Goal: Task Accomplishment & Management: Complete application form

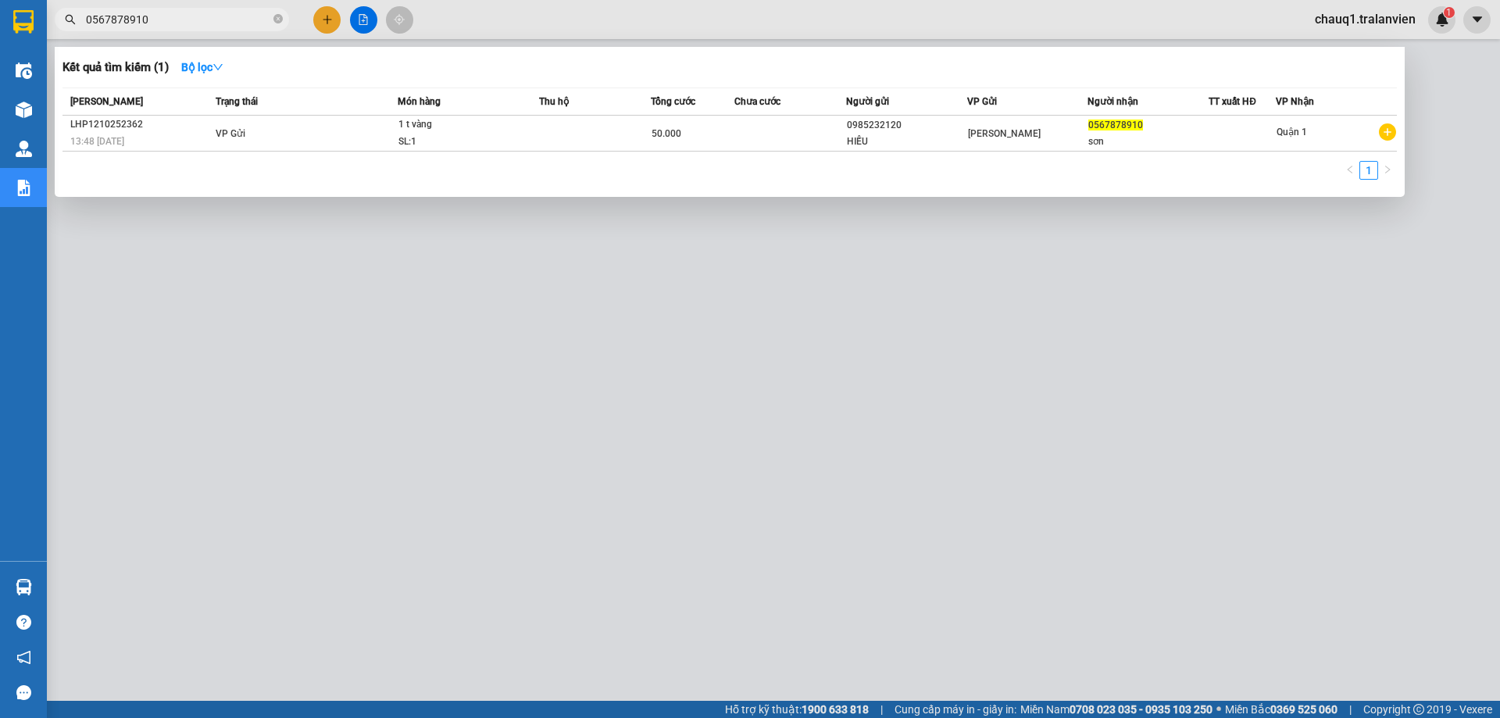
click at [523, 255] on div at bounding box center [750, 359] width 1500 height 718
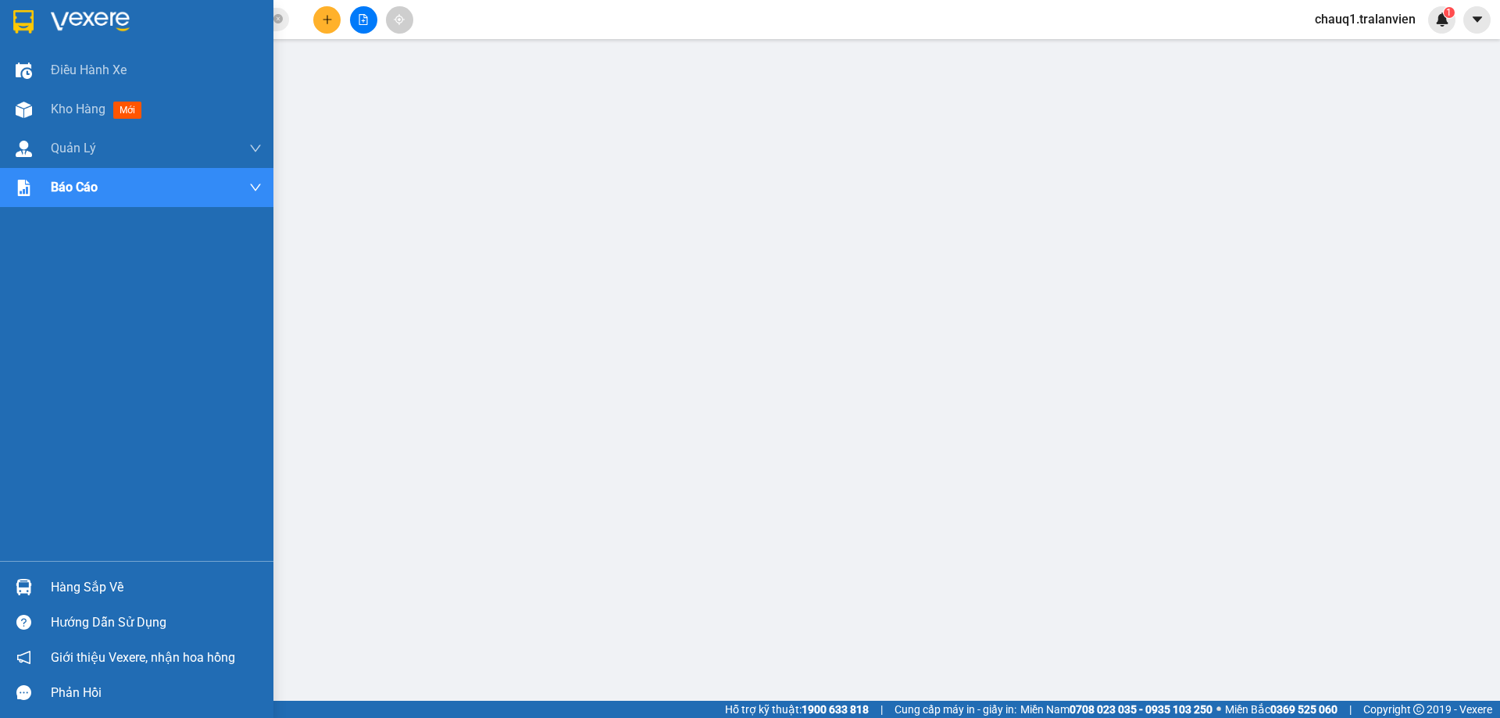
click at [101, 16] on img at bounding box center [90, 21] width 79 height 23
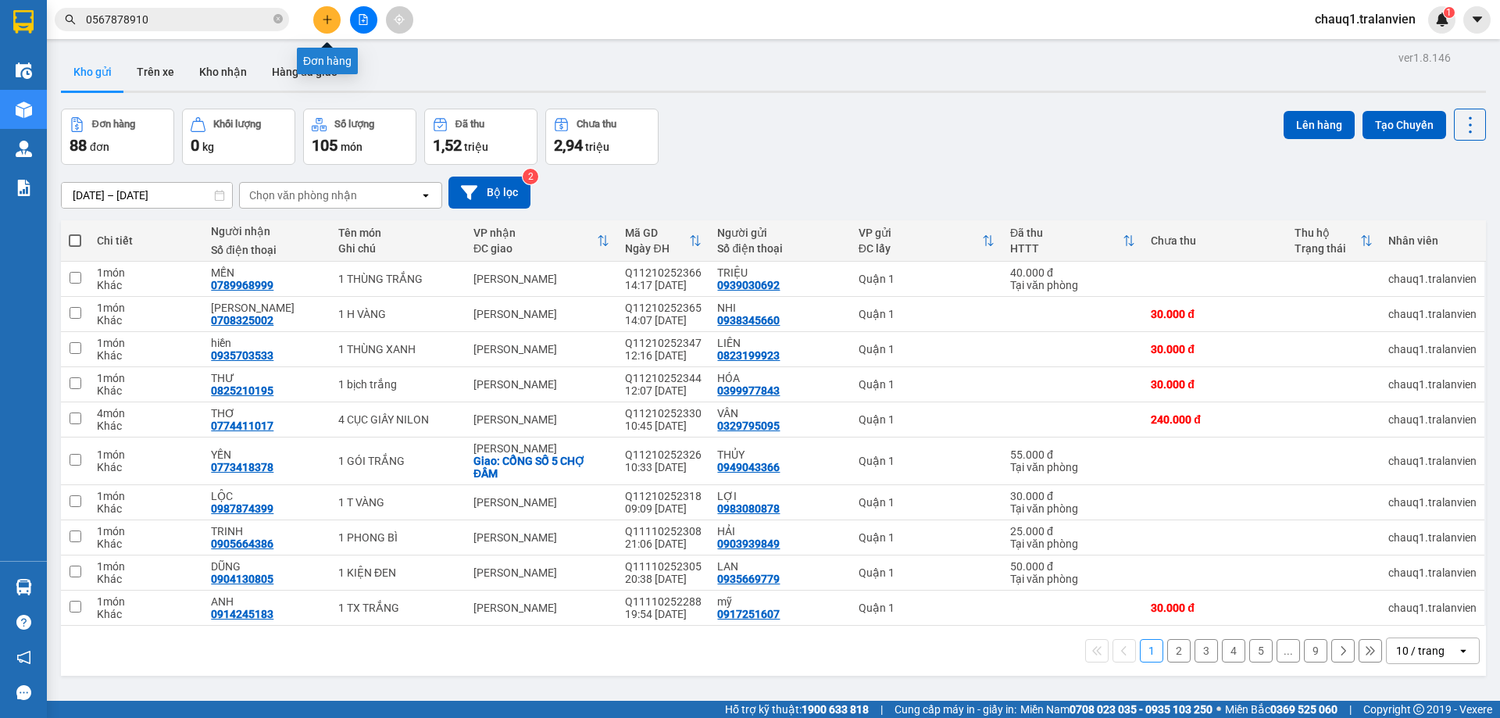
click at [327, 16] on icon "plus" at bounding box center [327, 19] width 1 height 9
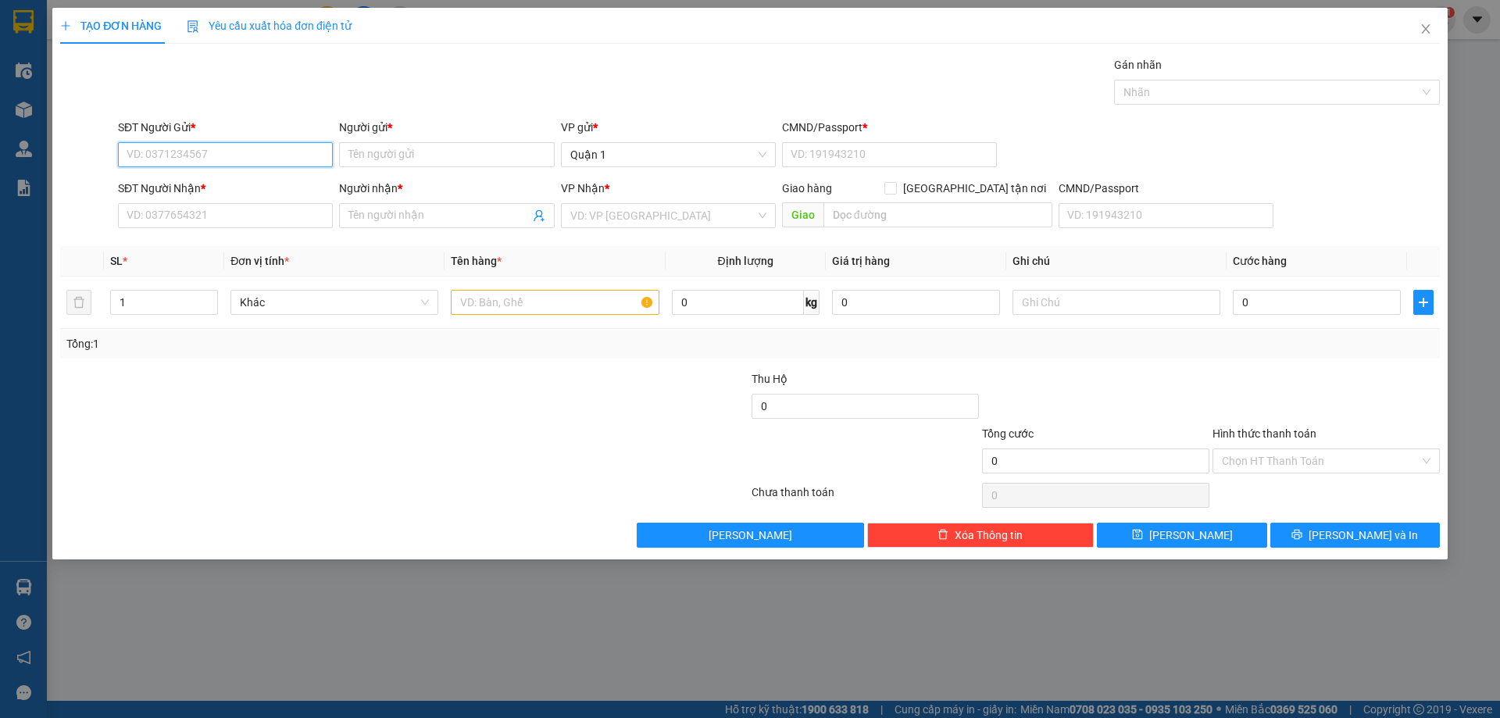
click at [259, 153] on input "SĐT Người Gửi *" at bounding box center [225, 154] width 215 height 25
click at [234, 190] on div "0918540444 - [PERSON_NAME]" at bounding box center [225, 185] width 196 height 17
type input "0918540444"
type input "[PERSON_NAME]"
type input "1"
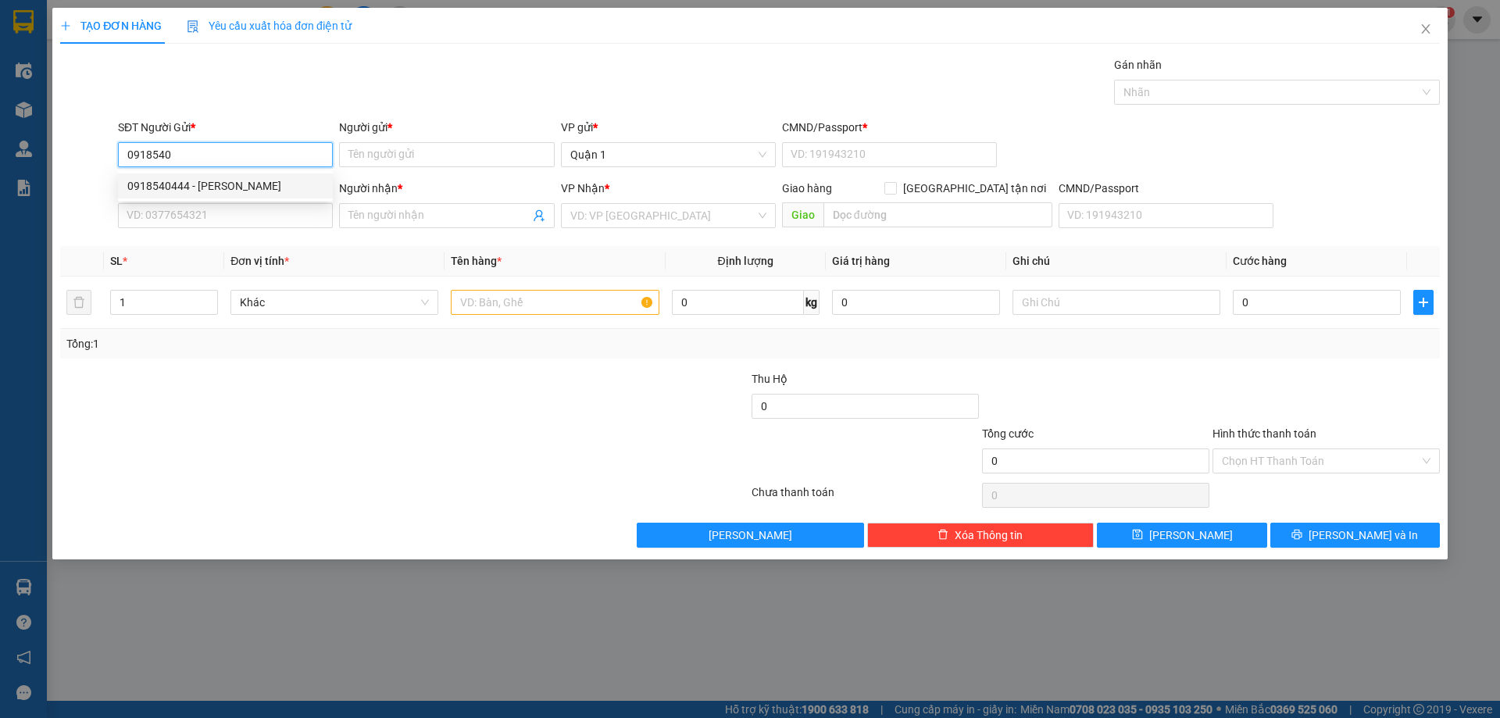
type input "0869168139"
type input "A CẢNH"
type input "0918540444"
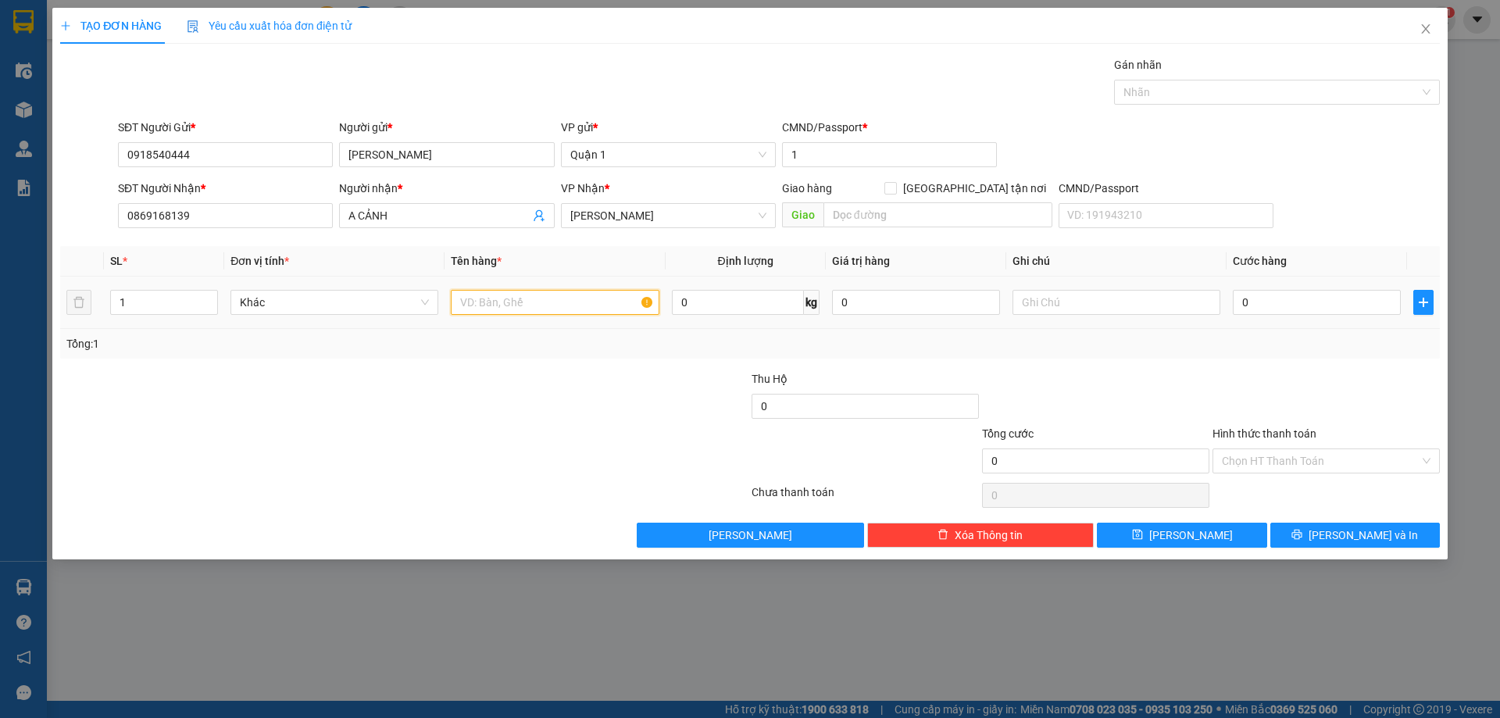
click at [579, 302] on input "text" at bounding box center [555, 302] width 208 height 25
type input "1 CỤC NILONG"
click at [1298, 308] on input "0" at bounding box center [1317, 302] width 168 height 25
type input "3"
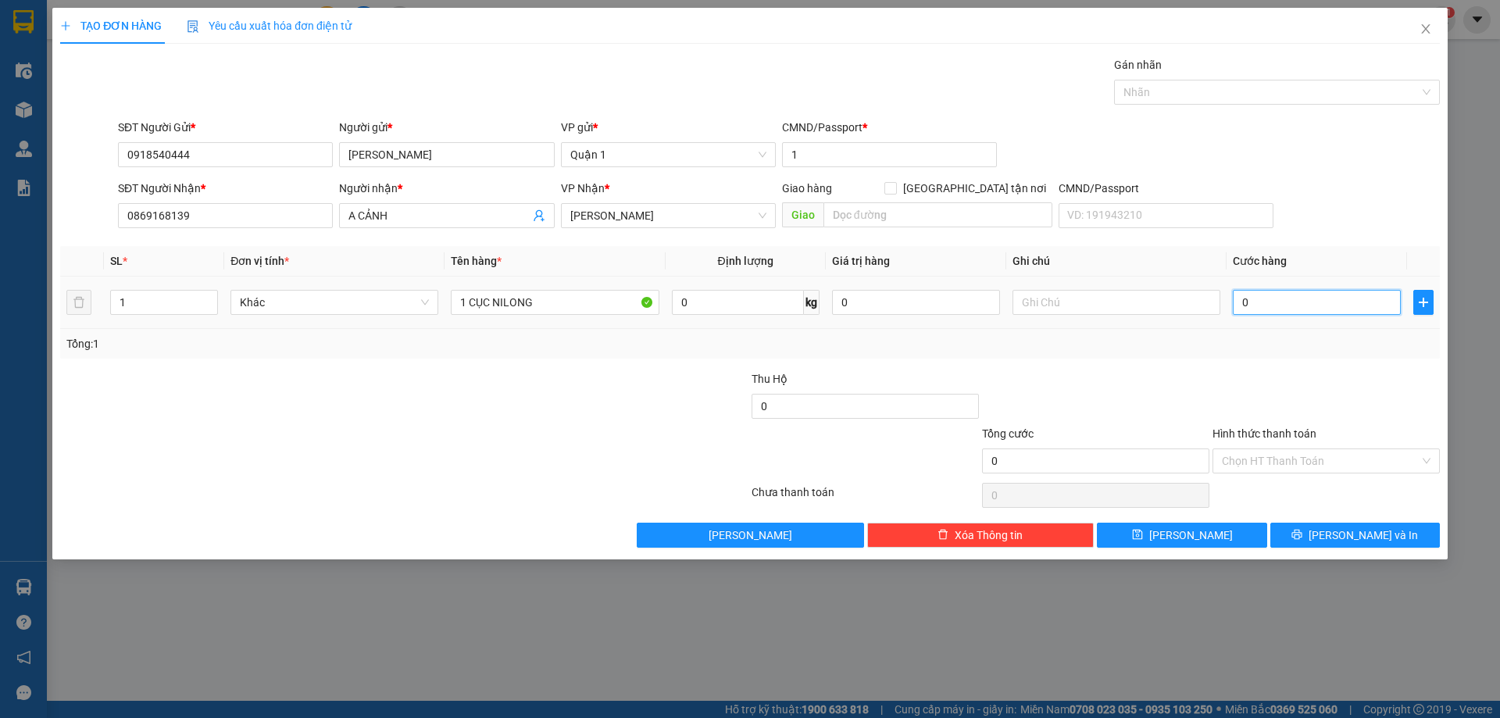
type input "3"
type input "30"
type input "30.000"
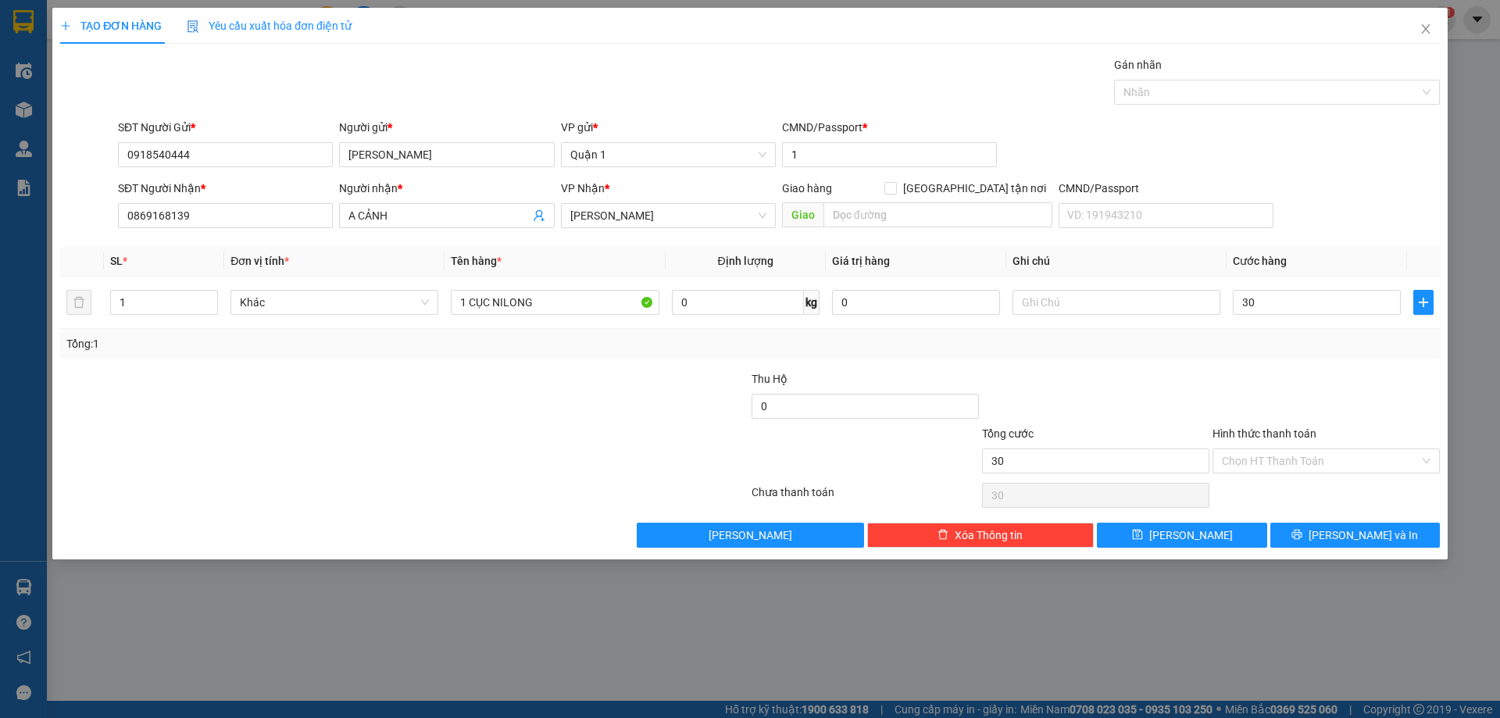
type input "30.000"
drag, startPoint x: 1274, startPoint y: 362, endPoint x: 1258, endPoint y: 504, distance: 143.1
click at [1274, 361] on div "Transit Pickup Surcharge Ids Transit Deliver Surcharge Ids Transit Deliver Surc…" at bounding box center [750, 301] width 1380 height 491
click at [1223, 541] on button "[PERSON_NAME]" at bounding box center [1182, 535] width 170 height 25
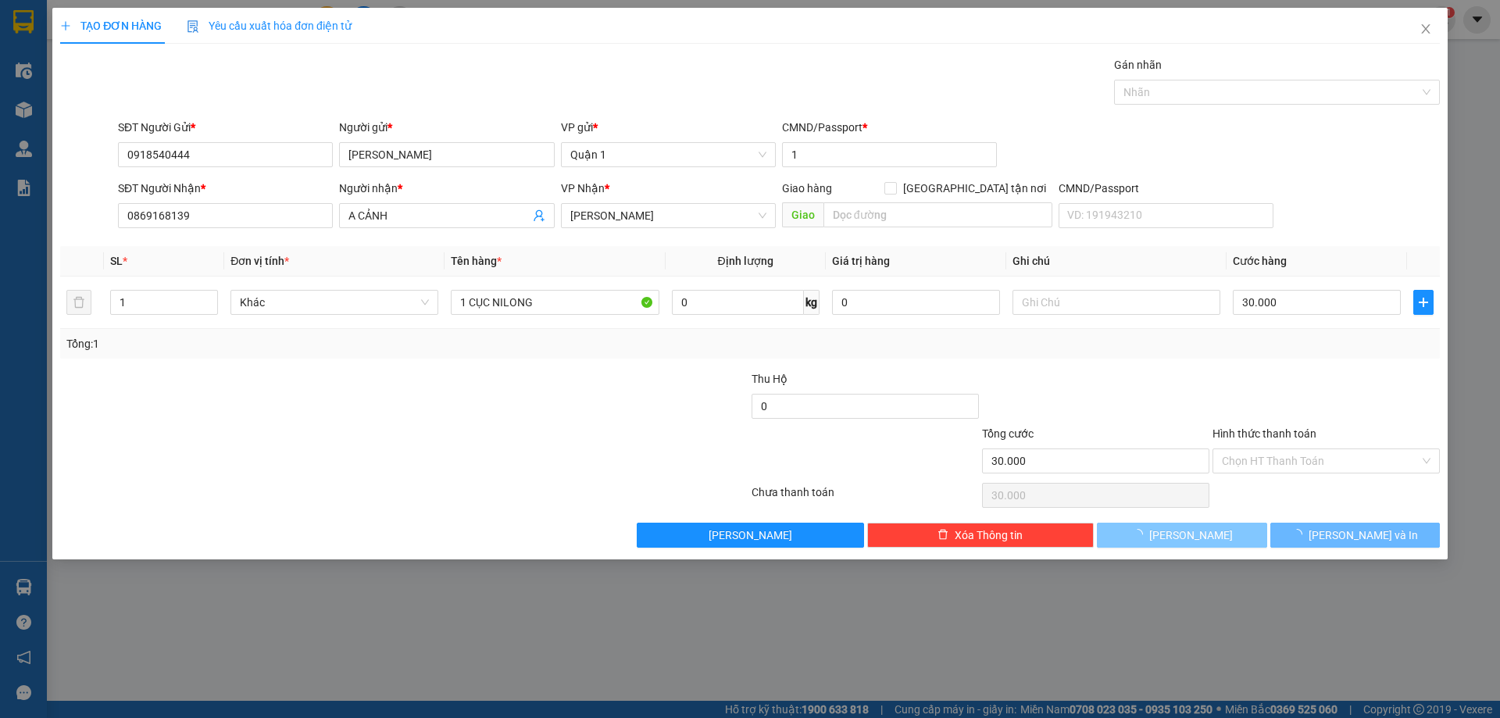
type input "0"
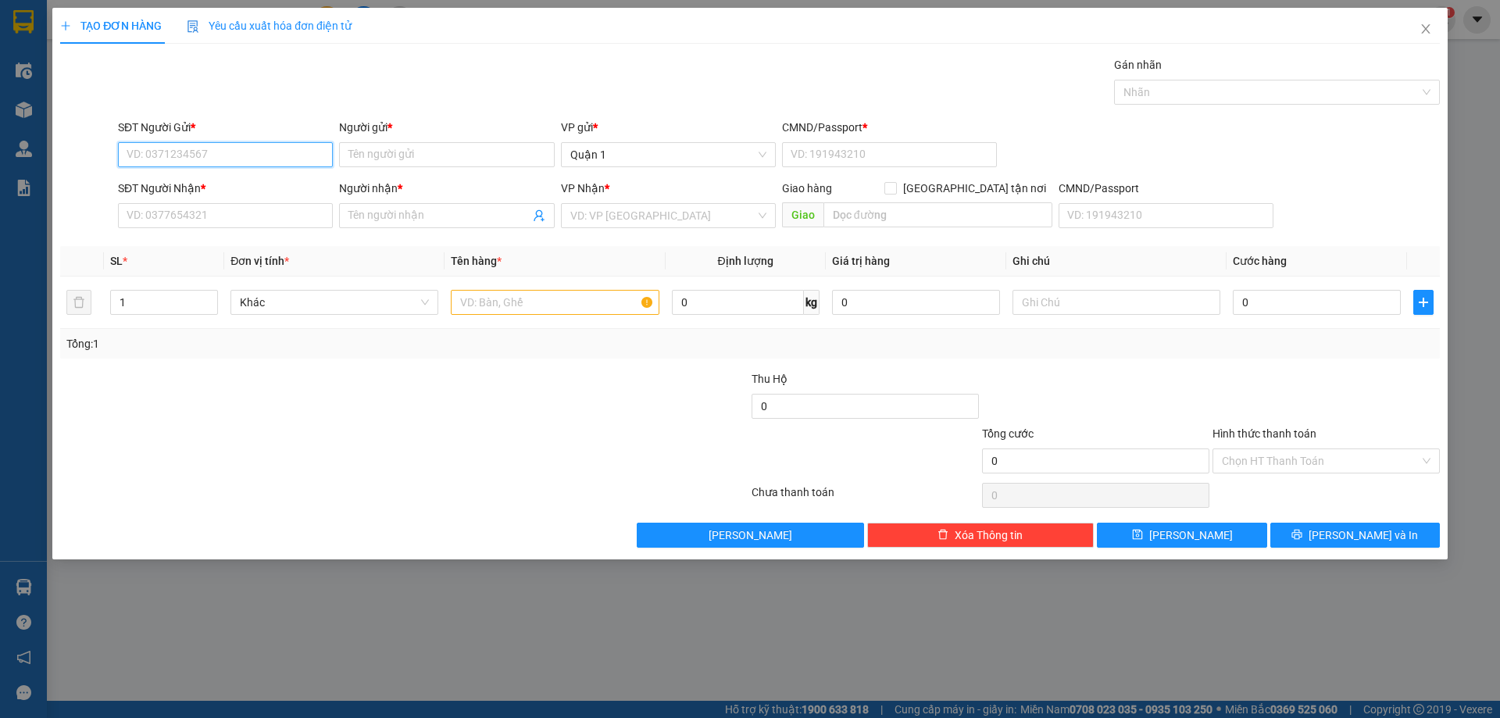
drag, startPoint x: 187, startPoint y: 152, endPoint x: 217, endPoint y: 155, distance: 29.8
click at [190, 153] on input "SĐT Người Gửi *" at bounding box center [225, 154] width 215 height 25
type input "0326733437"
click at [394, 151] on input "Người gửi *" at bounding box center [446, 154] width 215 height 25
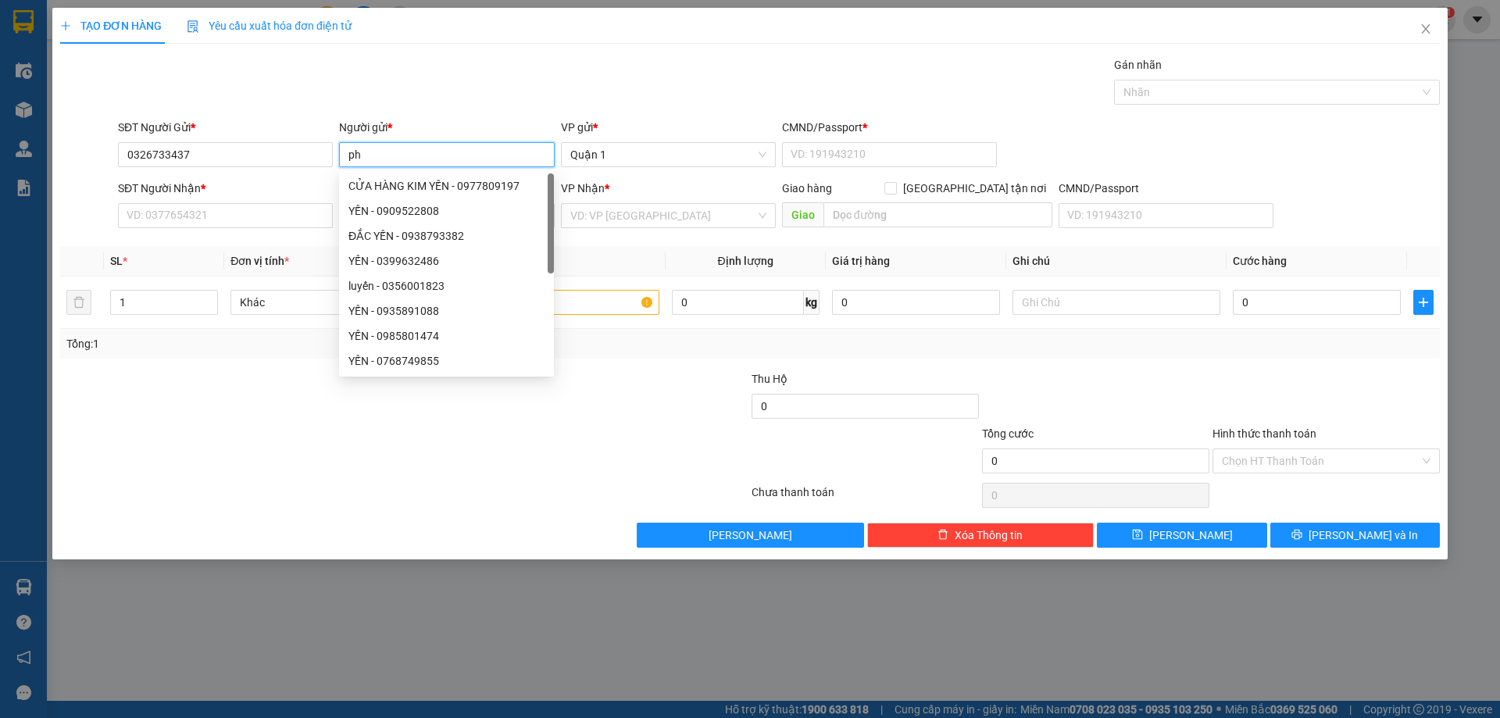
type input "p"
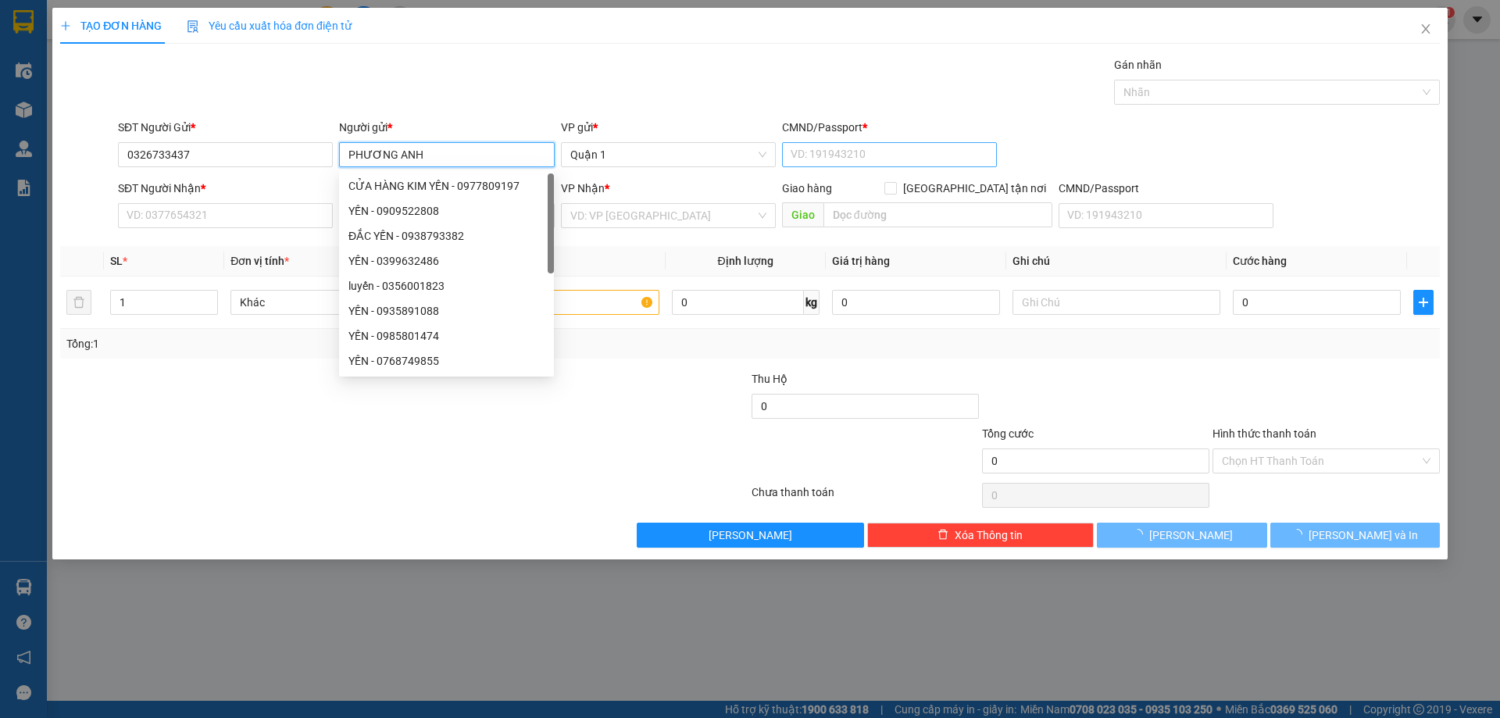
type input "PHƯƠNG ANH"
click at [836, 149] on input "CMND/Passport *" at bounding box center [889, 154] width 215 height 25
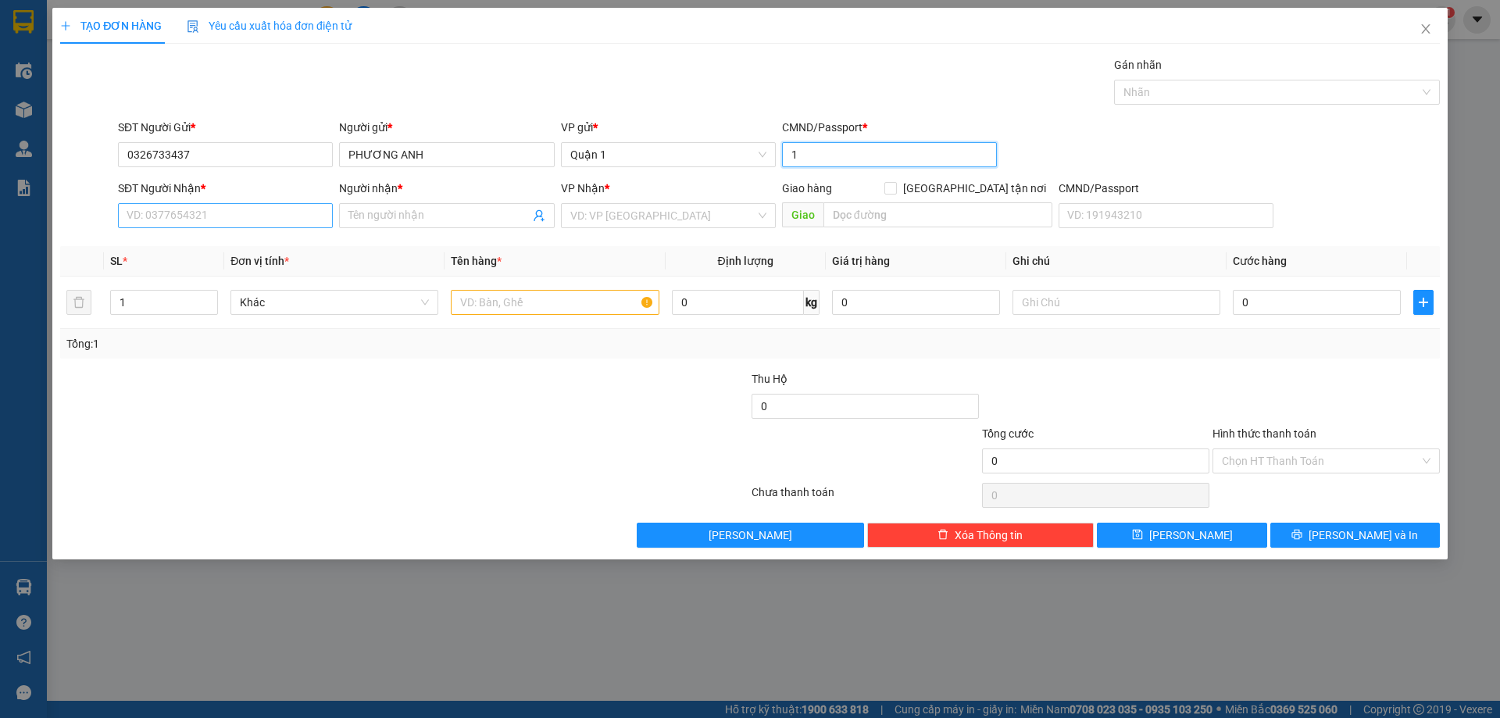
type input "1"
click at [213, 222] on input "SĐT Người Nhận *" at bounding box center [225, 215] width 215 height 25
click at [220, 245] on div "0905175969 - CHẤN" at bounding box center [225, 246] width 196 height 17
type input "0905175969"
type input "CHẤN"
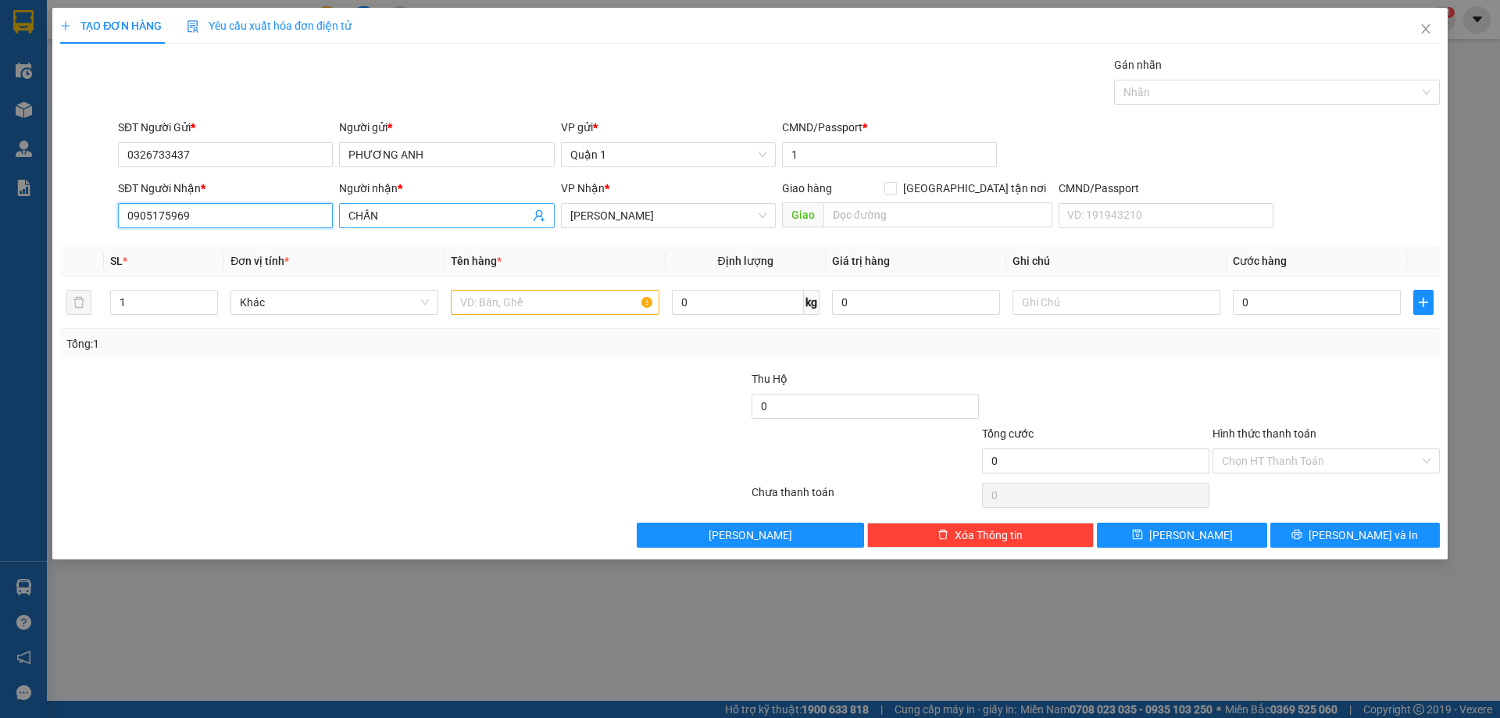
type input "0905175969"
drag, startPoint x: 412, startPoint y: 218, endPoint x: 299, endPoint y: 223, distance: 112.6
click at [302, 221] on div "SĐT Người Nhận * 0905175969 Người nhận * CHẤN CHẤN VP Nhận * [PERSON_NAME] hàng…" at bounding box center [779, 207] width 1328 height 55
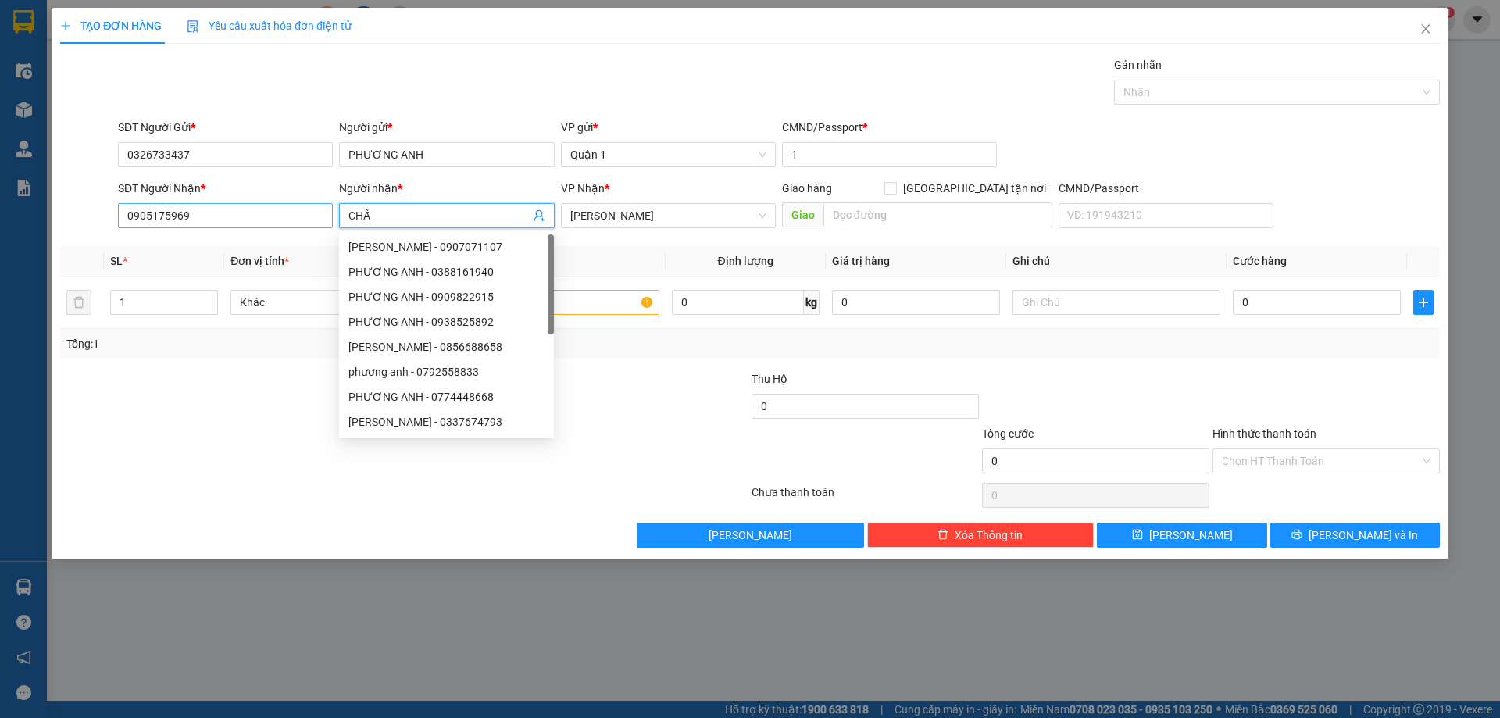
type input "CHẤN"
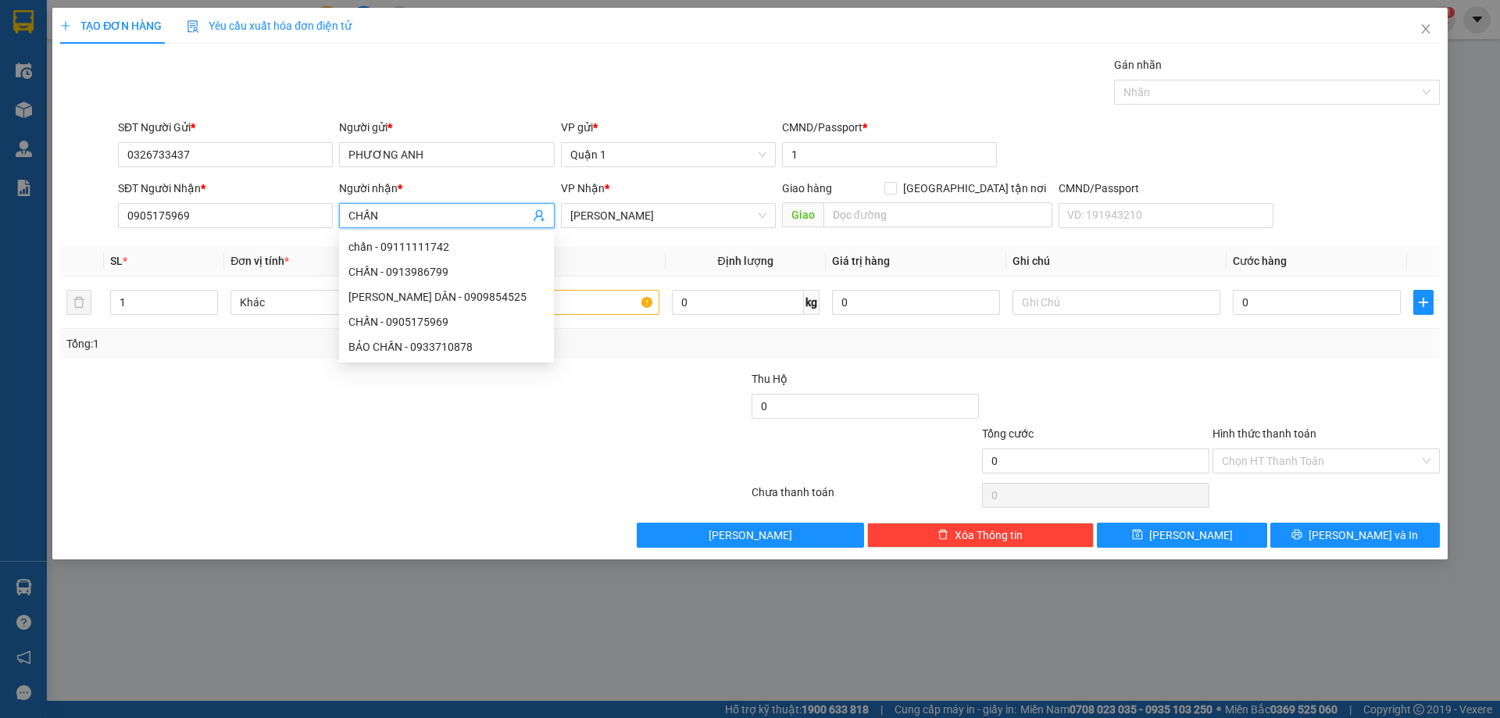
click at [673, 259] on th "Định lượng" at bounding box center [746, 261] width 160 height 30
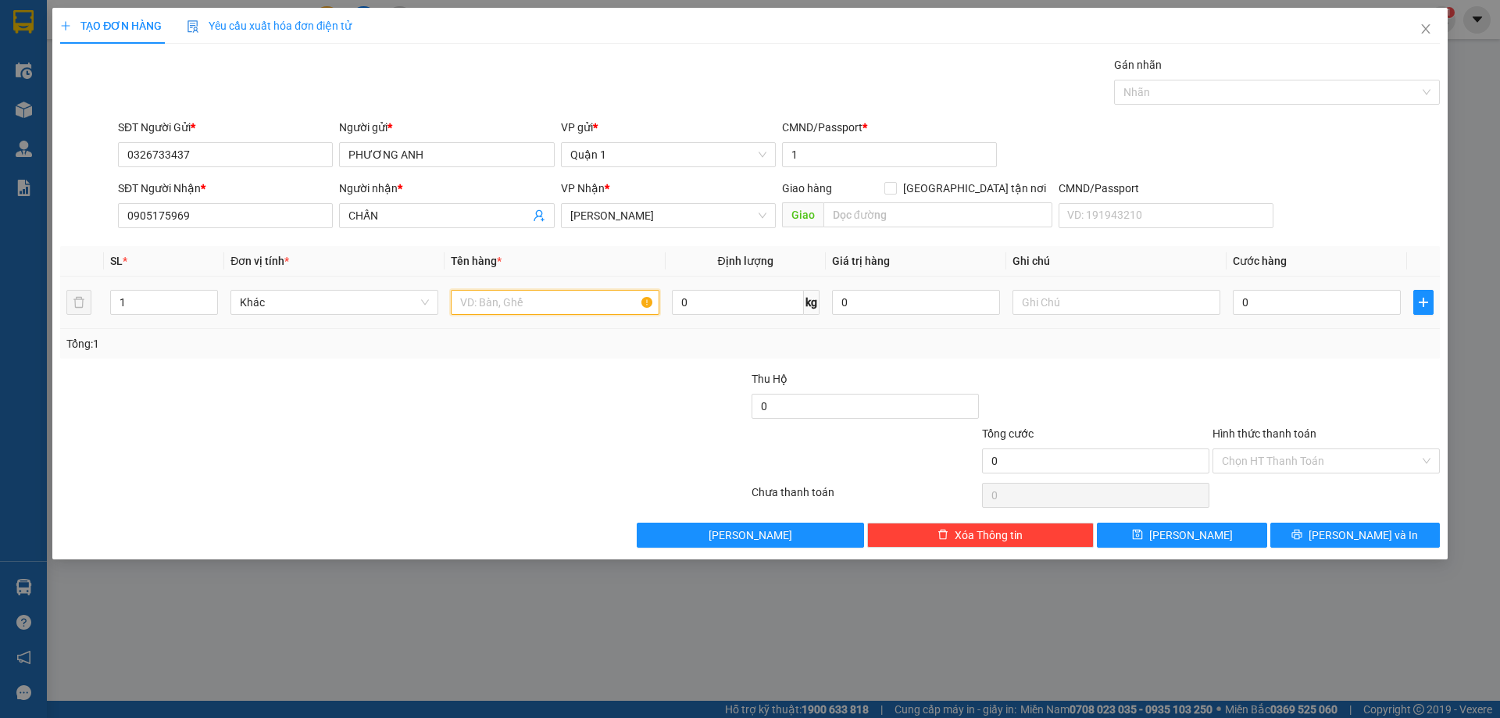
click at [595, 297] on input "text" at bounding box center [555, 302] width 208 height 25
type input "1H VÀNG"
click at [1319, 301] on input "0" at bounding box center [1317, 302] width 168 height 25
type input "3"
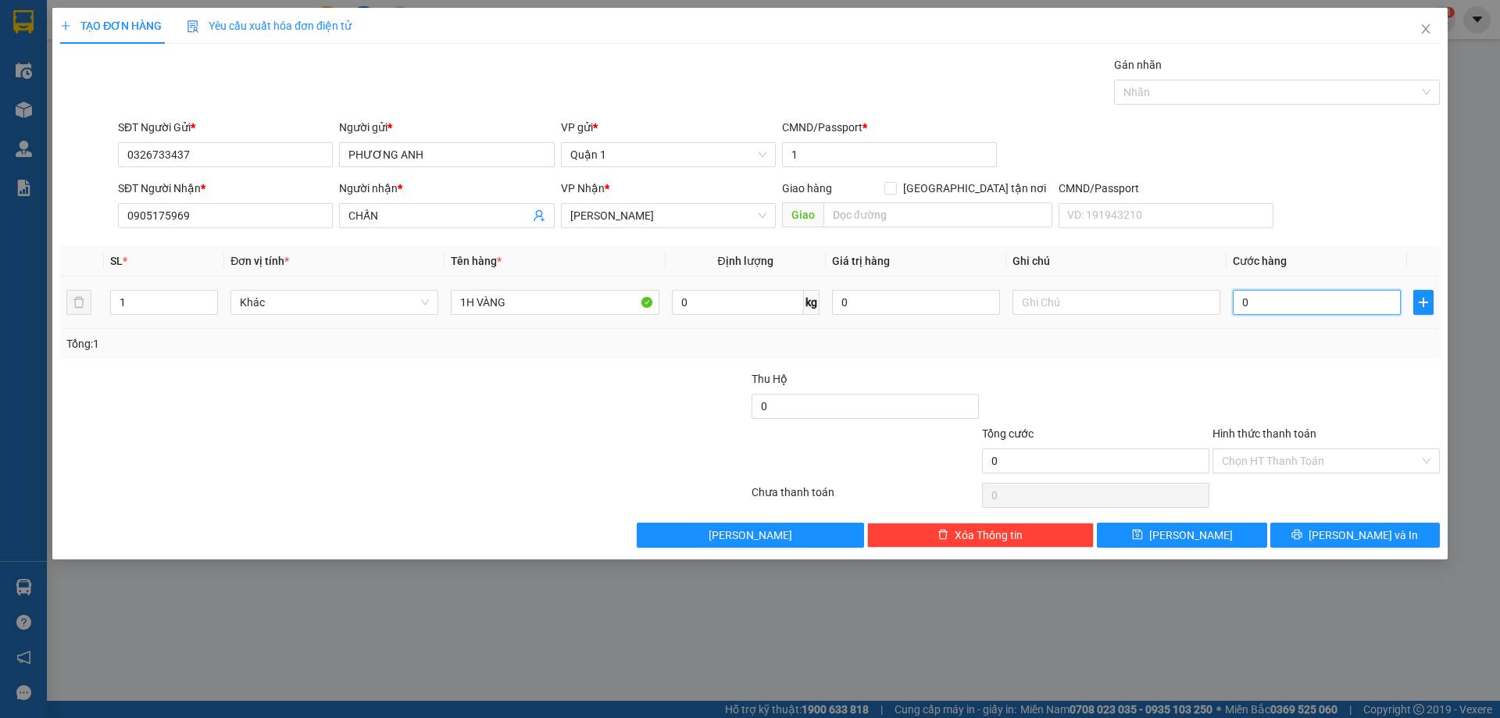
type input "3"
type input "30"
type input "30.000"
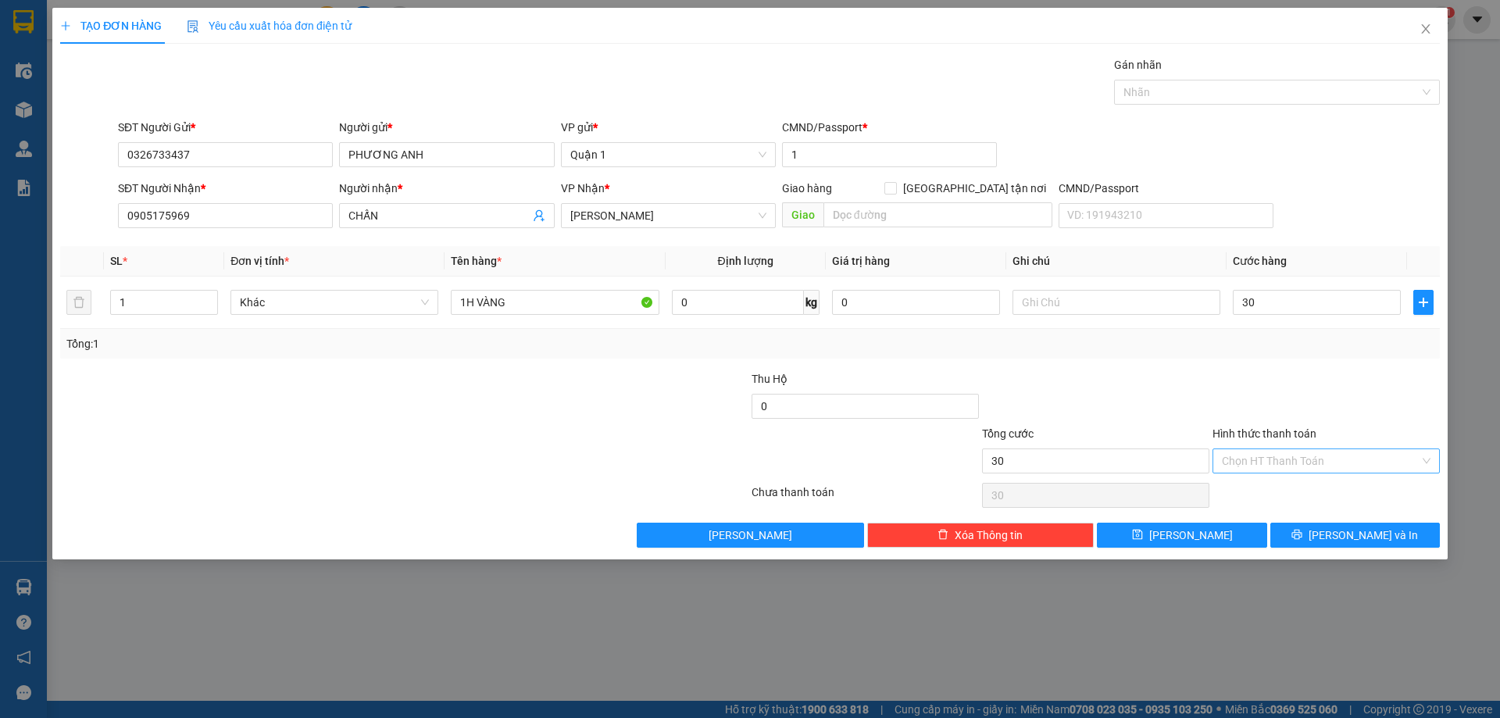
type input "30.000"
click at [1283, 468] on input "Hình thức thanh toán" at bounding box center [1321, 460] width 198 height 23
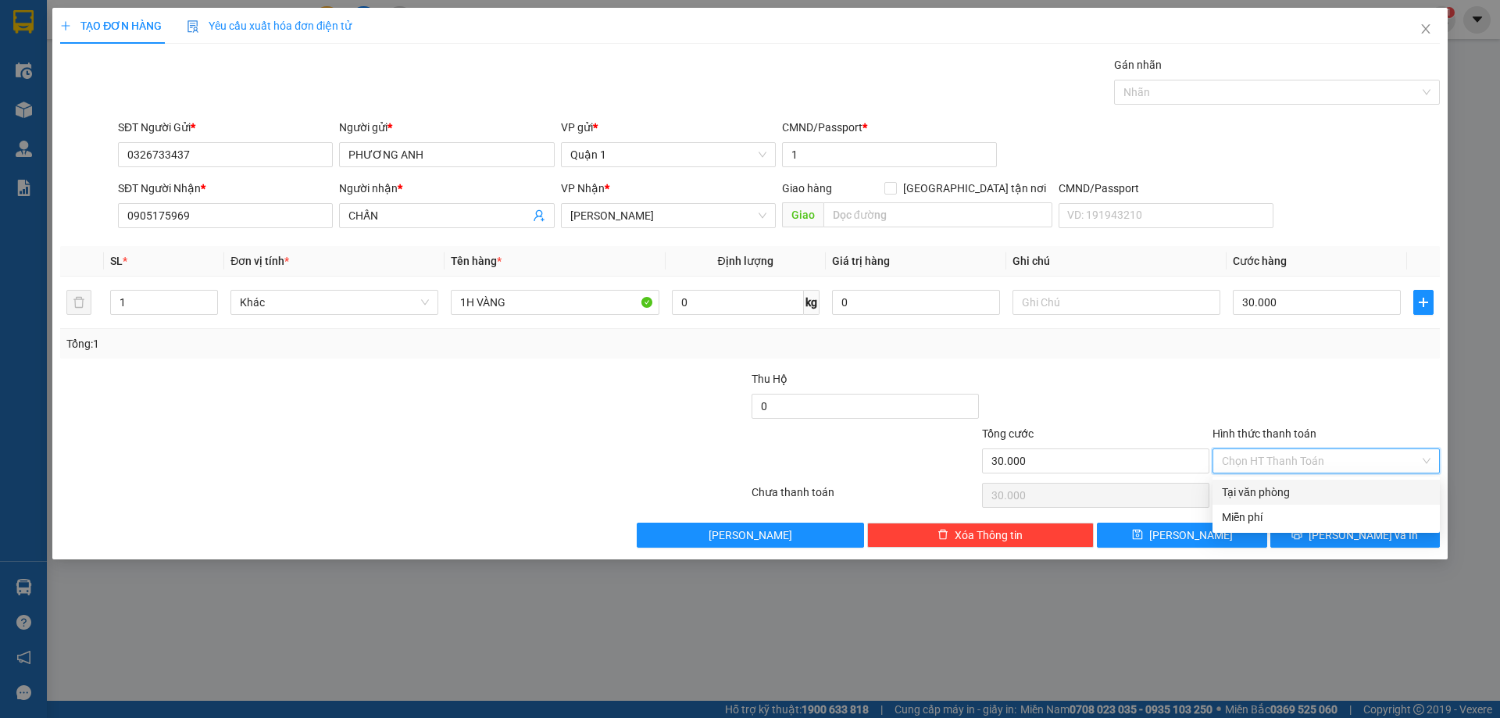
click at [1289, 494] on div "Tại văn phòng" at bounding box center [1326, 492] width 209 height 17
type input "0"
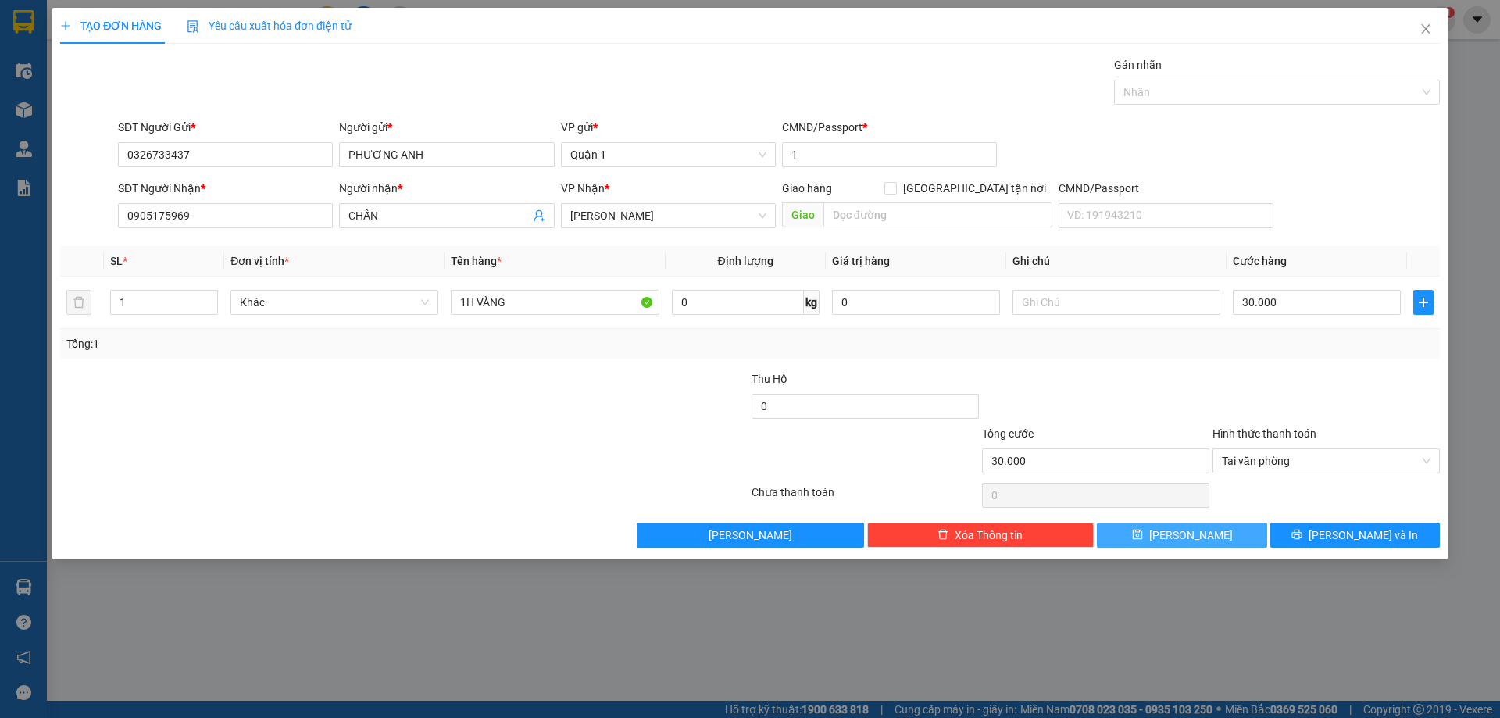
click at [1234, 529] on button "[PERSON_NAME]" at bounding box center [1182, 535] width 170 height 25
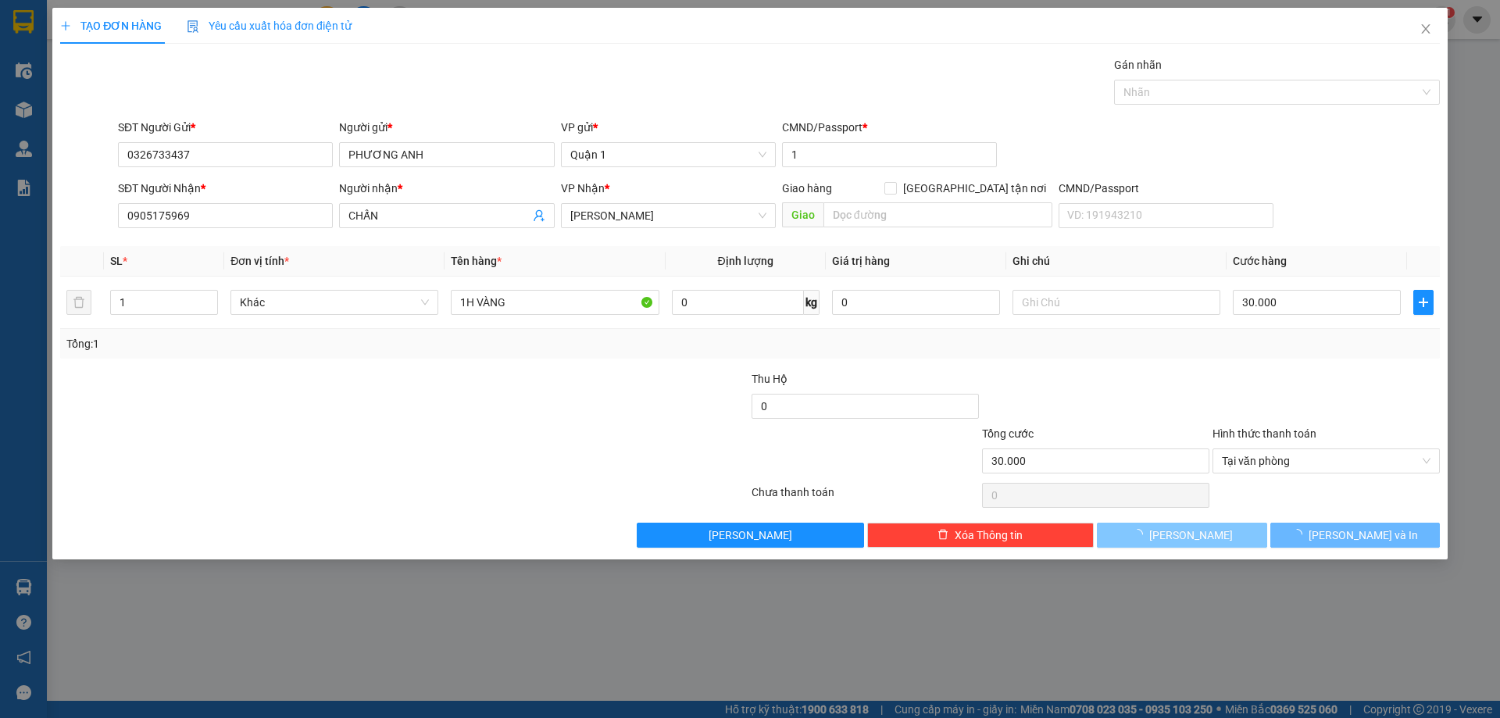
type input "0"
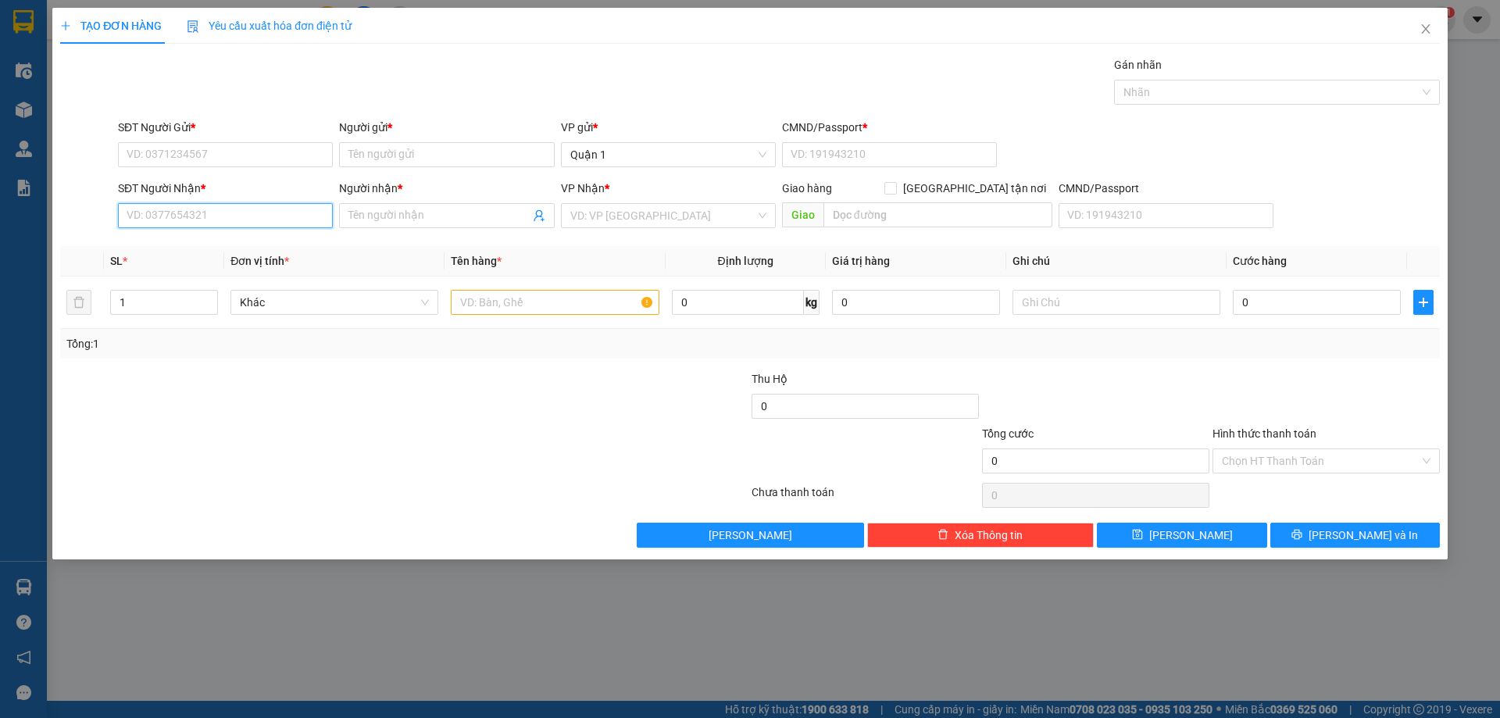
click at [243, 212] on input "SĐT Người Nhận *" at bounding box center [225, 215] width 215 height 25
click at [248, 244] on div "0937331618 - MÌ TÔM" at bounding box center [225, 246] width 196 height 17
type input "0937331618"
type input "MÌ TÔM"
type input "0937331618"
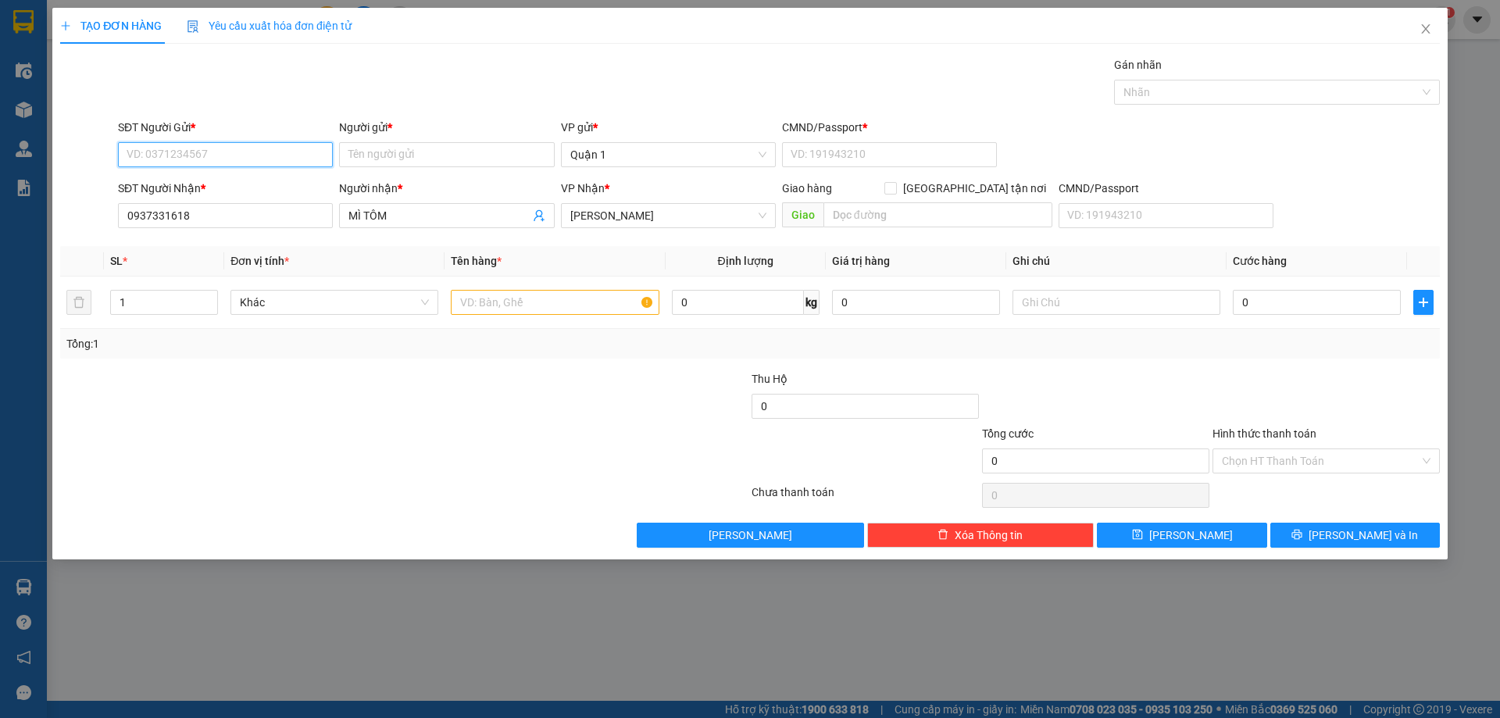
click at [206, 156] on input "SĐT Người Gửi *" at bounding box center [225, 154] width 215 height 25
drag, startPoint x: 427, startPoint y: 159, endPoint x: 191, endPoint y: 145, distance: 237.2
click at [425, 159] on input "Người gửi *" at bounding box center [446, 154] width 215 height 25
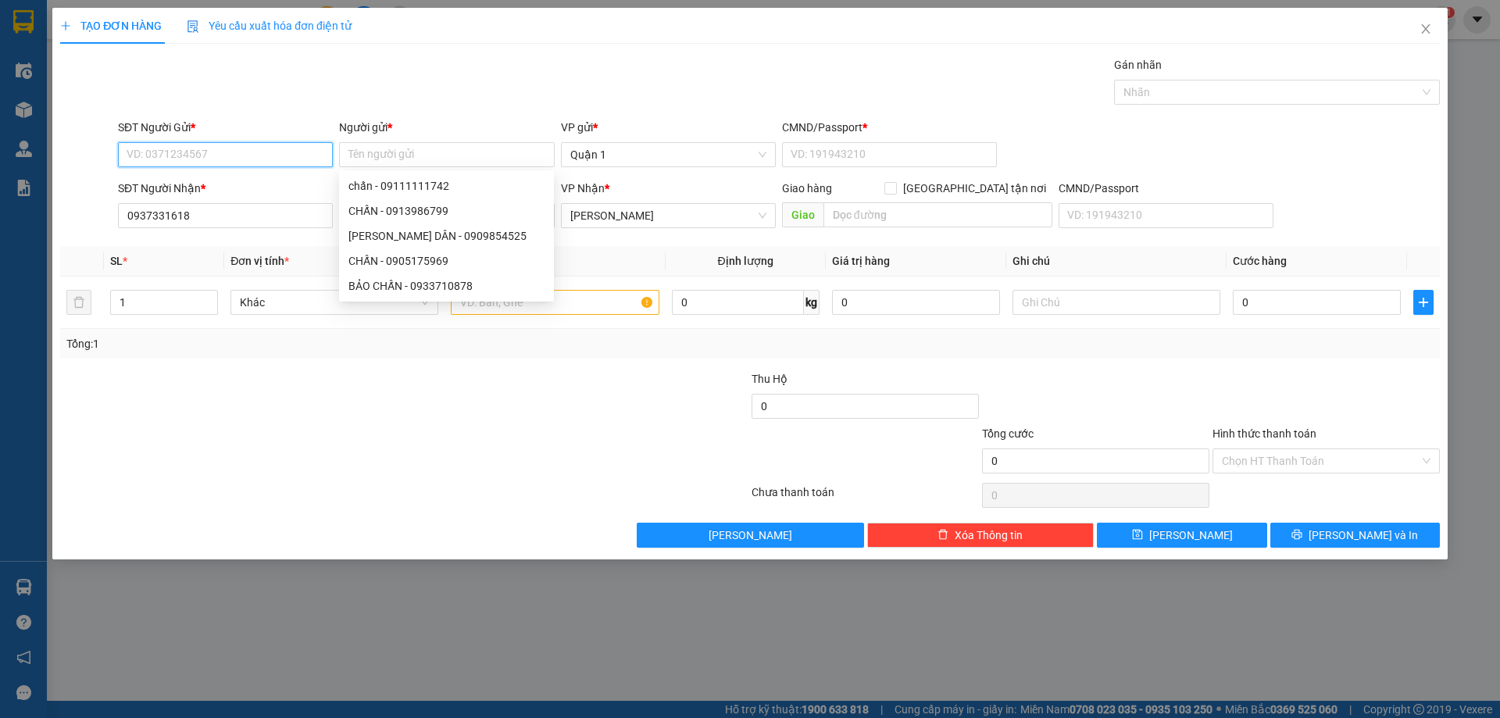
click at [211, 160] on input "SĐT Người Gửi *" at bounding box center [225, 154] width 215 height 25
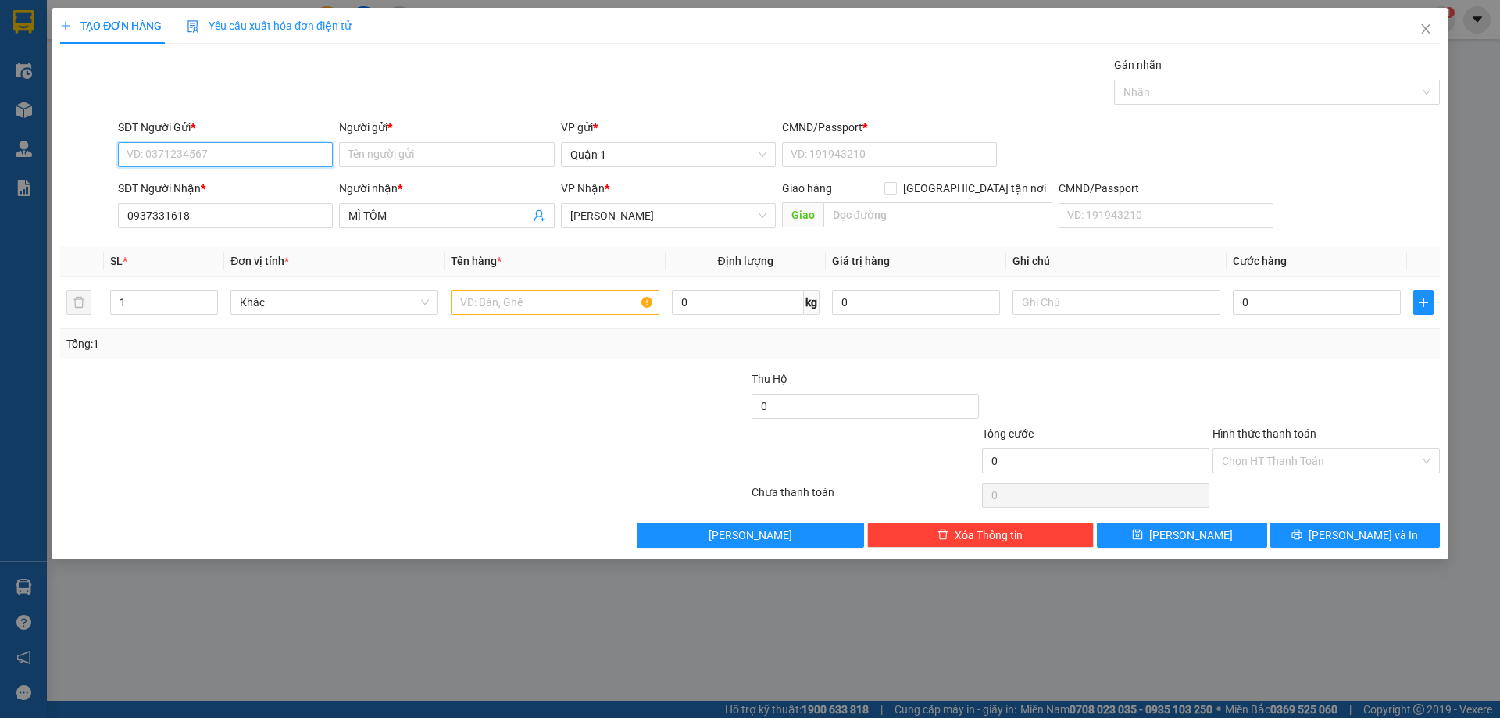
click at [258, 150] on input "SĐT Người Gửi *" at bounding box center [225, 154] width 215 height 25
click at [228, 208] on div "0792823652 - TÈO" at bounding box center [225, 210] width 196 height 17
type input "0792823652"
type input "TÈO"
type input "1"
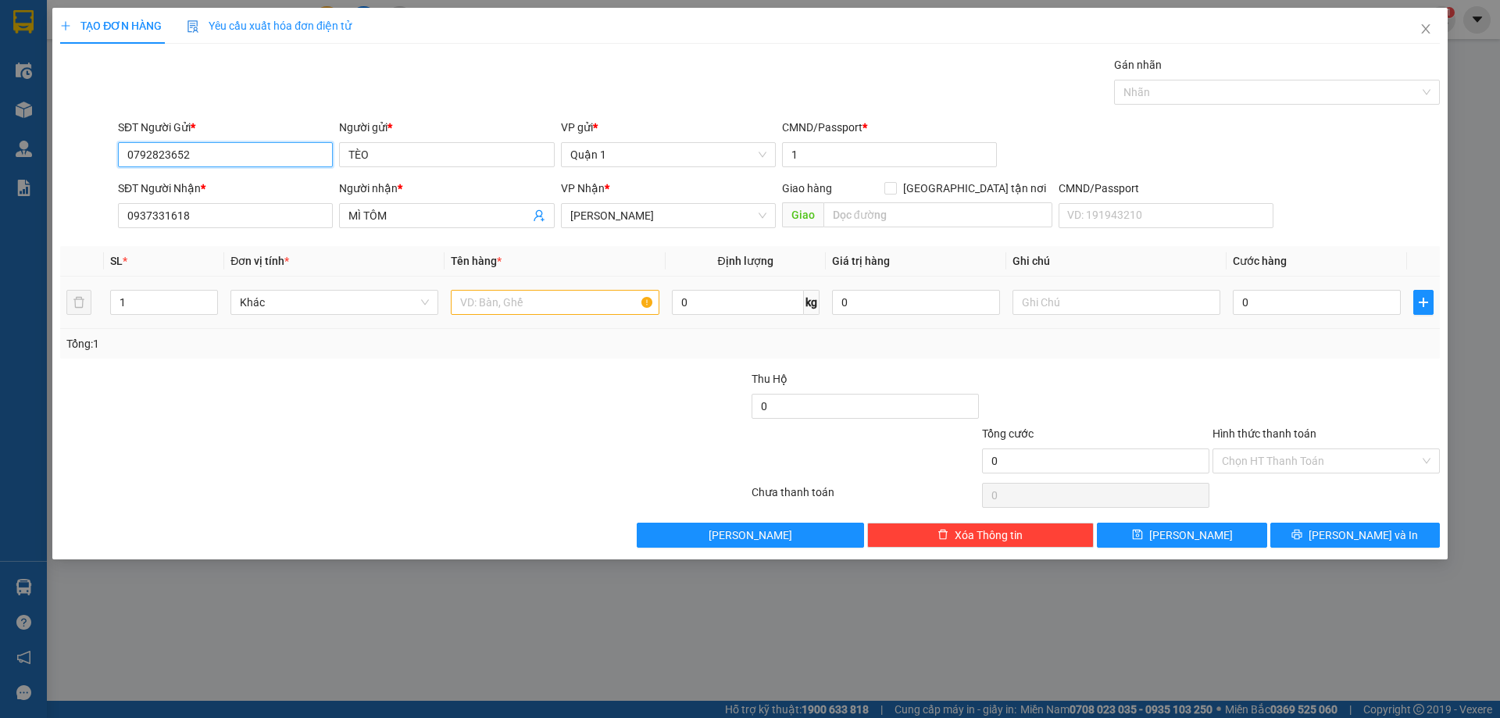
type input "0792823652"
click at [565, 300] on input "text" at bounding box center [555, 302] width 208 height 25
type input "1H VÀNG"
click at [1283, 296] on input "0" at bounding box center [1317, 302] width 168 height 25
type input "3"
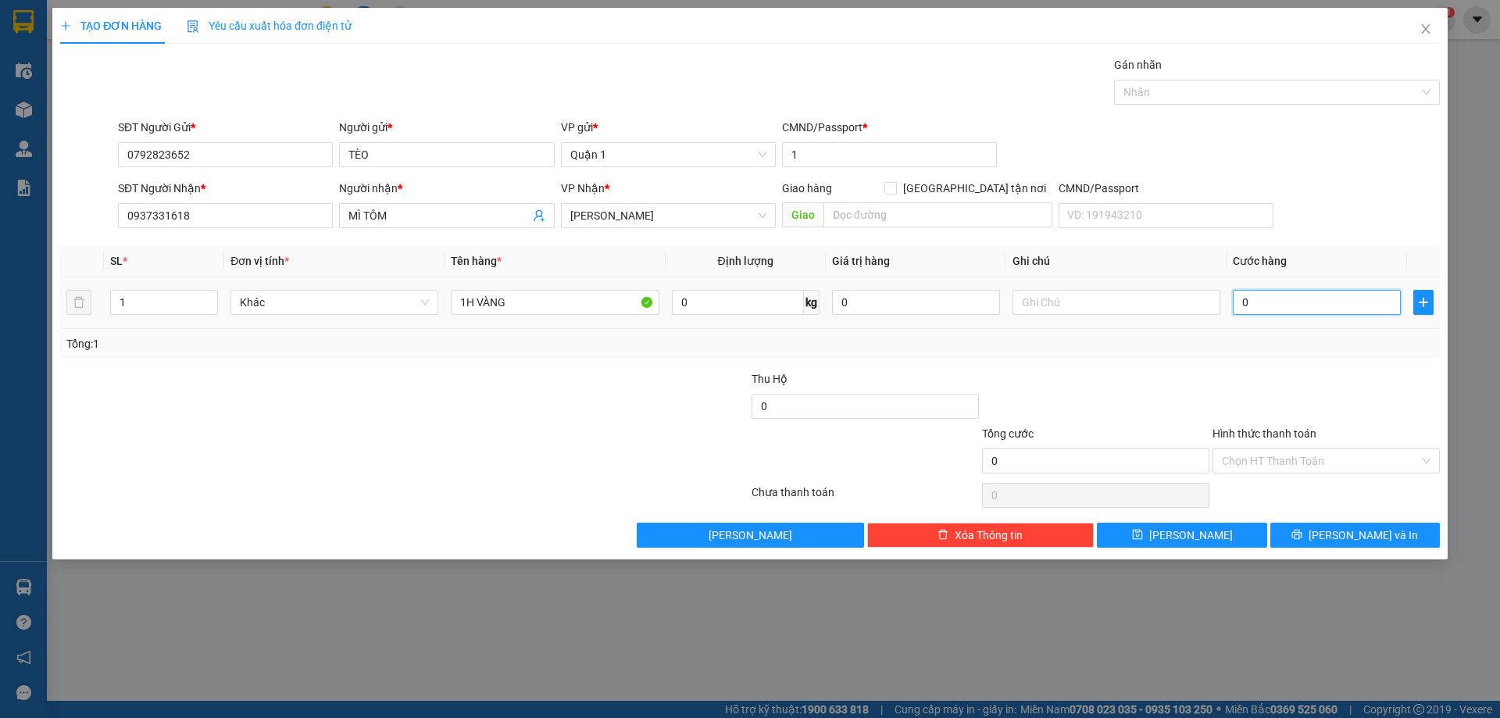
type input "3"
type input "30"
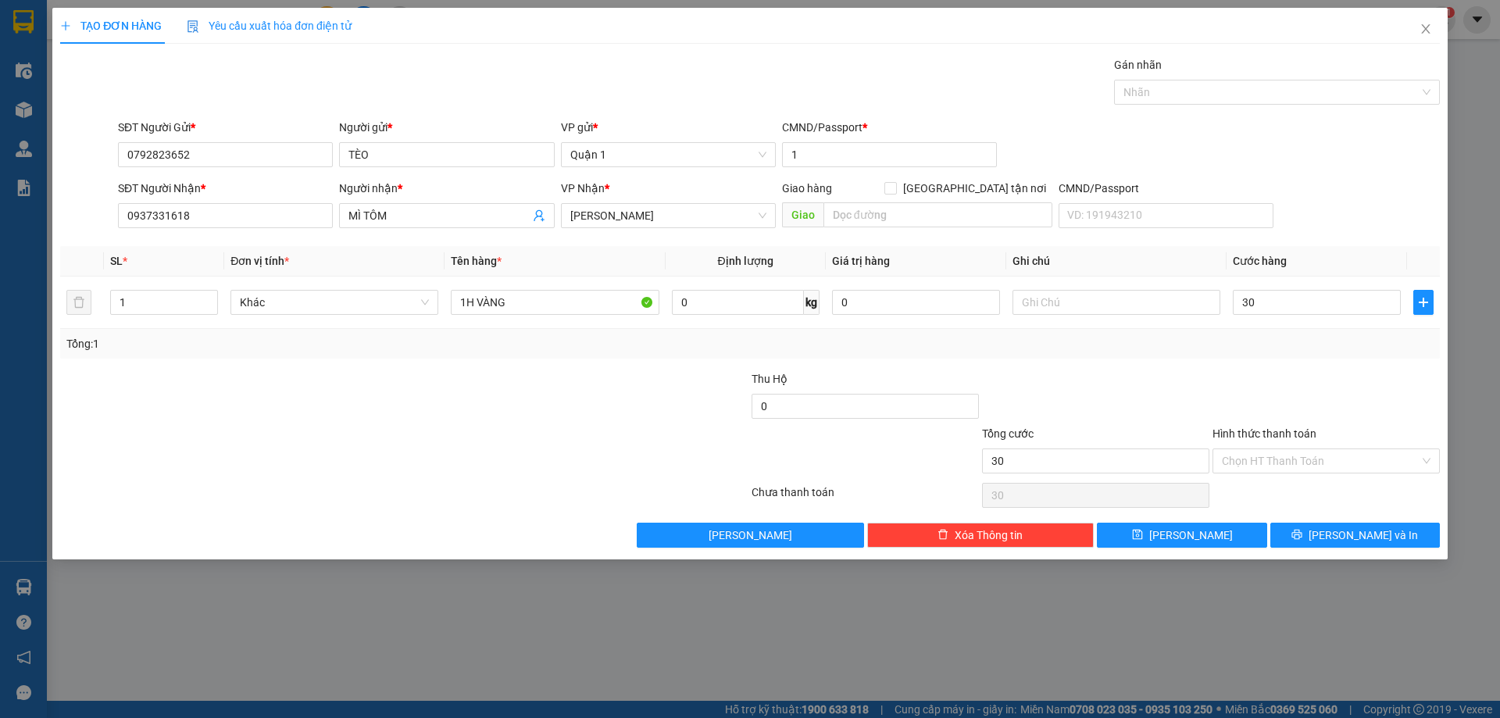
type input "30.000"
click at [1191, 521] on div "Transit Pickup Surcharge Ids Transit Deliver Surcharge Ids Transit Deliver Surc…" at bounding box center [750, 301] width 1380 height 491
click at [1196, 531] on span "[PERSON_NAME]" at bounding box center [1191, 535] width 84 height 17
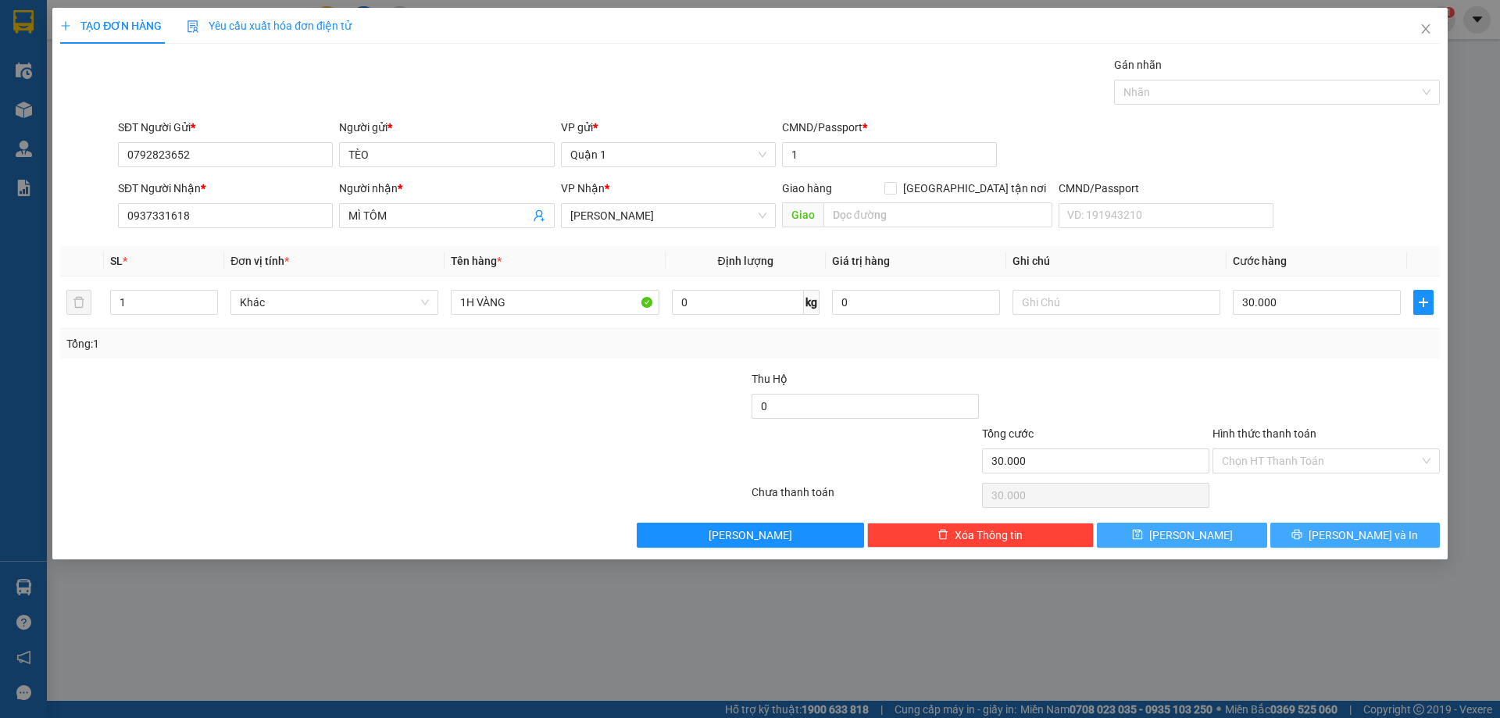
type input "0"
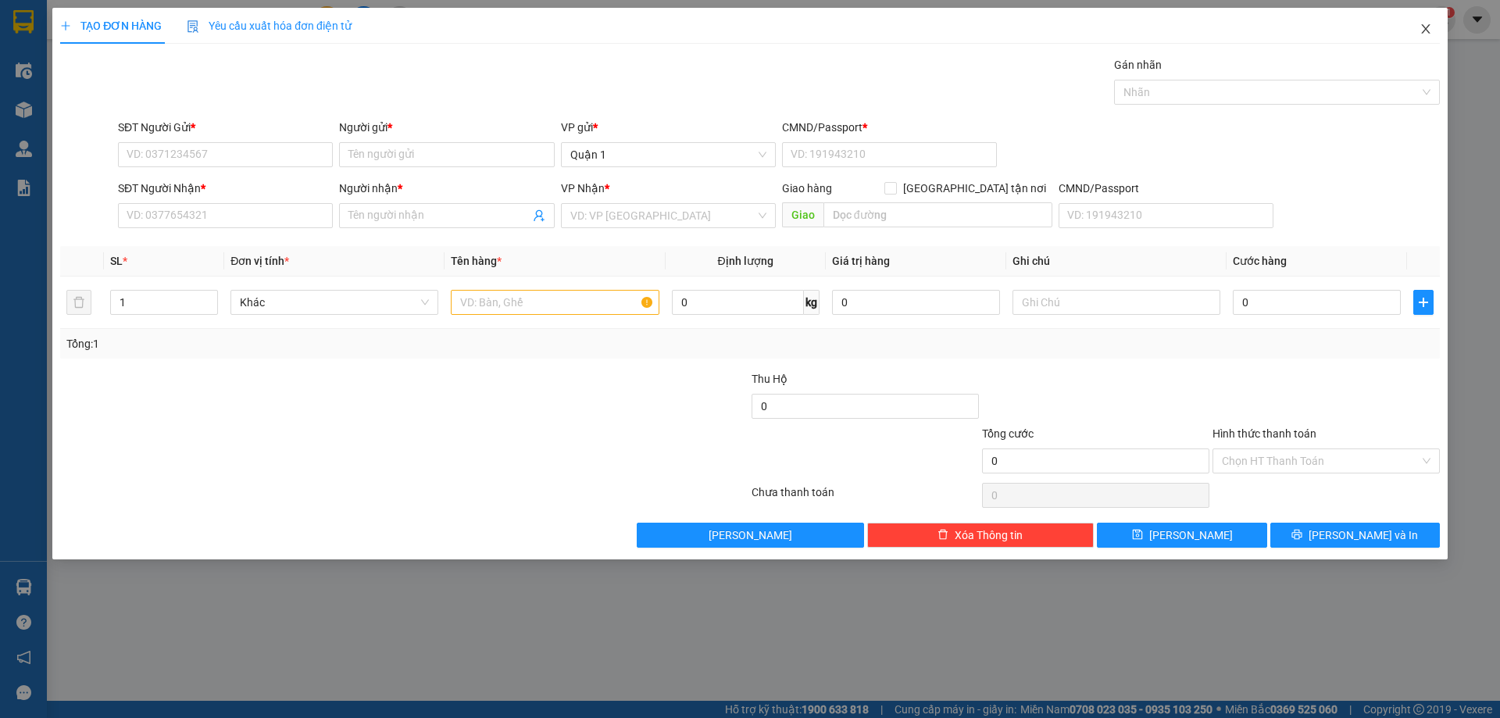
click at [1432, 31] on span "Close" at bounding box center [1426, 30] width 44 height 44
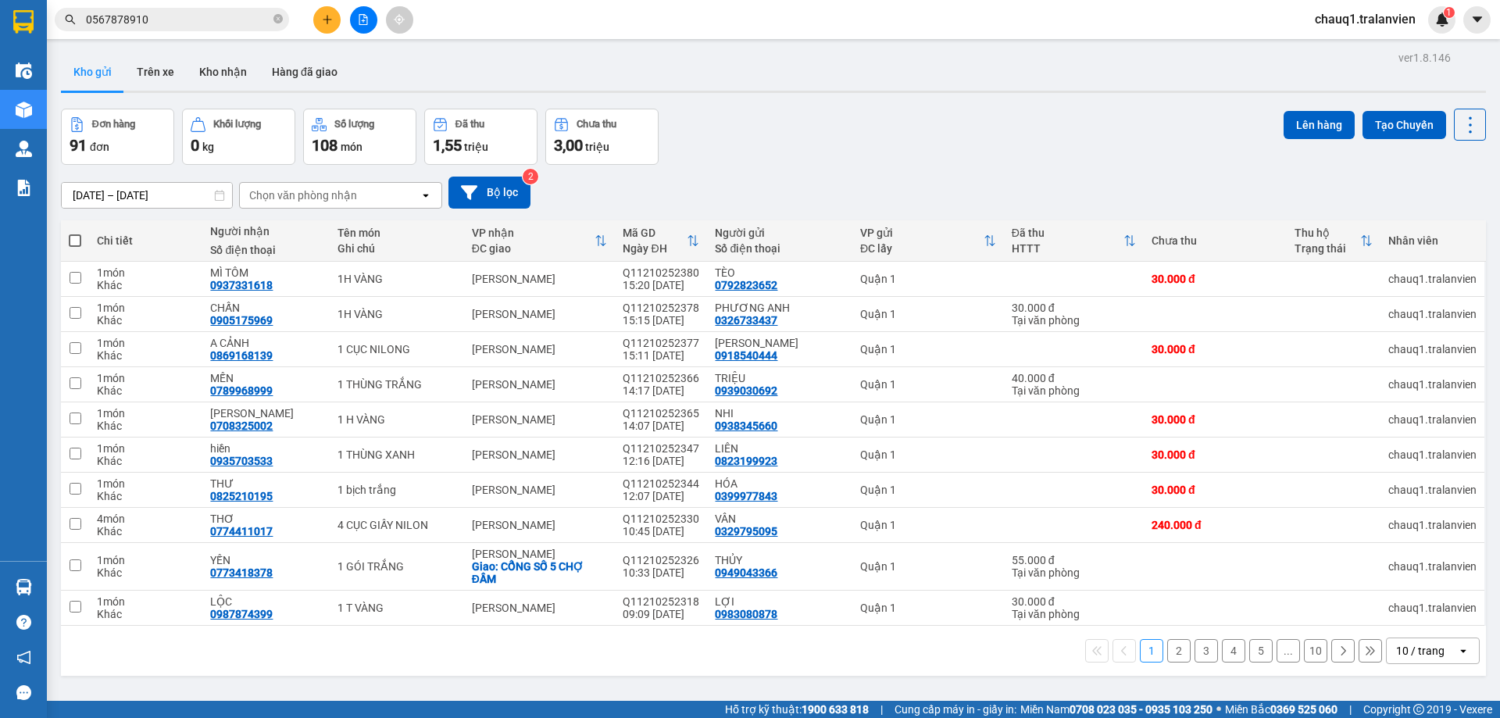
click at [697, 82] on div "Kho gửi Trên xe Kho nhận Hàng đã giao" at bounding box center [773, 73] width 1425 height 41
click at [723, 87] on div "Kho gửi Trên xe Kho nhận Hàng đã giao" at bounding box center [773, 73] width 1425 height 41
drag, startPoint x: 285, startPoint y: 289, endPoint x: 207, endPoint y: 289, distance: 78.1
click at [207, 289] on td "MÌ TÔM 0937331618" at bounding box center [265, 279] width 127 height 35
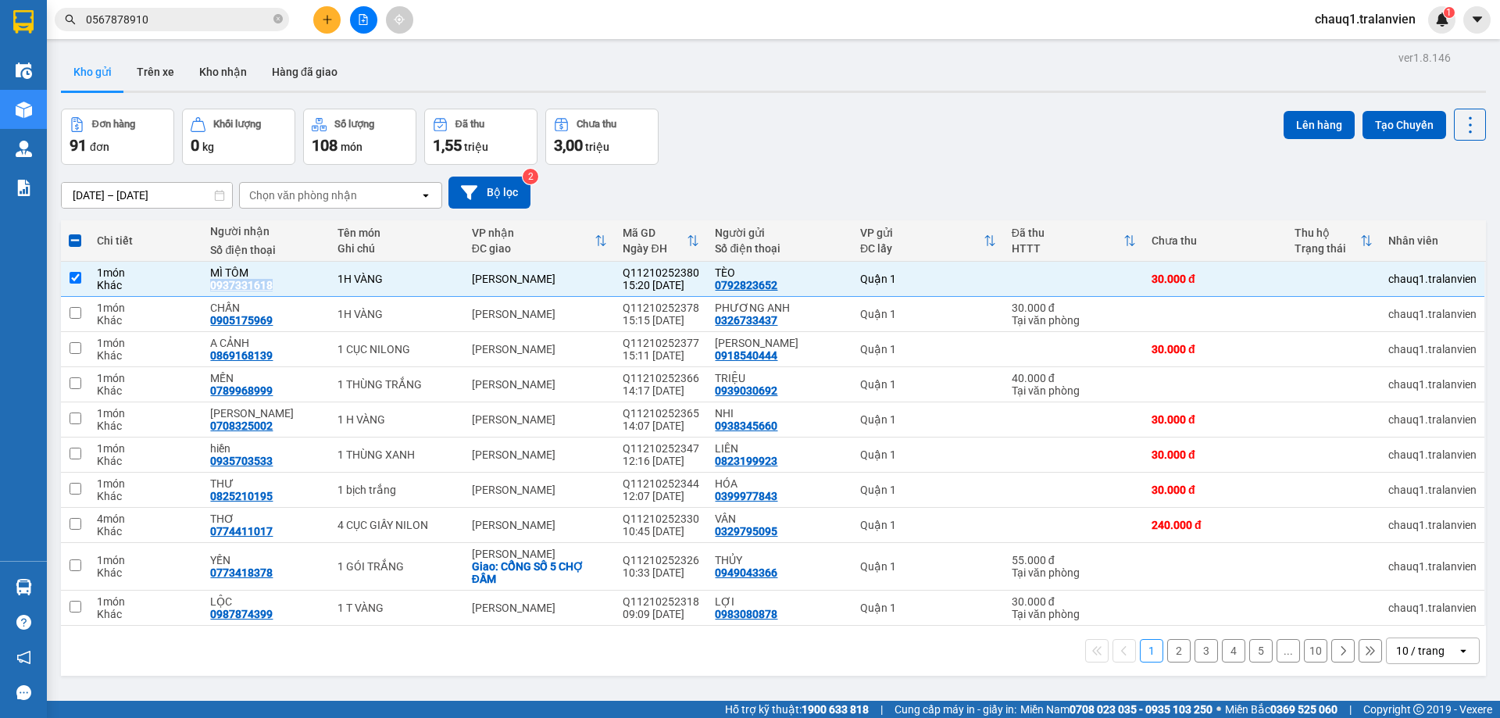
copy div "0937331618"
drag, startPoint x: 778, startPoint y: 284, endPoint x: 707, endPoint y: 291, distance: 71.4
click at [707, 291] on td "TÈO 0792823652" at bounding box center [779, 279] width 145 height 35
checkbox input "false"
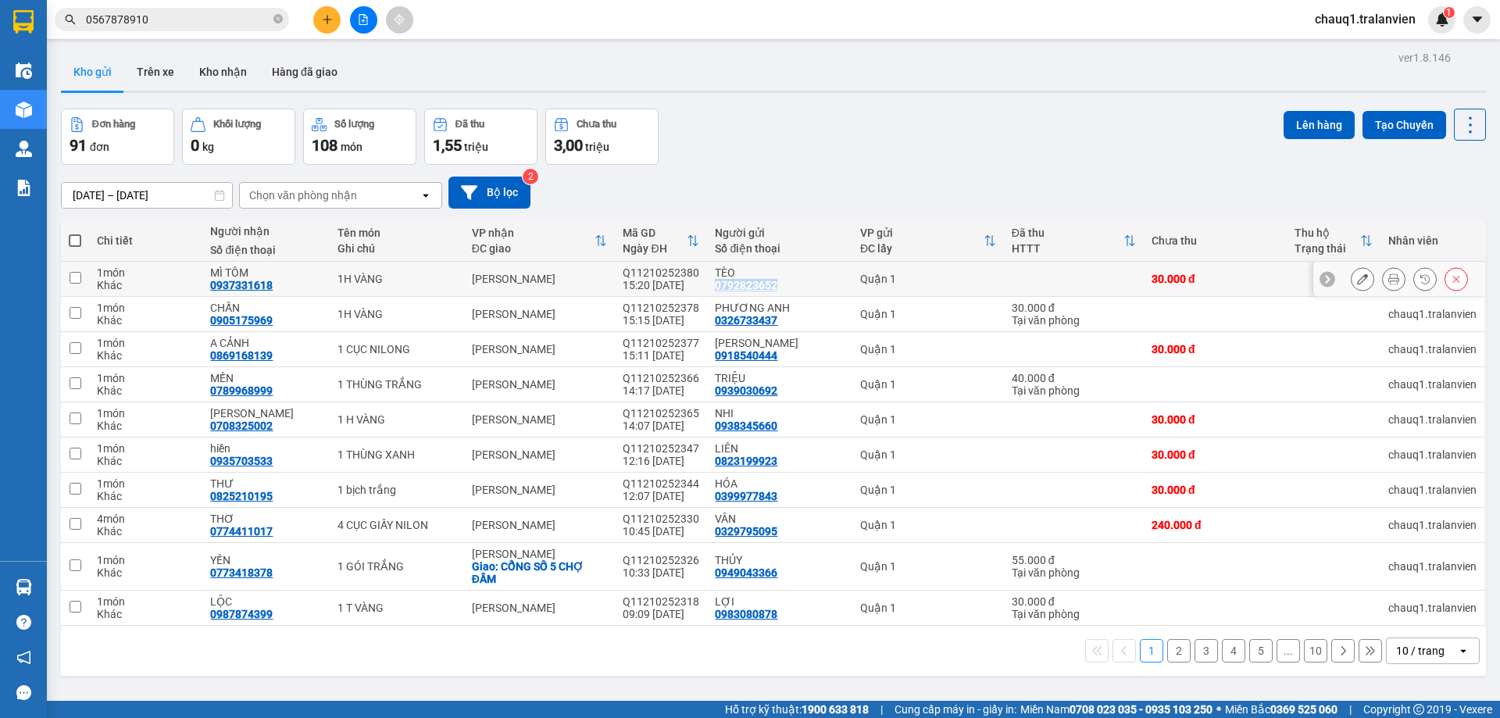
copy div "0792823652"
drag, startPoint x: 716, startPoint y: 142, endPoint x: 712, endPoint y: 149, distance: 8.0
click at [713, 146] on div "Đơn hàng 91 đơn Khối lượng 0 kg Số lượng 108 món Đã thu 1,55 triệu Chưa thu 3,0…" at bounding box center [773, 137] width 1425 height 56
click at [331, 16] on icon "plus" at bounding box center [327, 19] width 11 height 11
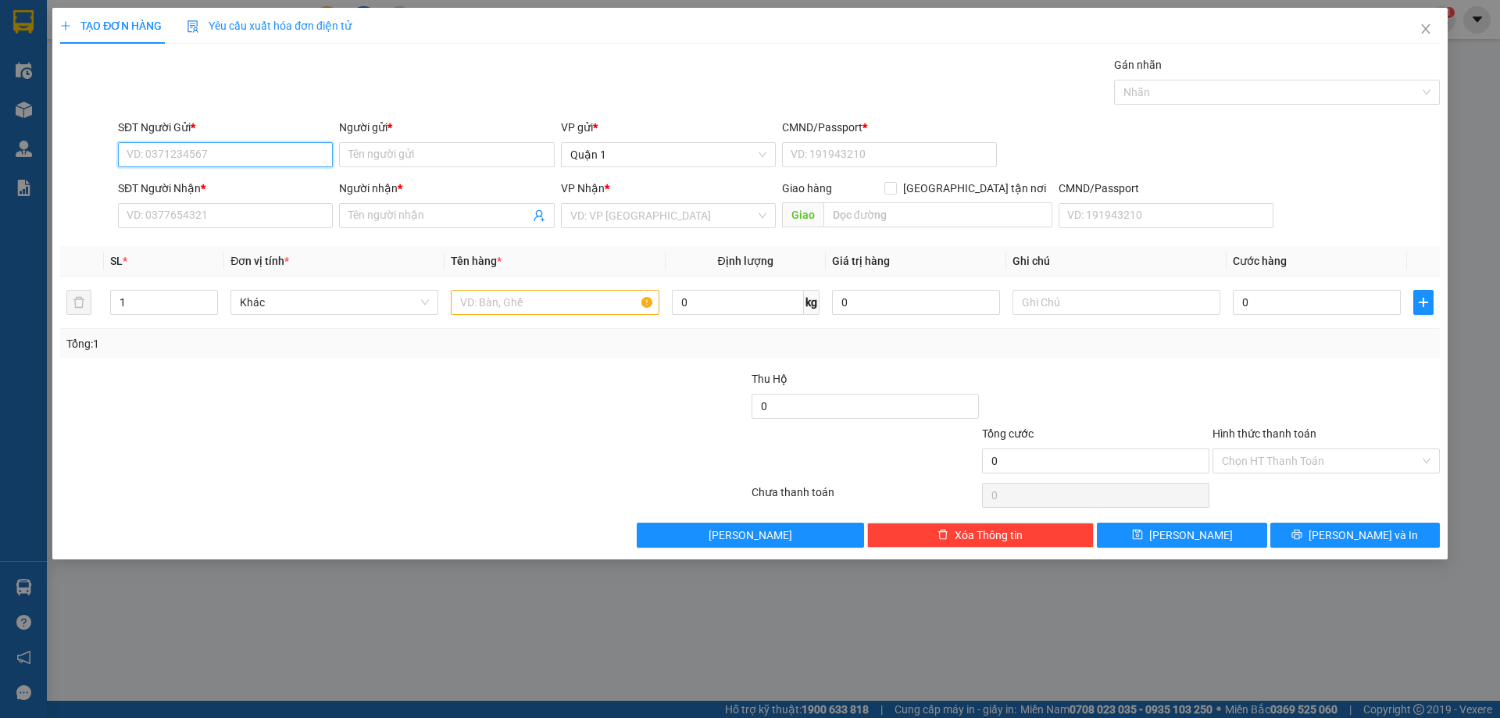
click at [227, 151] on input "SĐT Người Gửi *" at bounding box center [225, 154] width 215 height 25
type input "0902971355"
click at [400, 152] on input "Người gửi *" at bounding box center [446, 154] width 215 height 25
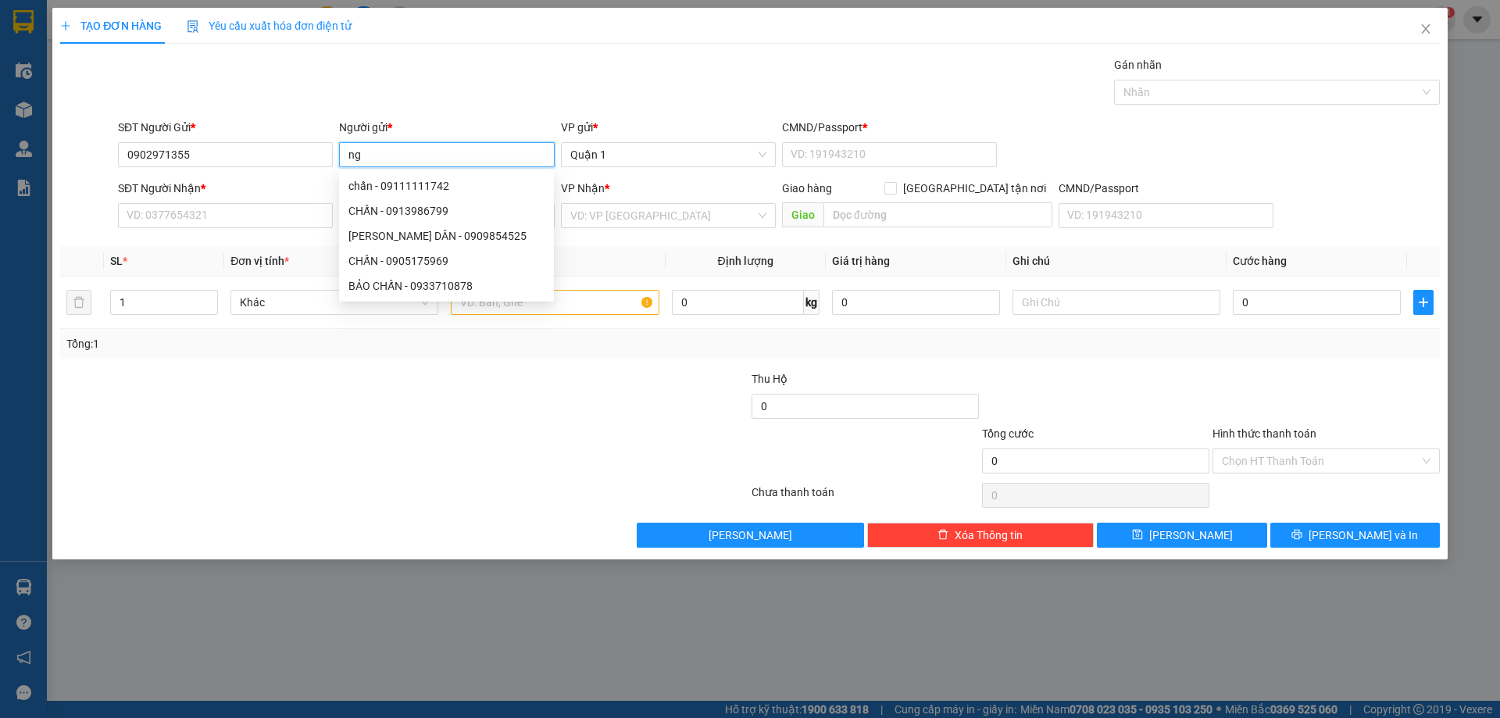
type input "n"
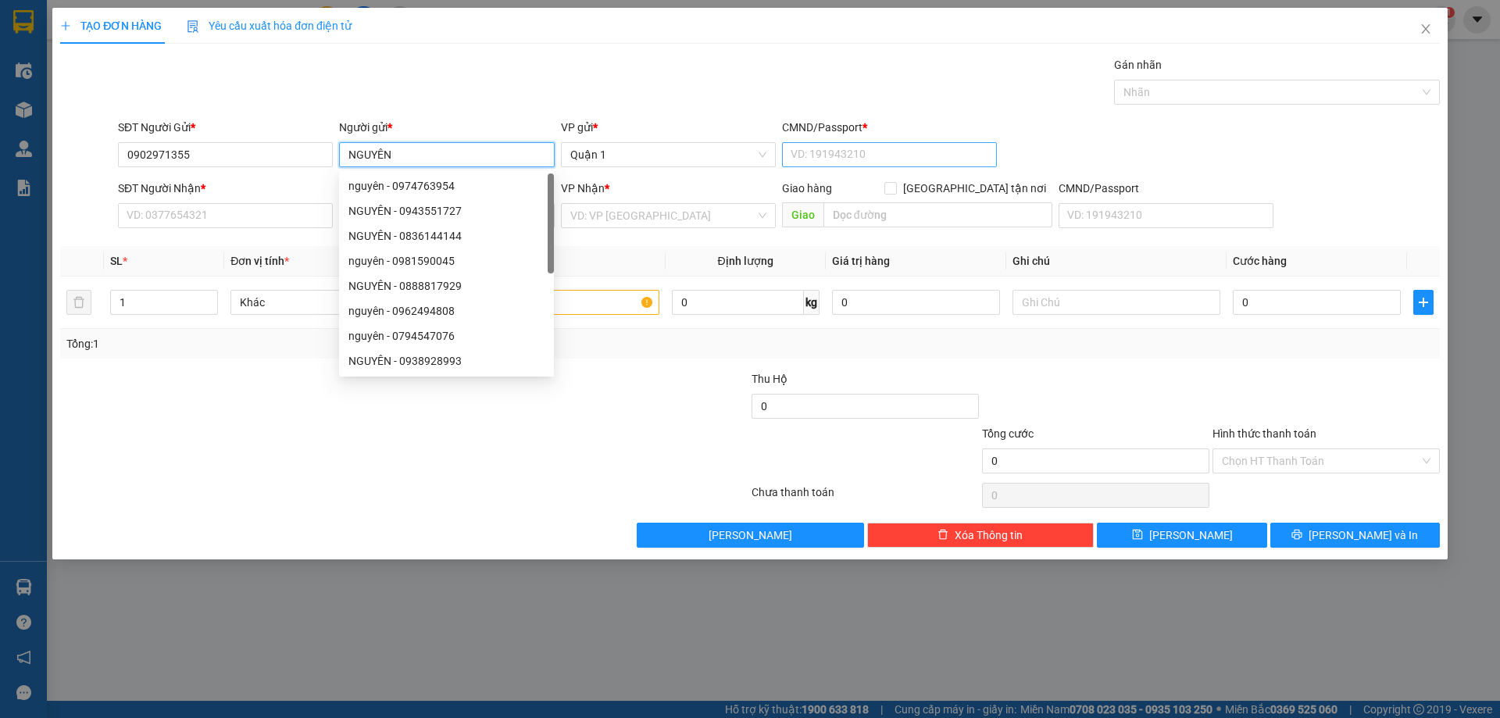
type input "NGUYÊN"
click at [837, 148] on input "CMND/Passport *" at bounding box center [889, 154] width 215 height 25
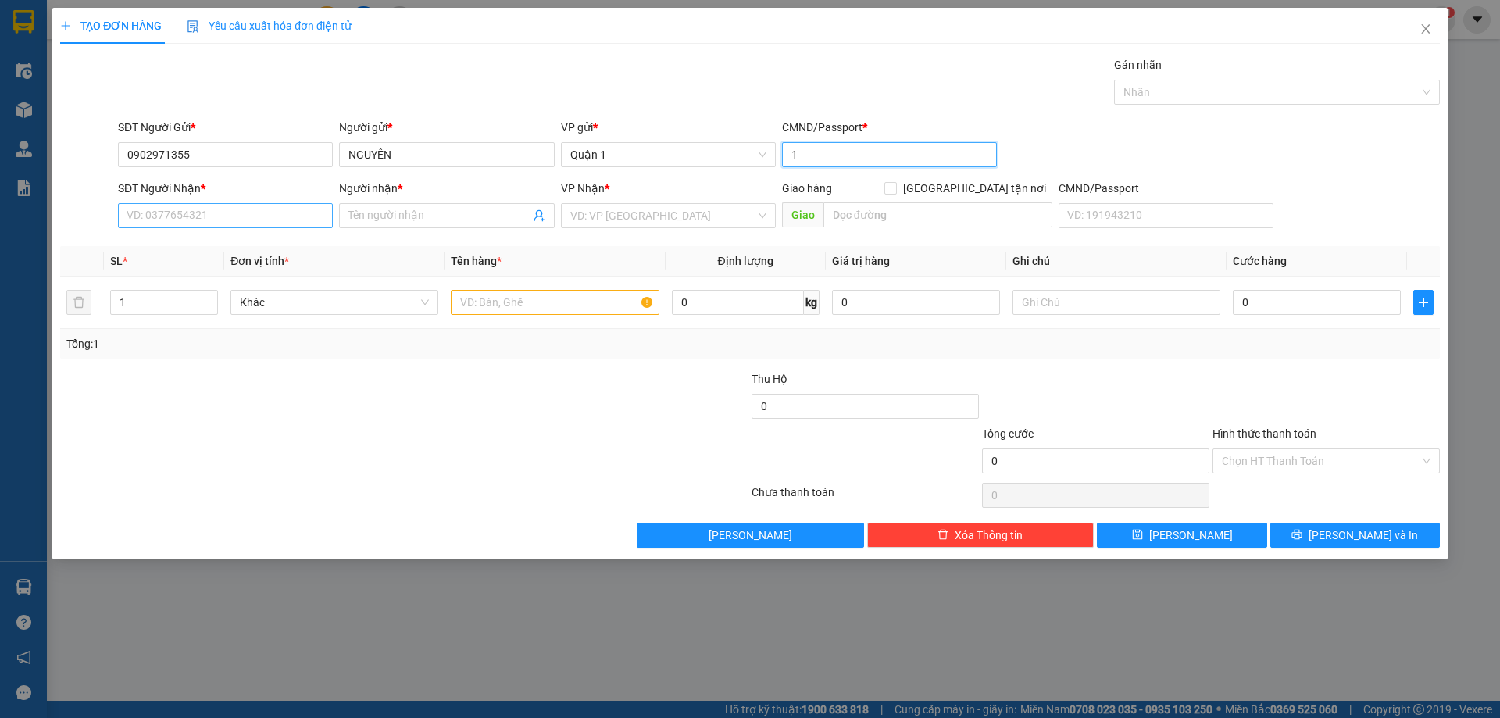
type input "1"
click at [268, 217] on input "SĐT Người Nhận *" at bounding box center [225, 215] width 215 height 25
type input "0"
type input "0988510441"
click at [416, 209] on input "Người nhận *" at bounding box center [438, 215] width 180 height 17
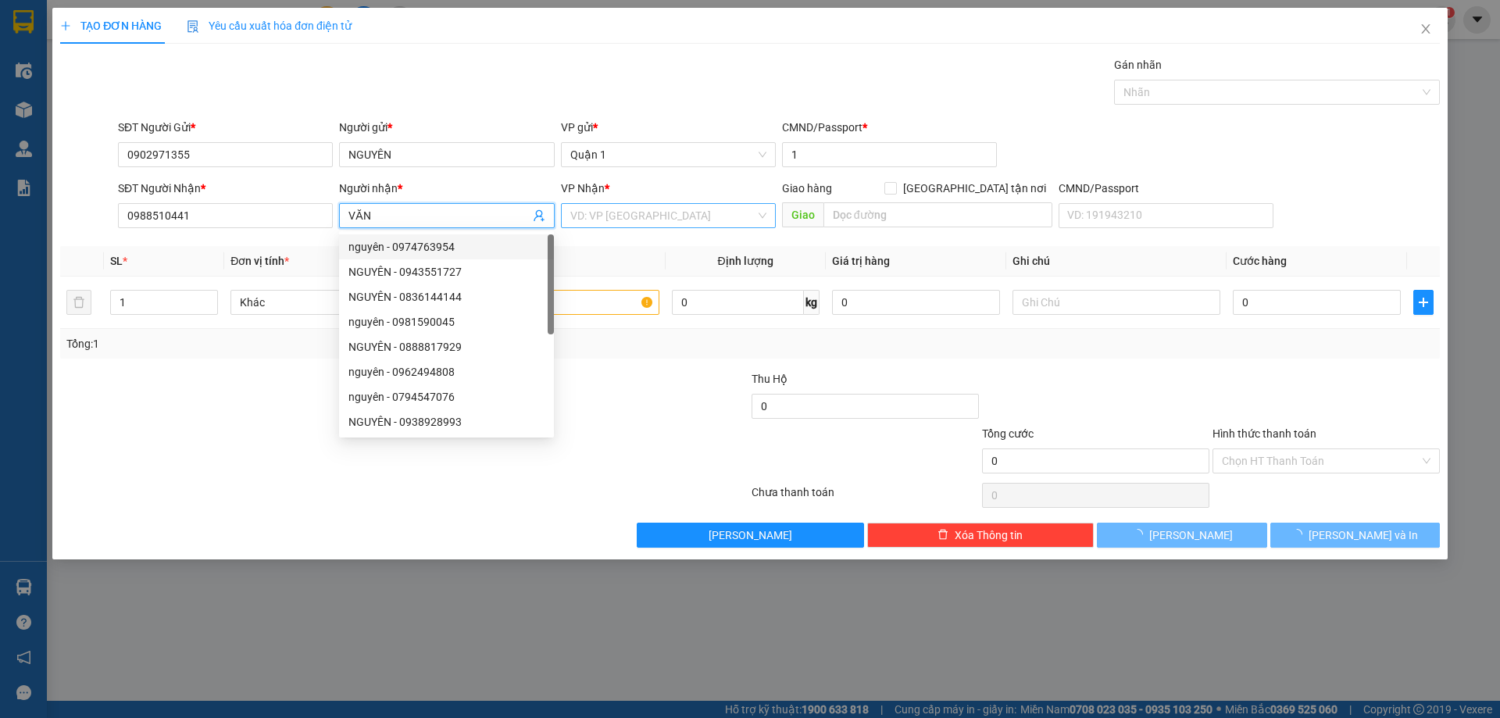
type input "VĂN"
drag, startPoint x: 636, startPoint y: 215, endPoint x: 634, endPoint y: 234, distance: 19.6
click at [636, 216] on input "search" at bounding box center [662, 215] width 185 height 23
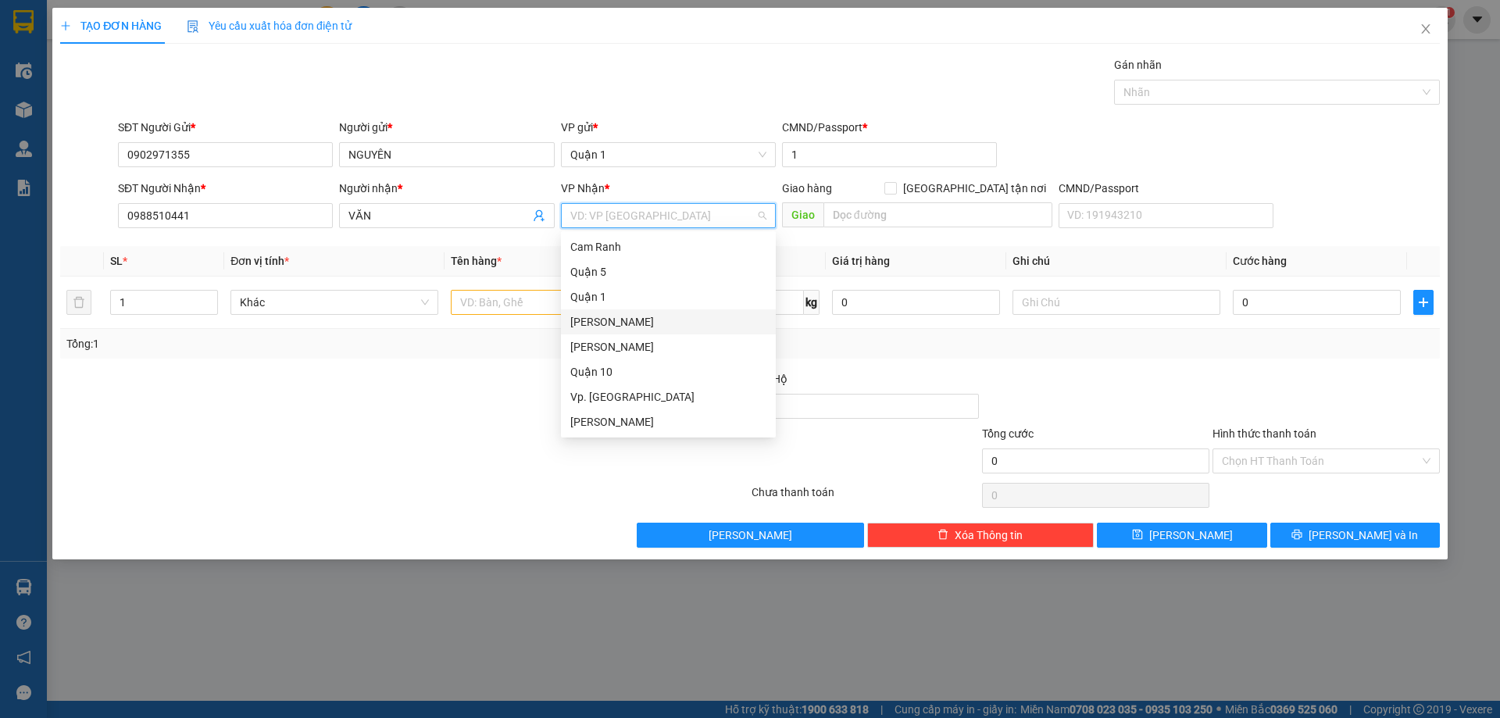
click at [669, 321] on div "[PERSON_NAME]" at bounding box center [668, 321] width 196 height 17
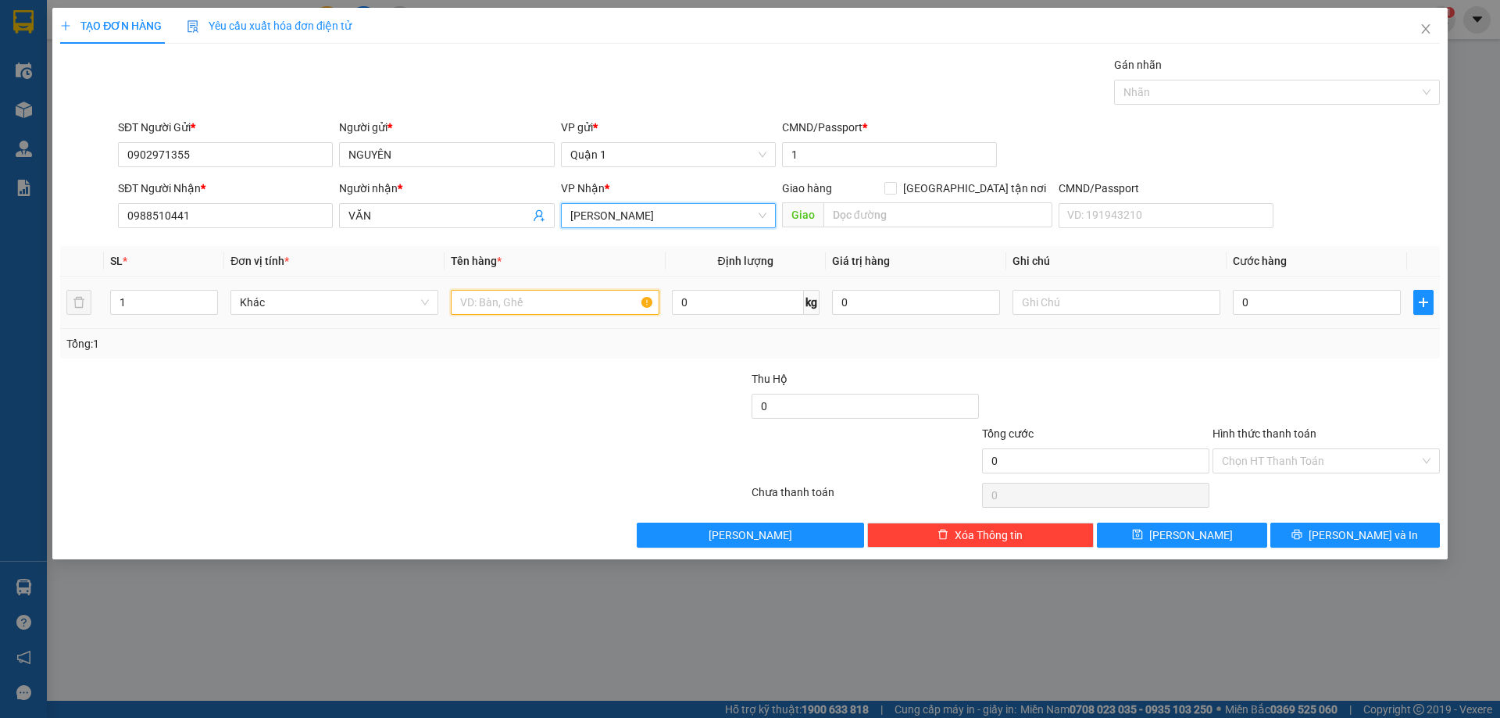
click at [562, 291] on input "text" at bounding box center [555, 302] width 208 height 25
type input "1H VÀNG"
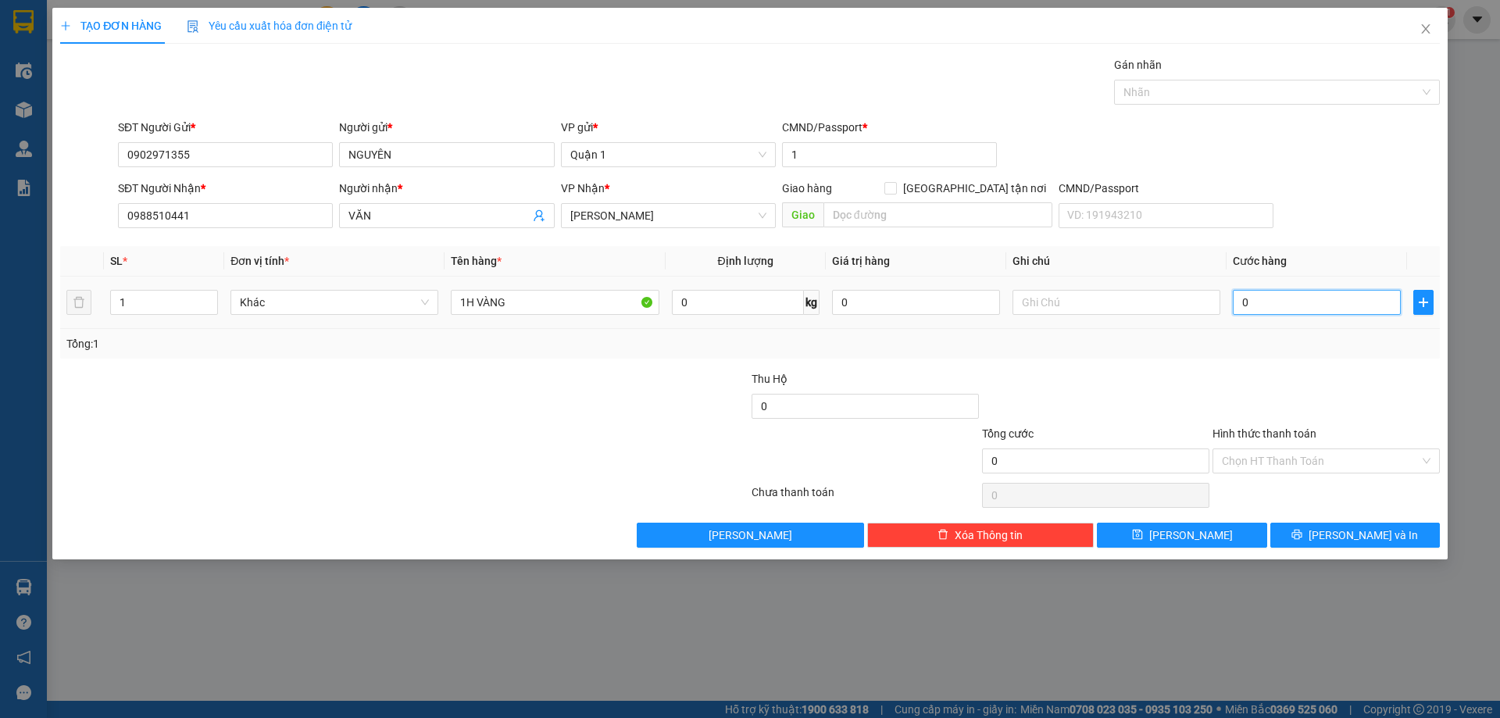
click at [1305, 305] on input "0" at bounding box center [1317, 302] width 168 height 25
type input "3"
type input "30"
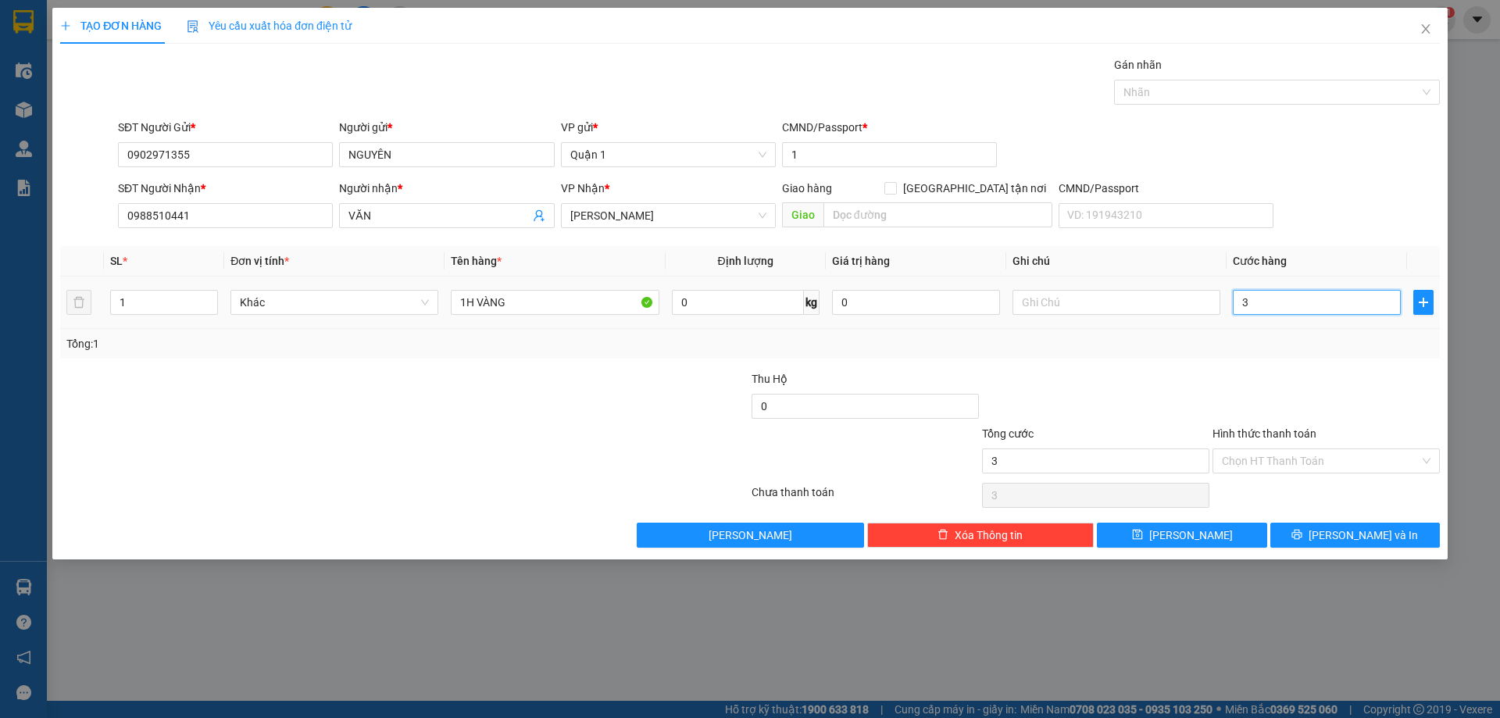
type input "30"
type input "30.000"
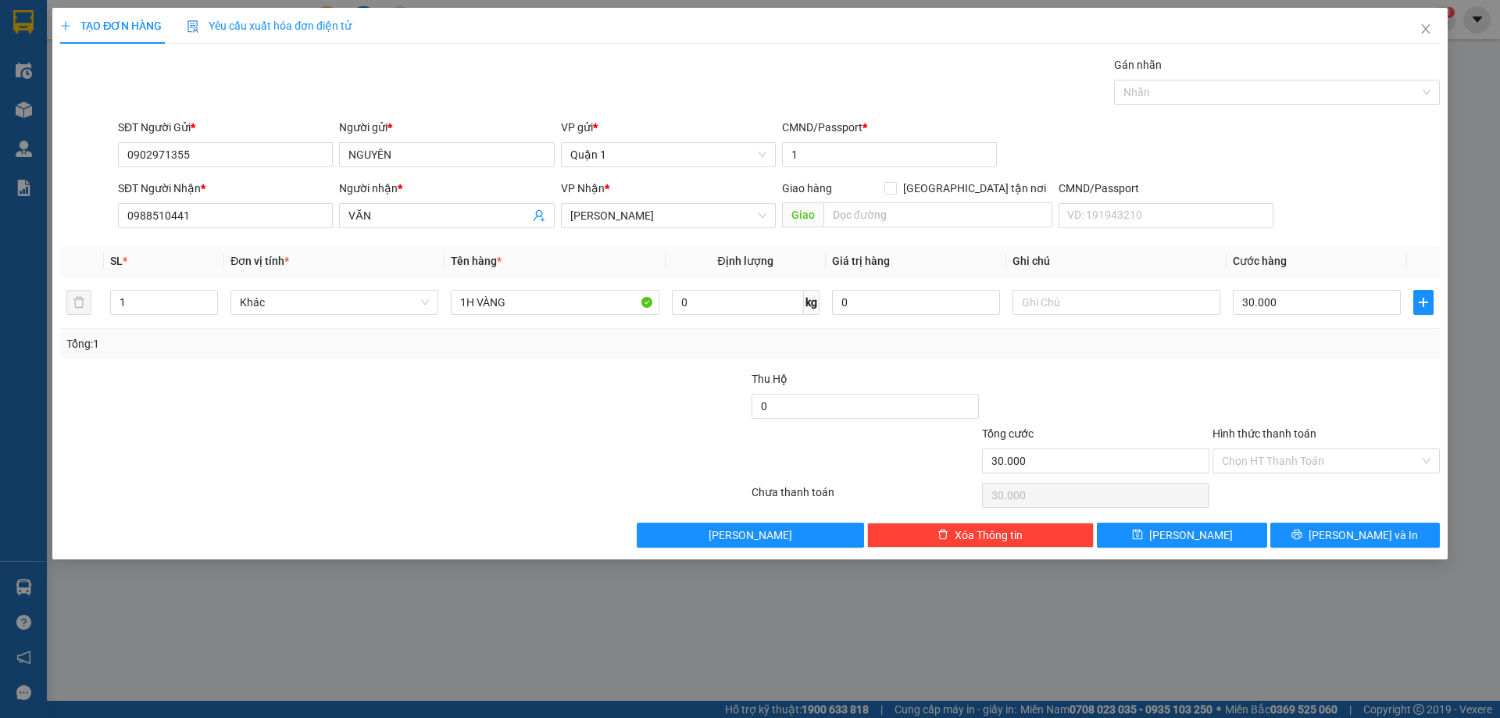
click at [1293, 387] on div at bounding box center [1326, 397] width 230 height 55
click at [1201, 528] on button "[PERSON_NAME]" at bounding box center [1182, 535] width 170 height 25
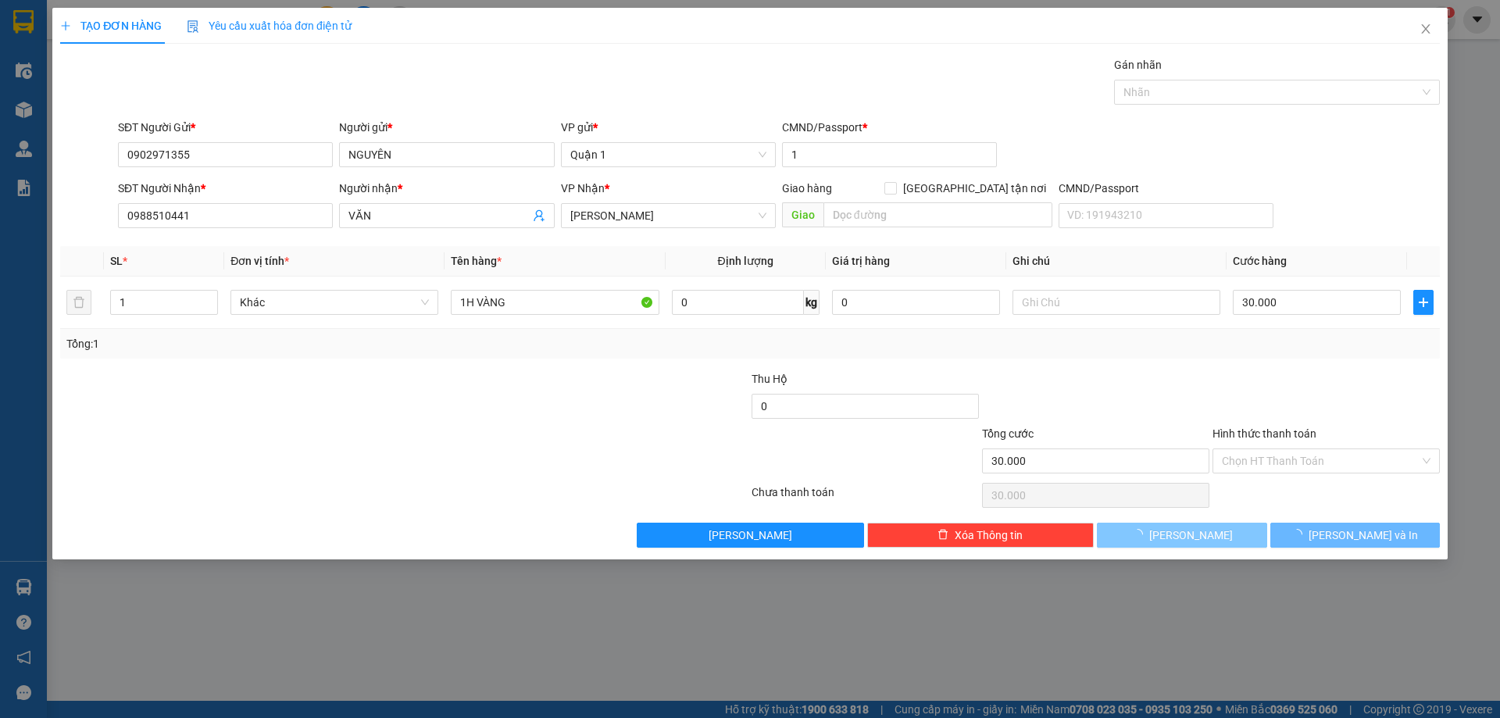
type input "0"
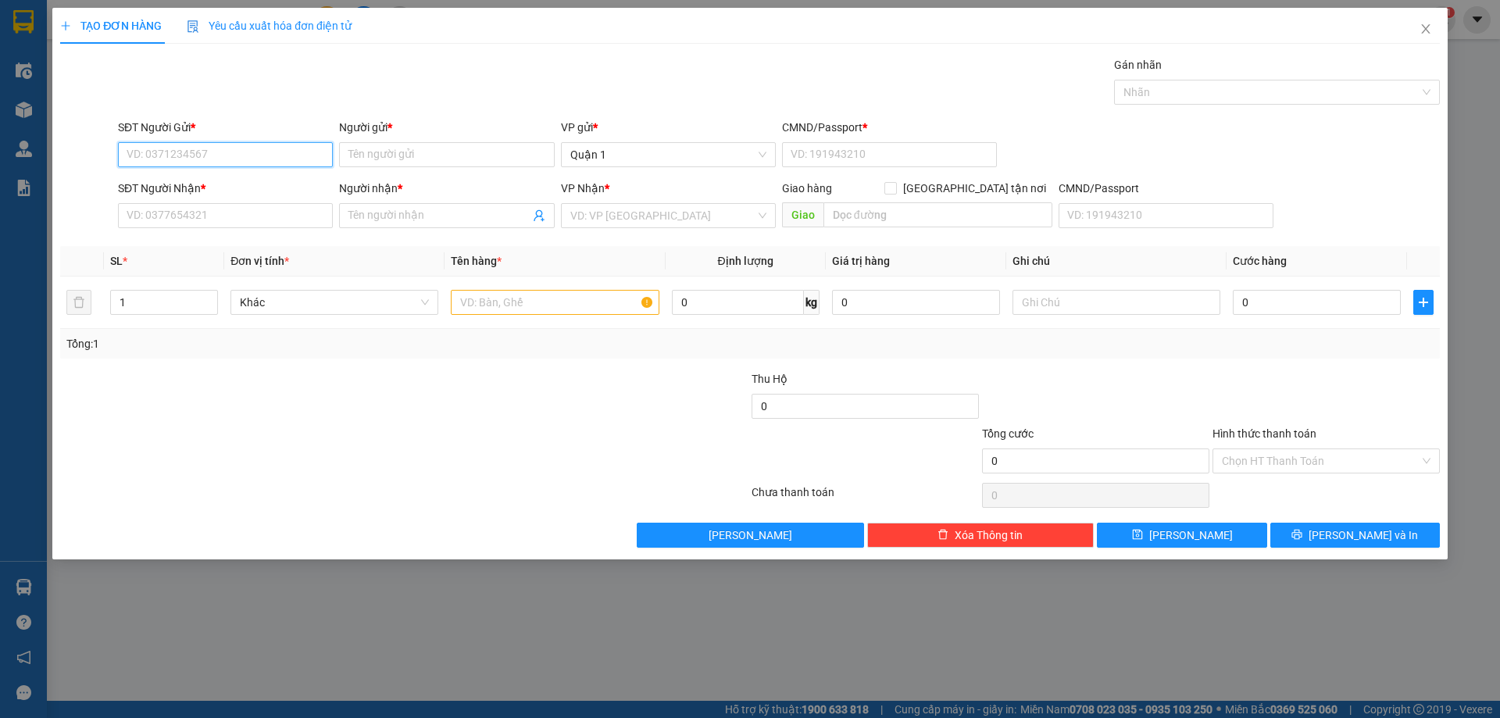
drag, startPoint x: 227, startPoint y: 159, endPoint x: 591, endPoint y: 174, distance: 364.4
click at [238, 159] on input "SĐT Người Gửi *" at bounding box center [225, 154] width 215 height 25
drag, startPoint x: 221, startPoint y: 158, endPoint x: 366, endPoint y: 179, distance: 146.1
click at [222, 158] on input "SĐT Người Gửi *" at bounding box center [225, 154] width 215 height 25
type input "0777409973"
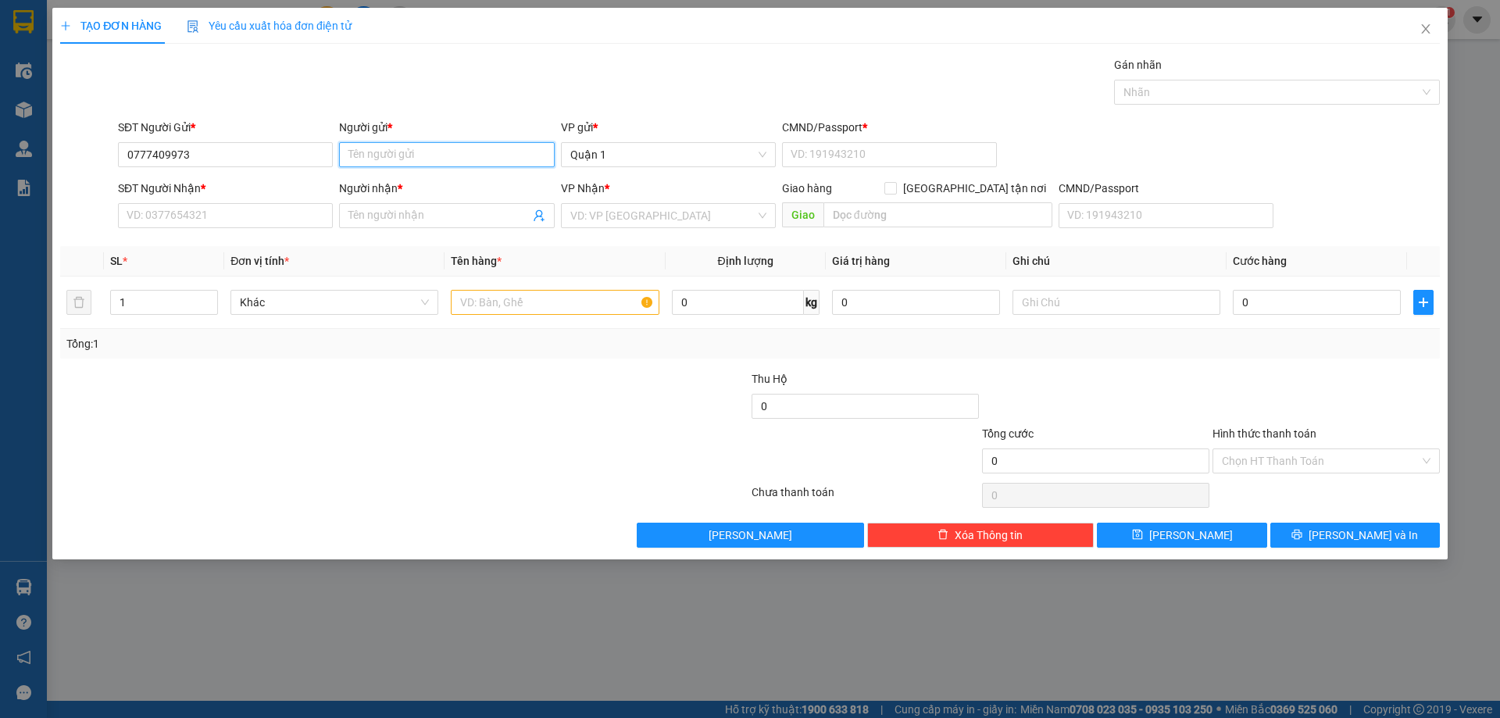
click at [423, 156] on input "Người gửi *" at bounding box center [446, 154] width 215 height 25
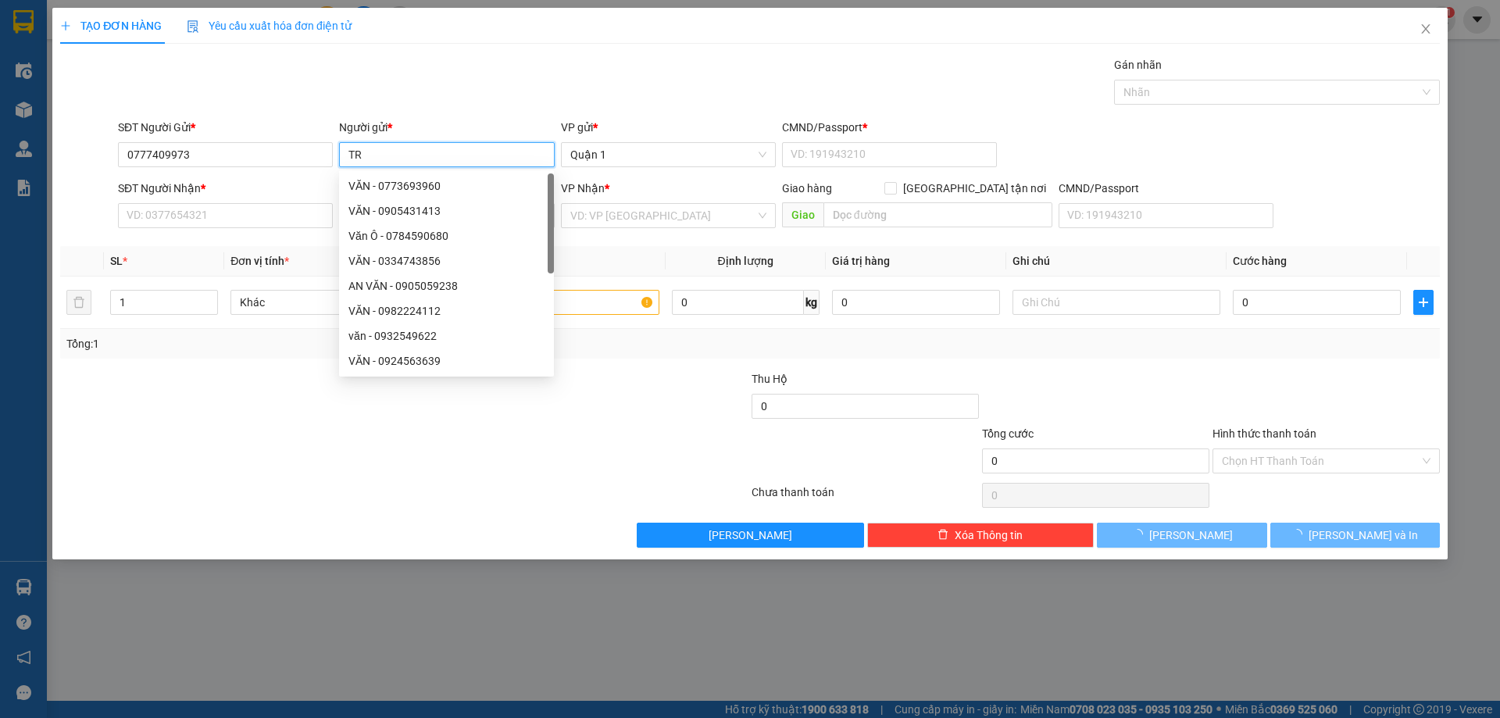
type input "T"
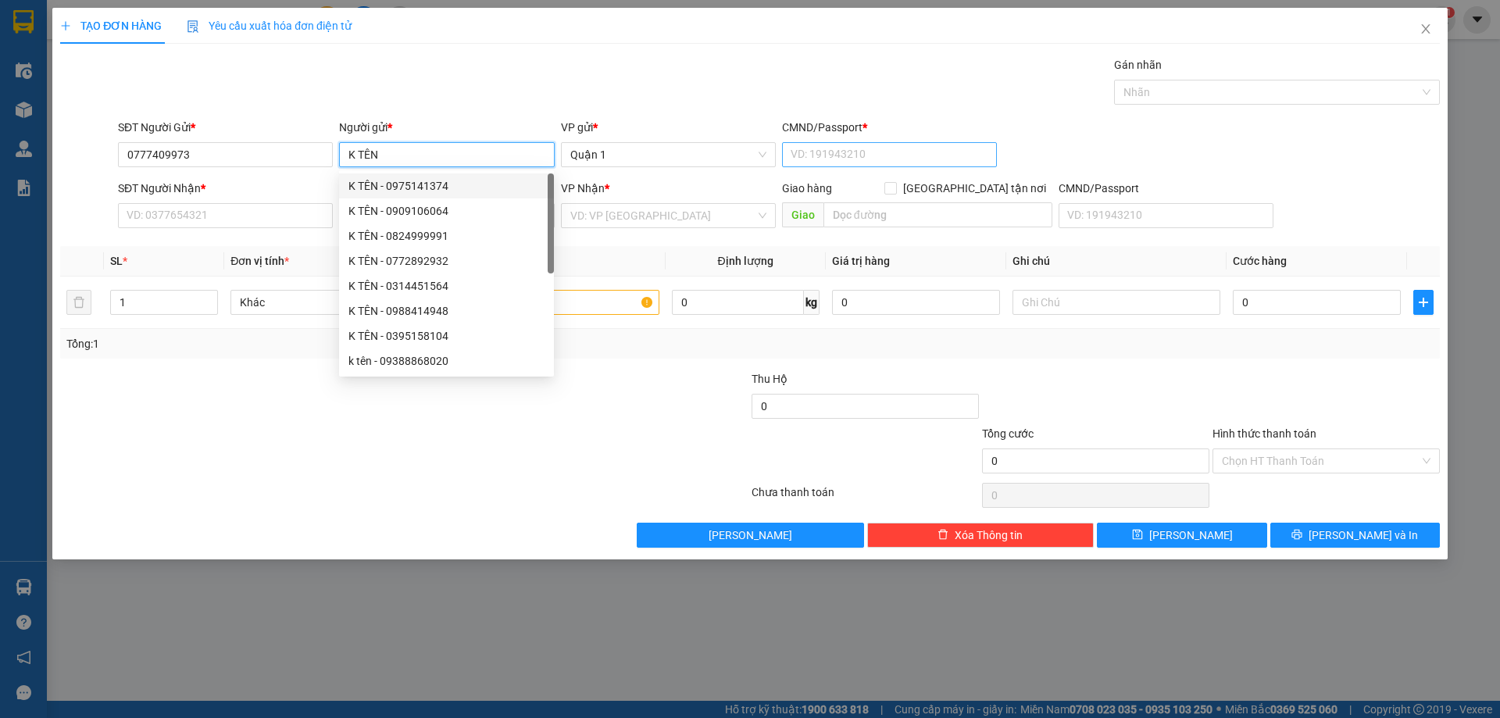
type input "K TÊN"
click at [859, 154] on input "CMND/Passport *" at bounding box center [889, 154] width 215 height 25
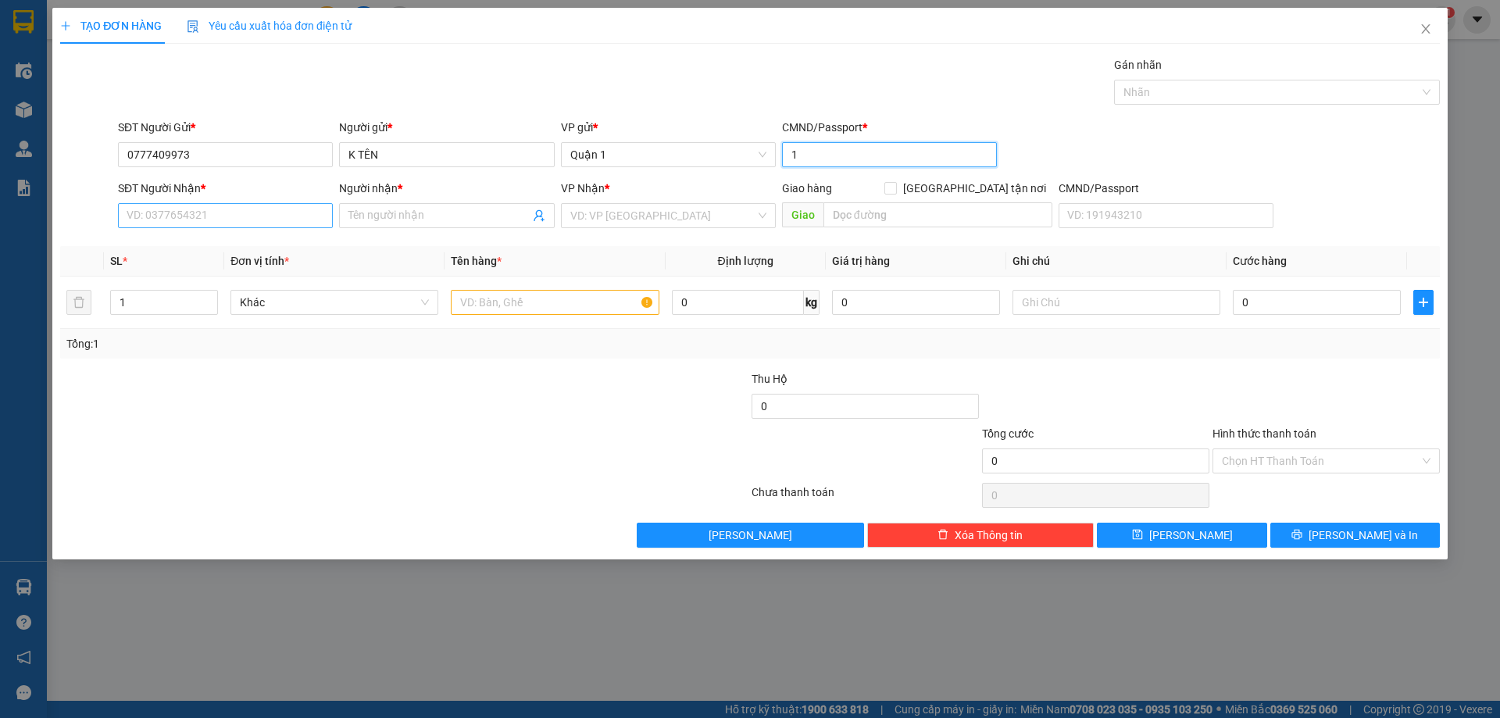
type input "1"
click at [193, 225] on input "SĐT Người Nhận *" at bounding box center [225, 215] width 215 height 25
click at [241, 244] on div "0793907799 - TRÂN" at bounding box center [225, 246] width 196 height 17
type input "0793907799"
type input "TRÂN"
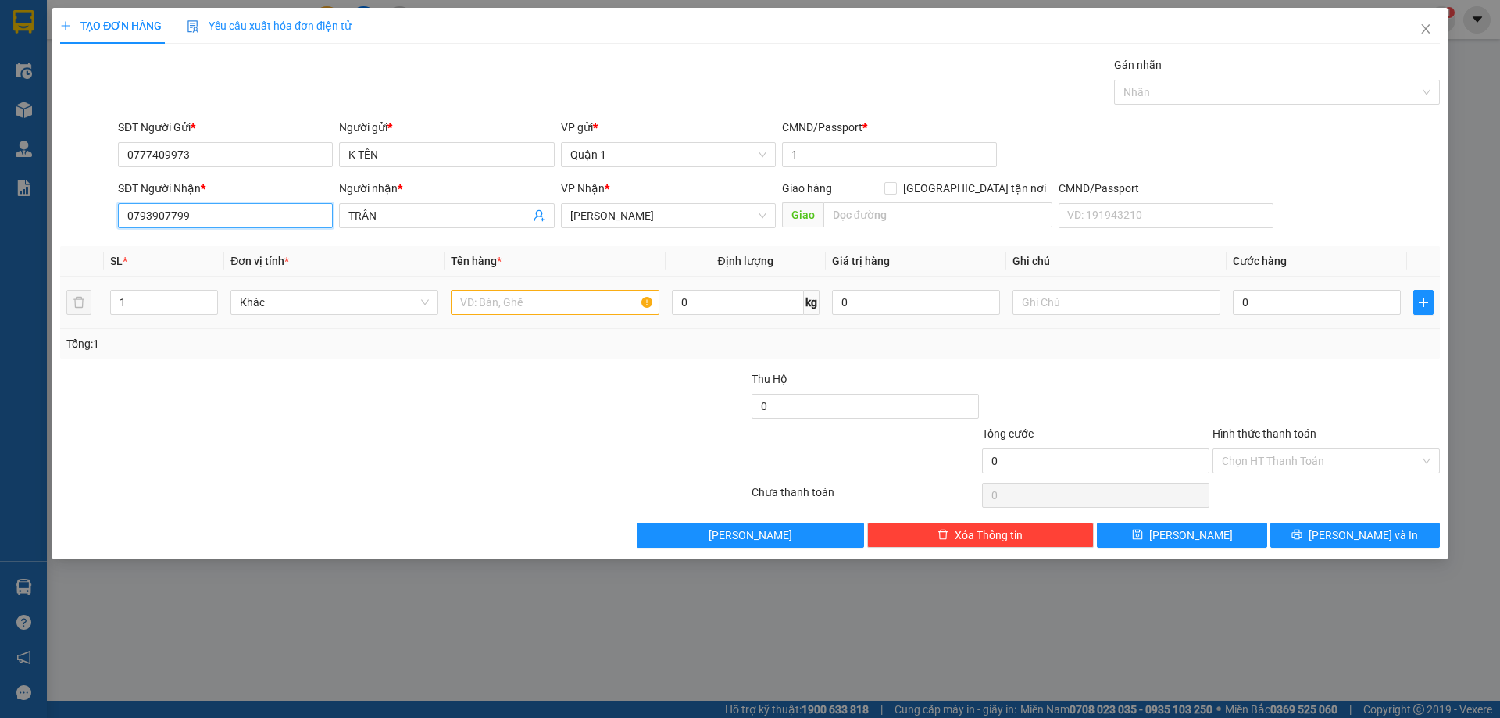
type input "0793907799"
click at [563, 307] on input "text" at bounding box center [555, 302] width 208 height 25
type input "1H VÀNG"
click at [1259, 300] on input "0" at bounding box center [1317, 302] width 168 height 25
type input "3"
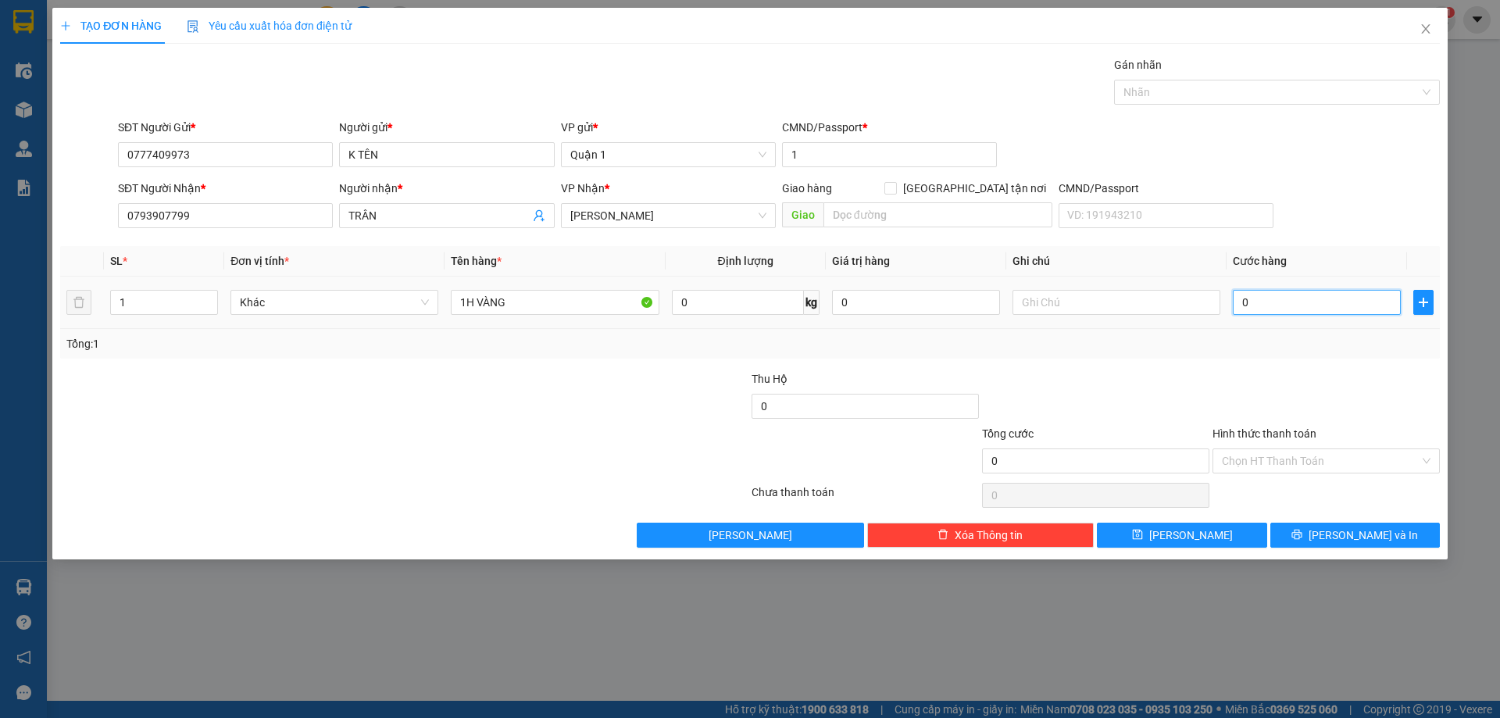
type input "3"
type input "30"
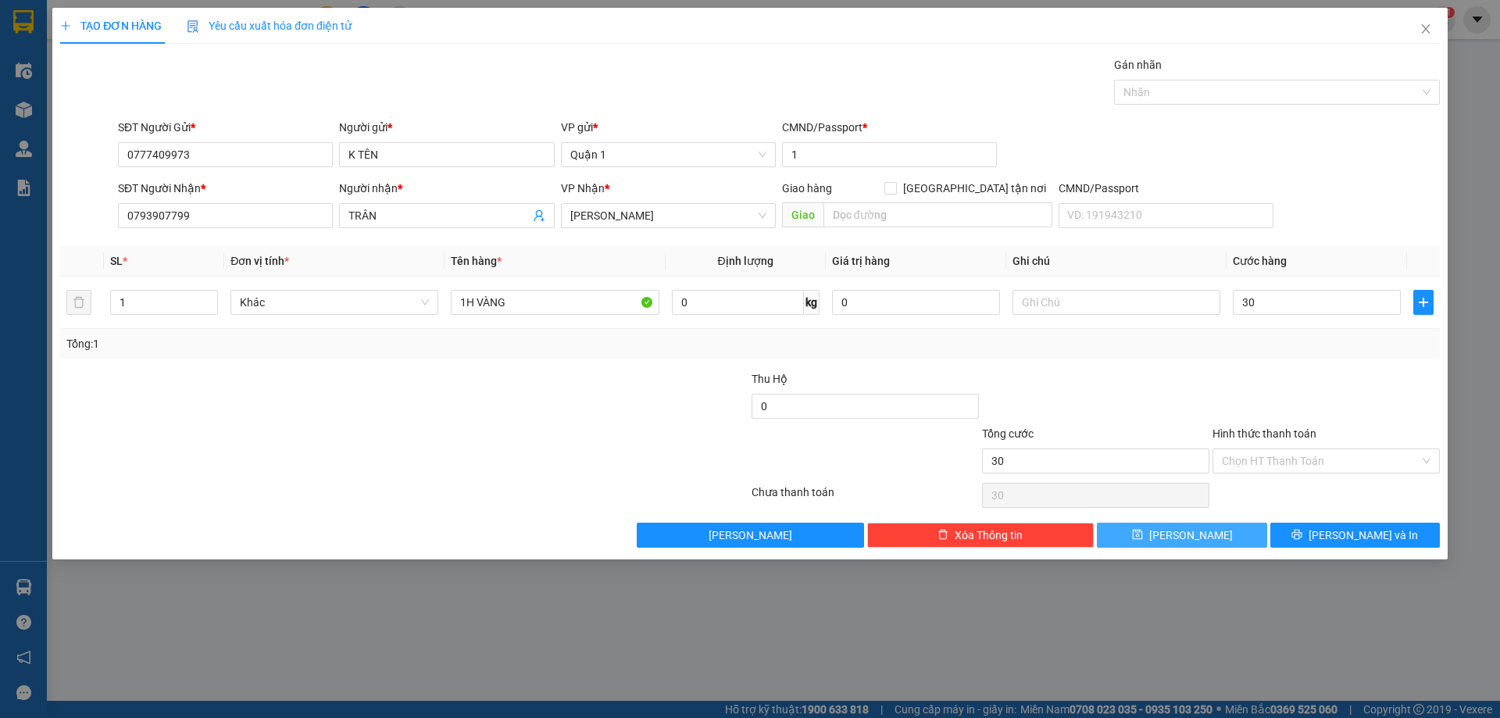
type input "30.000"
click at [1200, 532] on button "[PERSON_NAME]" at bounding box center [1182, 535] width 170 height 25
type input "0"
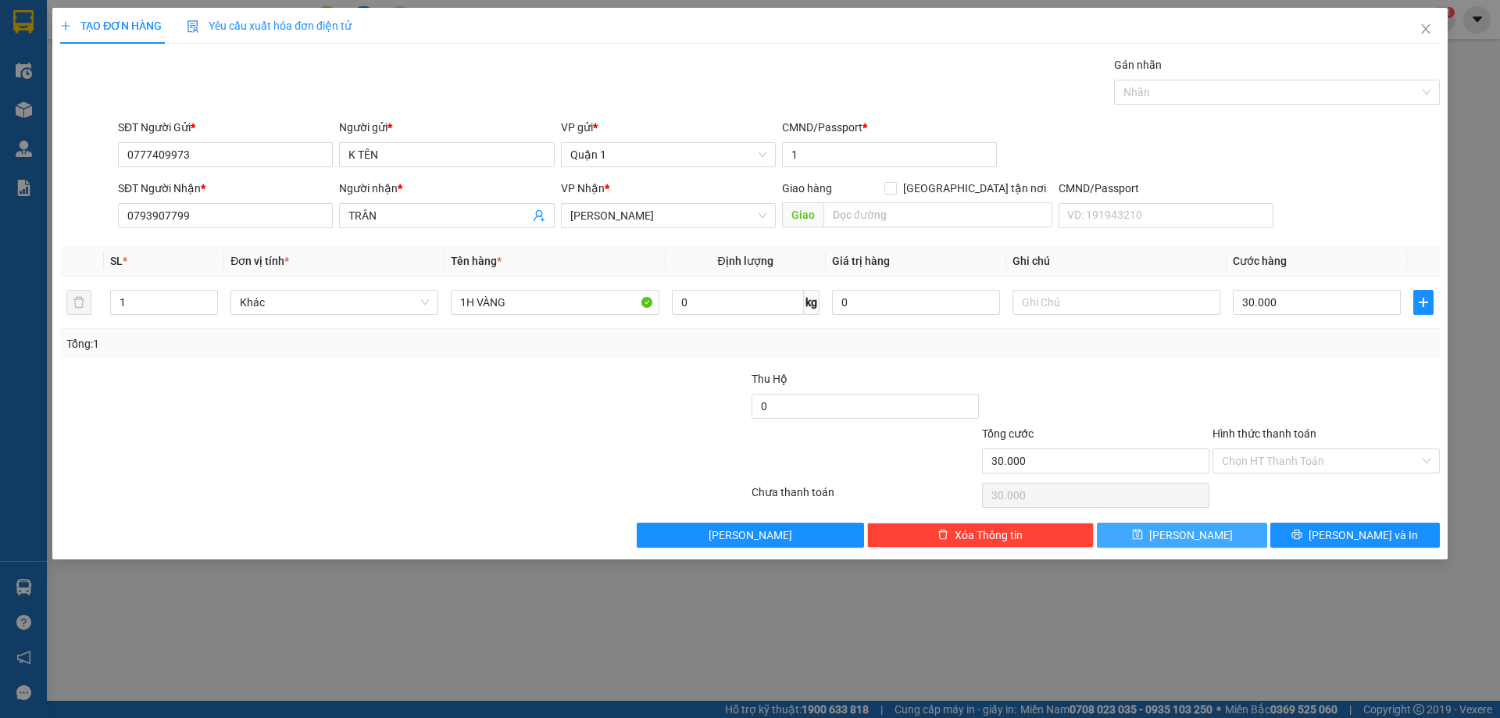
type input "0"
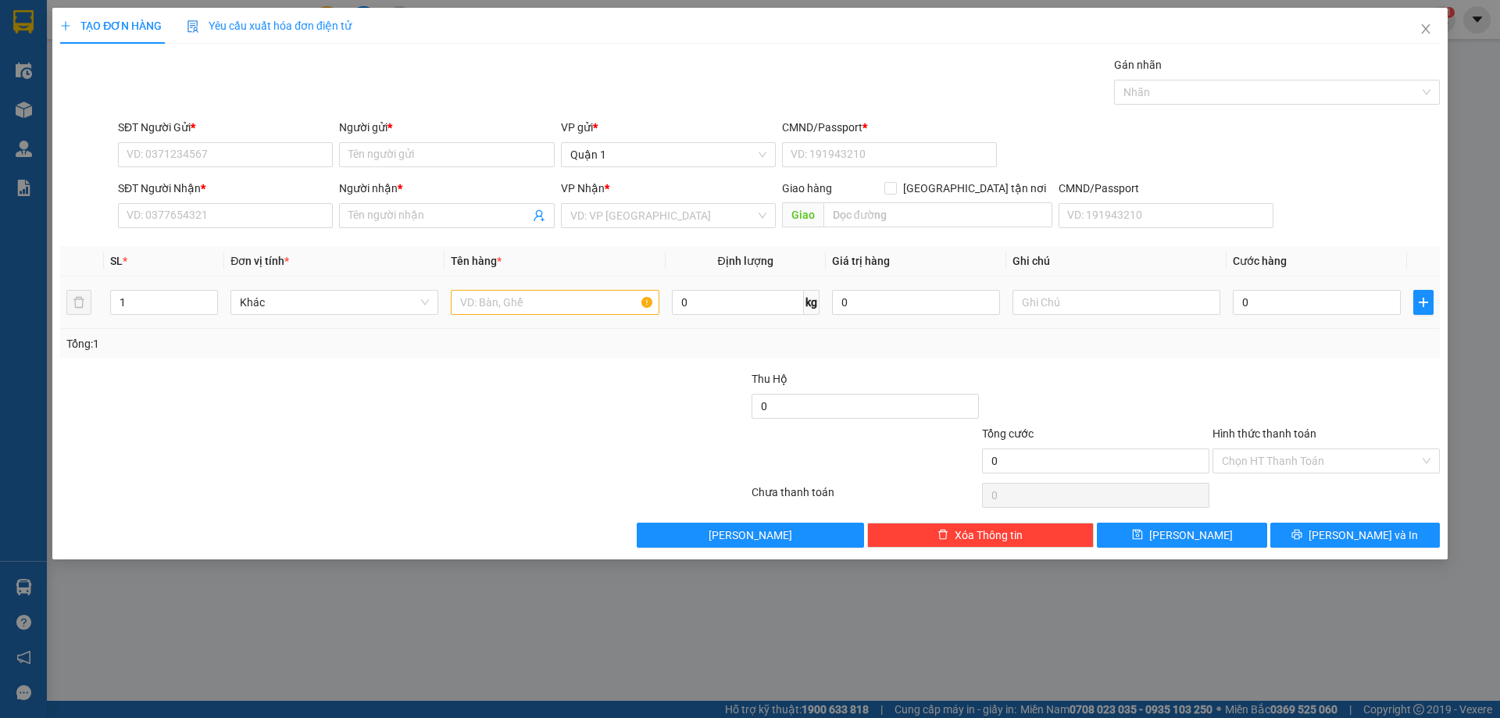
drag, startPoint x: 102, startPoint y: 296, endPoint x: 75, endPoint y: 293, distance: 27.5
click at [97, 295] on tr "1 Khác 0 kg 0 0" at bounding box center [750, 303] width 1380 height 52
type input "6"
click at [208, 149] on input "SĐT Người Gửi *" at bounding box center [225, 154] width 215 height 25
click at [244, 184] on div "0325820320 - ANH" at bounding box center [225, 185] width 196 height 17
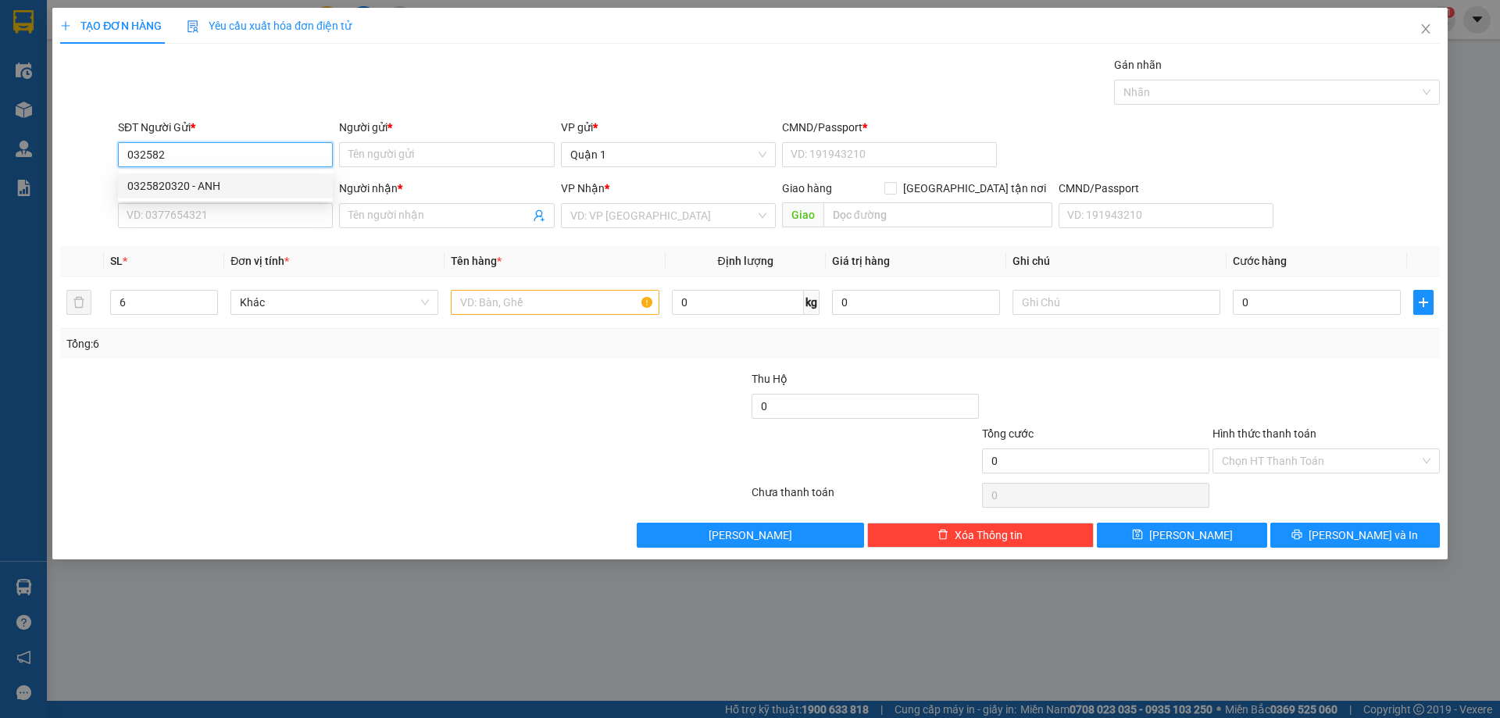
type input "0325820320"
type input "ANH"
type input "1"
type input "0987149148"
type input "DELI"
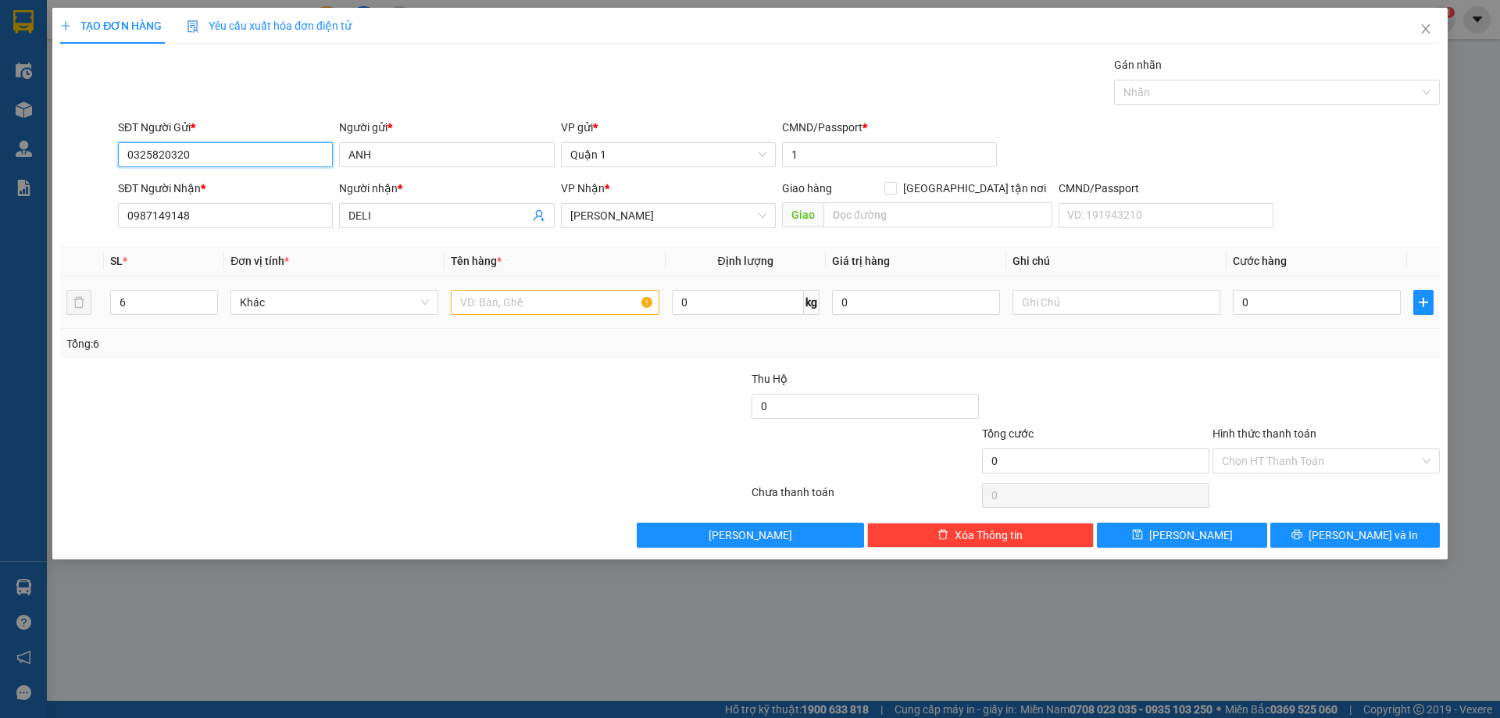
type input "0325820320"
click at [505, 303] on input "text" at bounding box center [555, 302] width 208 height 25
click at [492, 305] on input "text" at bounding box center [555, 302] width 208 height 25
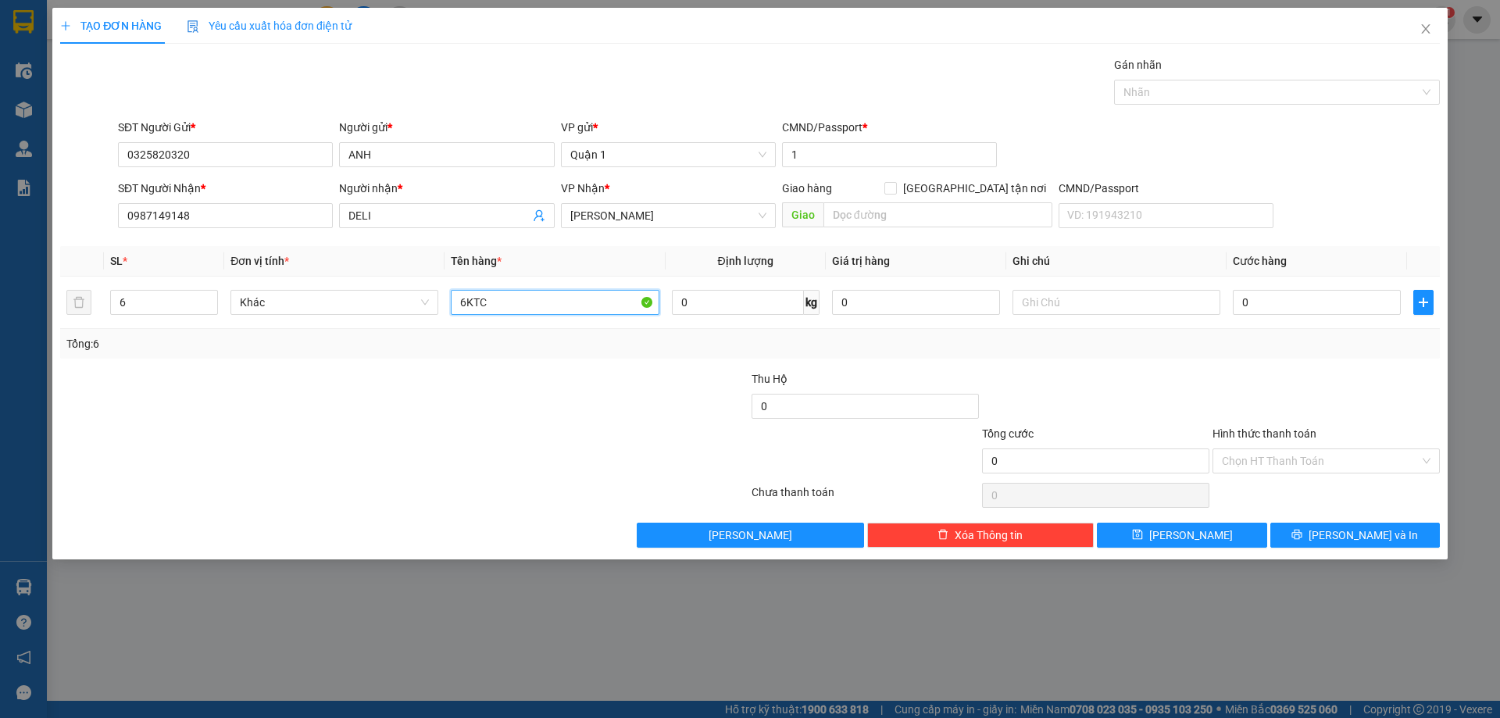
type input "6KTC"
click at [1244, 305] on input "0" at bounding box center [1317, 302] width 168 height 25
type input "2"
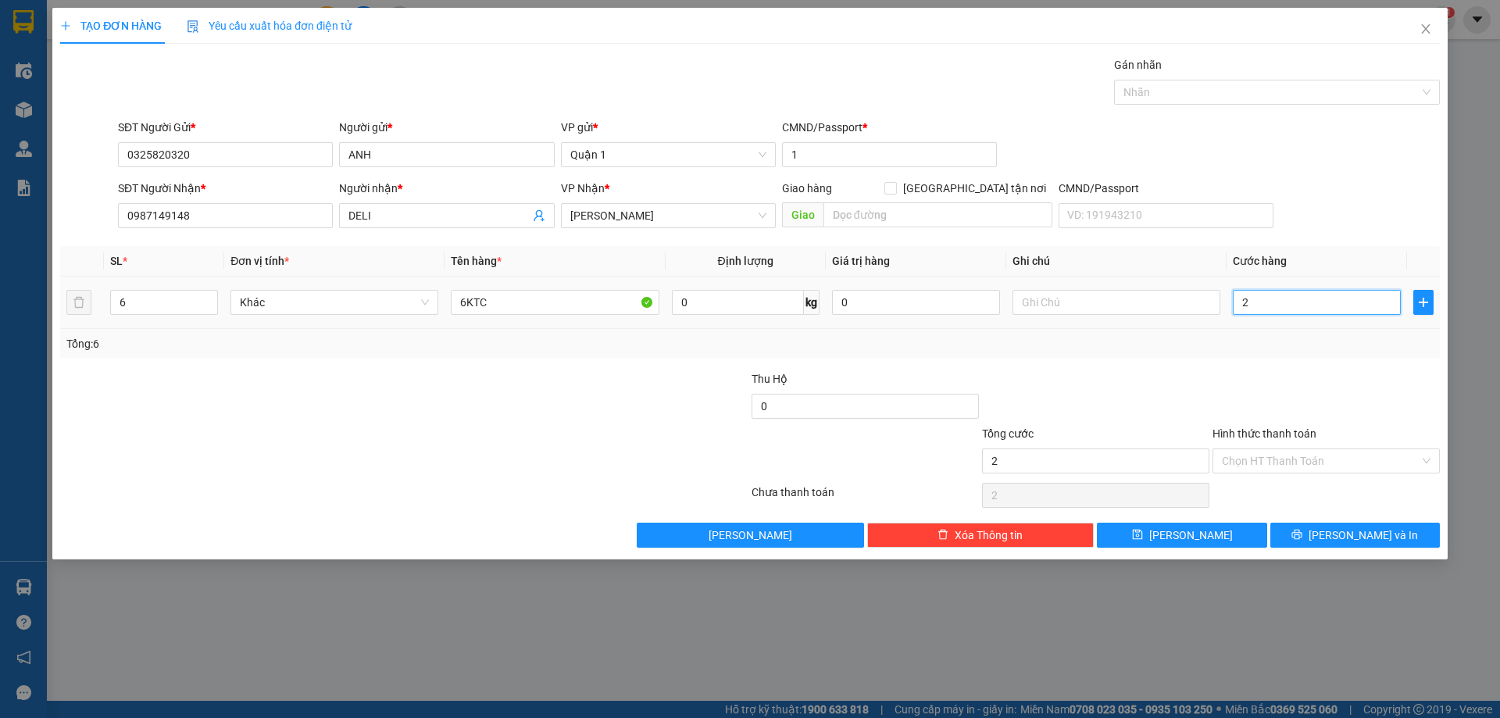
type input "27"
type input "270"
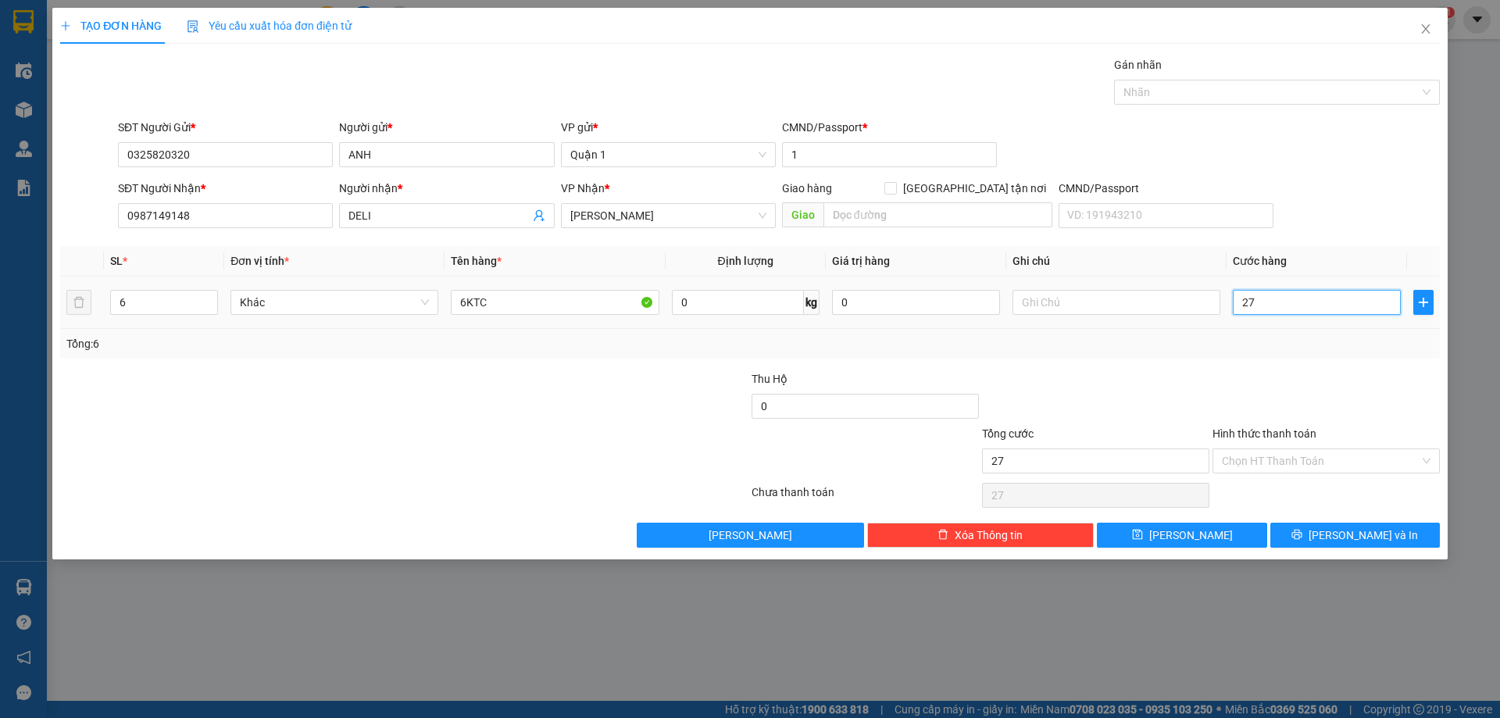
type input "270"
type input "270.000"
click at [1220, 533] on button "[PERSON_NAME]" at bounding box center [1182, 535] width 170 height 25
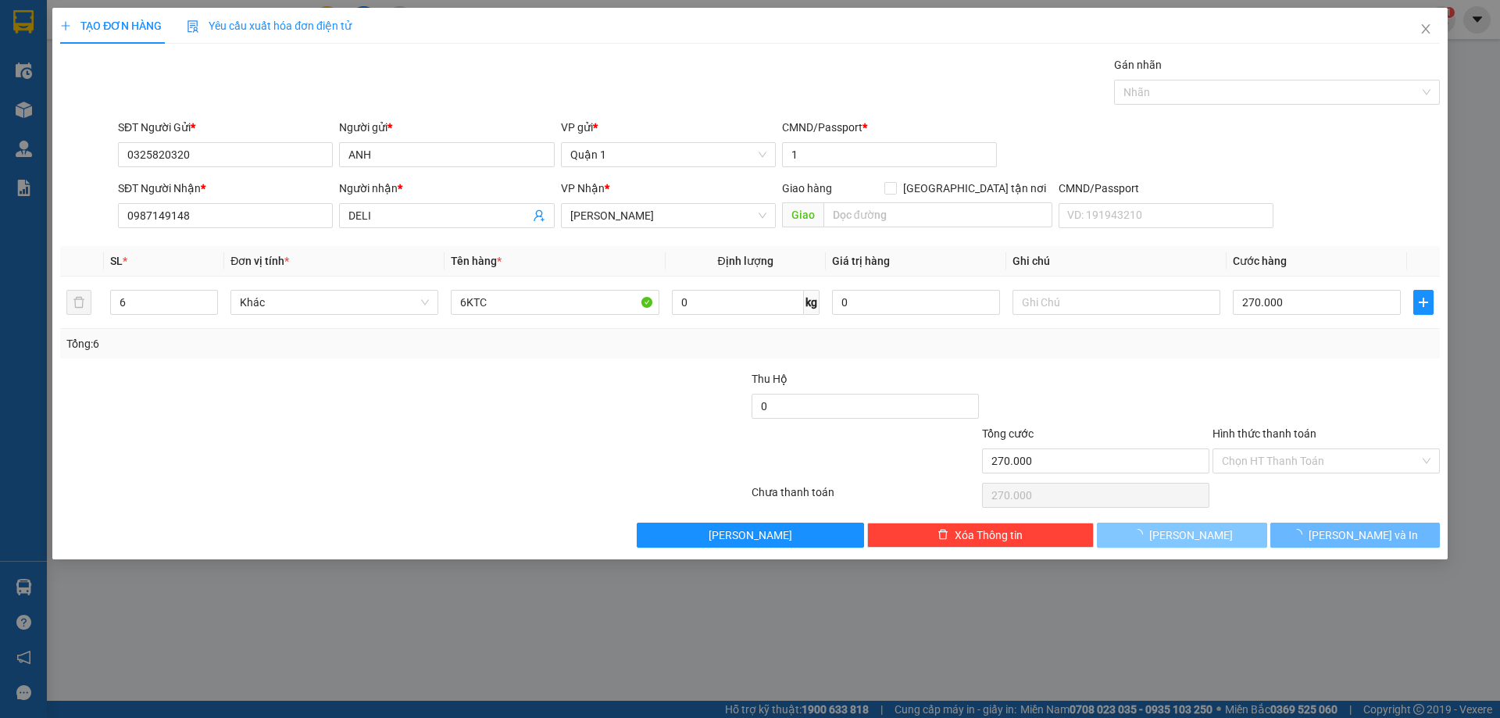
type input "1"
type input "0"
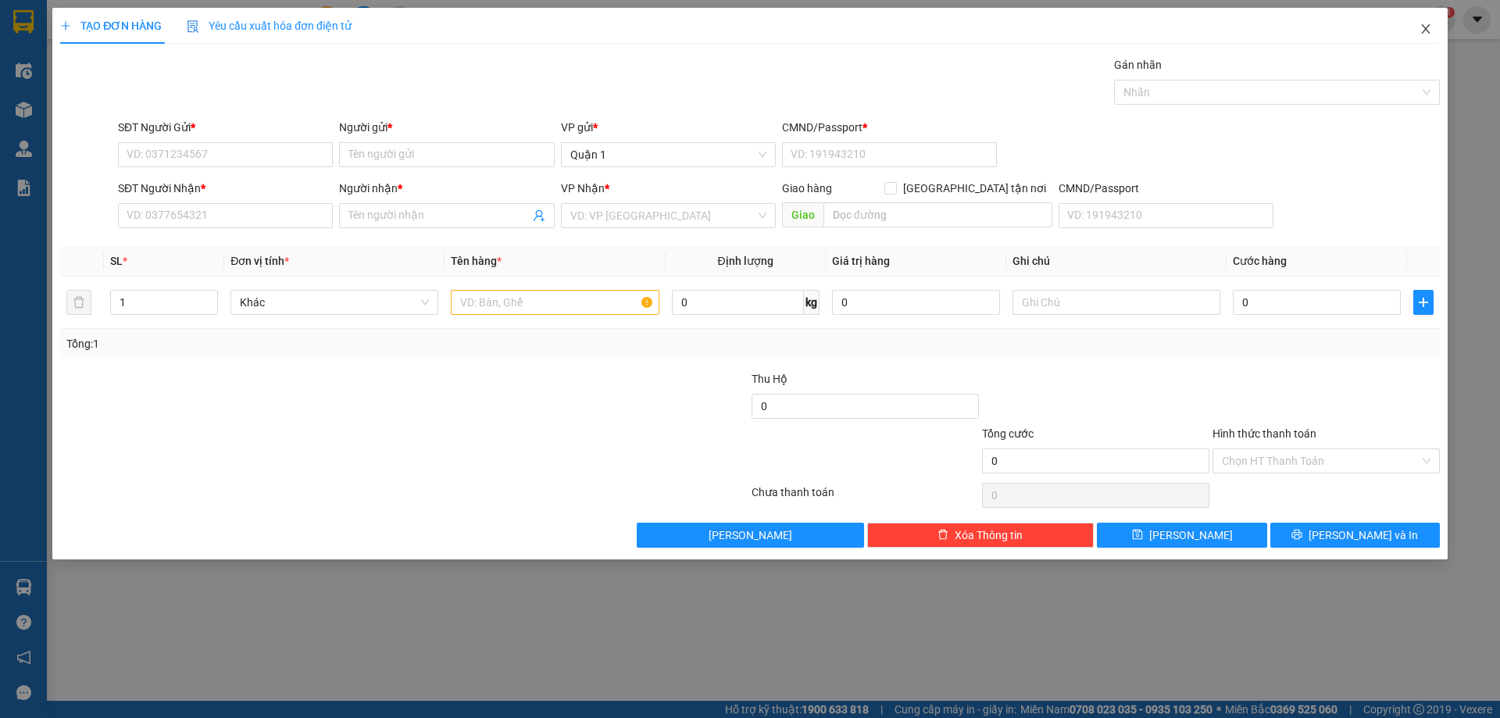
click at [1429, 23] on icon "close" at bounding box center [1425, 29] width 12 height 12
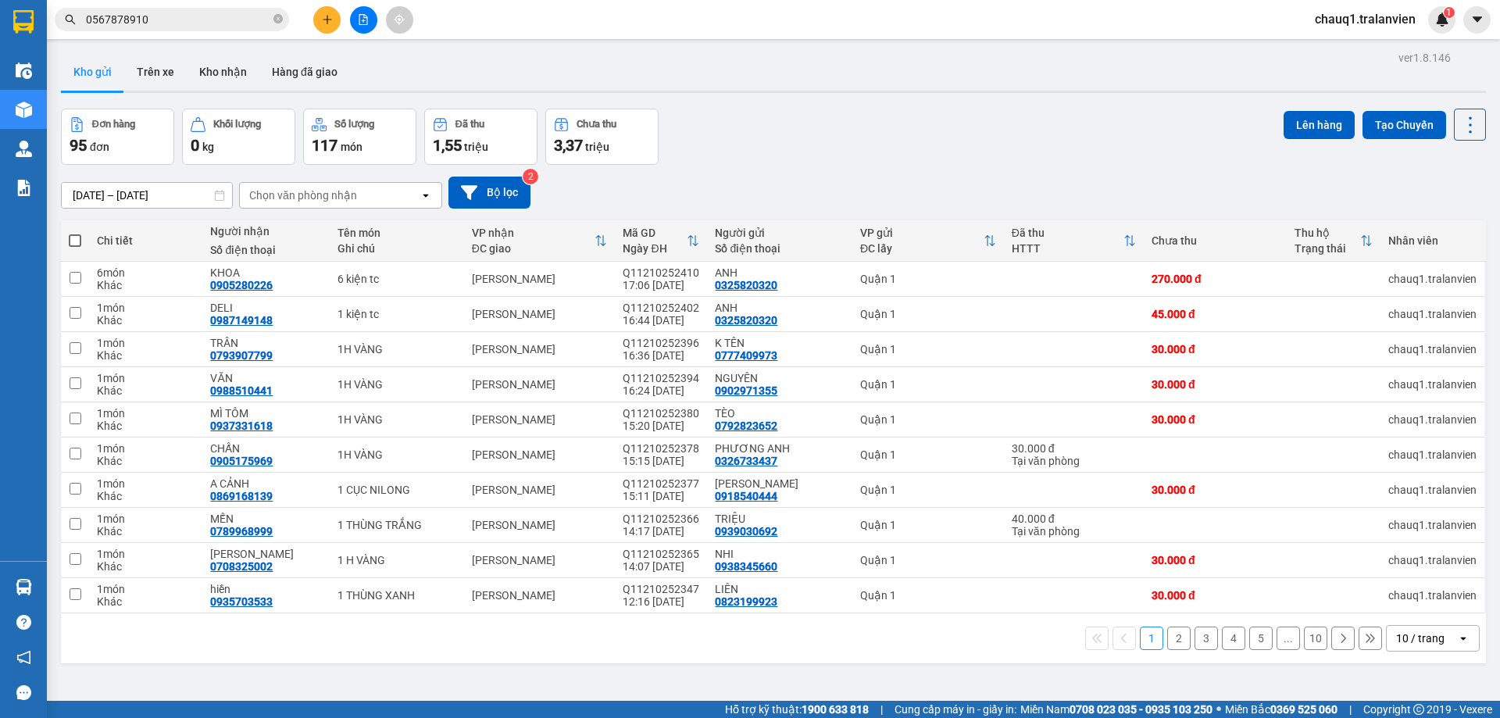
click at [219, 16] on input "0567878910" at bounding box center [178, 19] width 184 height 17
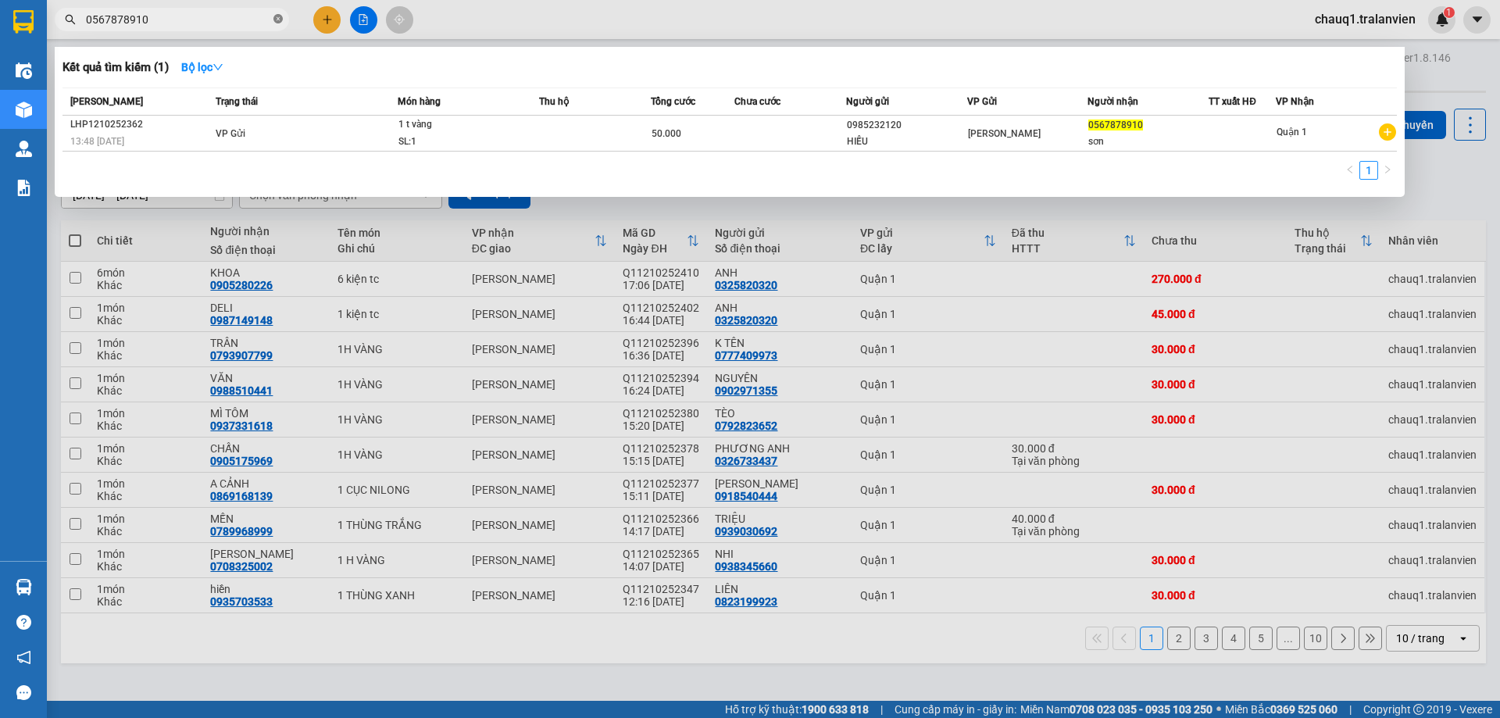
click at [279, 21] on icon "close-circle" at bounding box center [277, 18] width 9 height 9
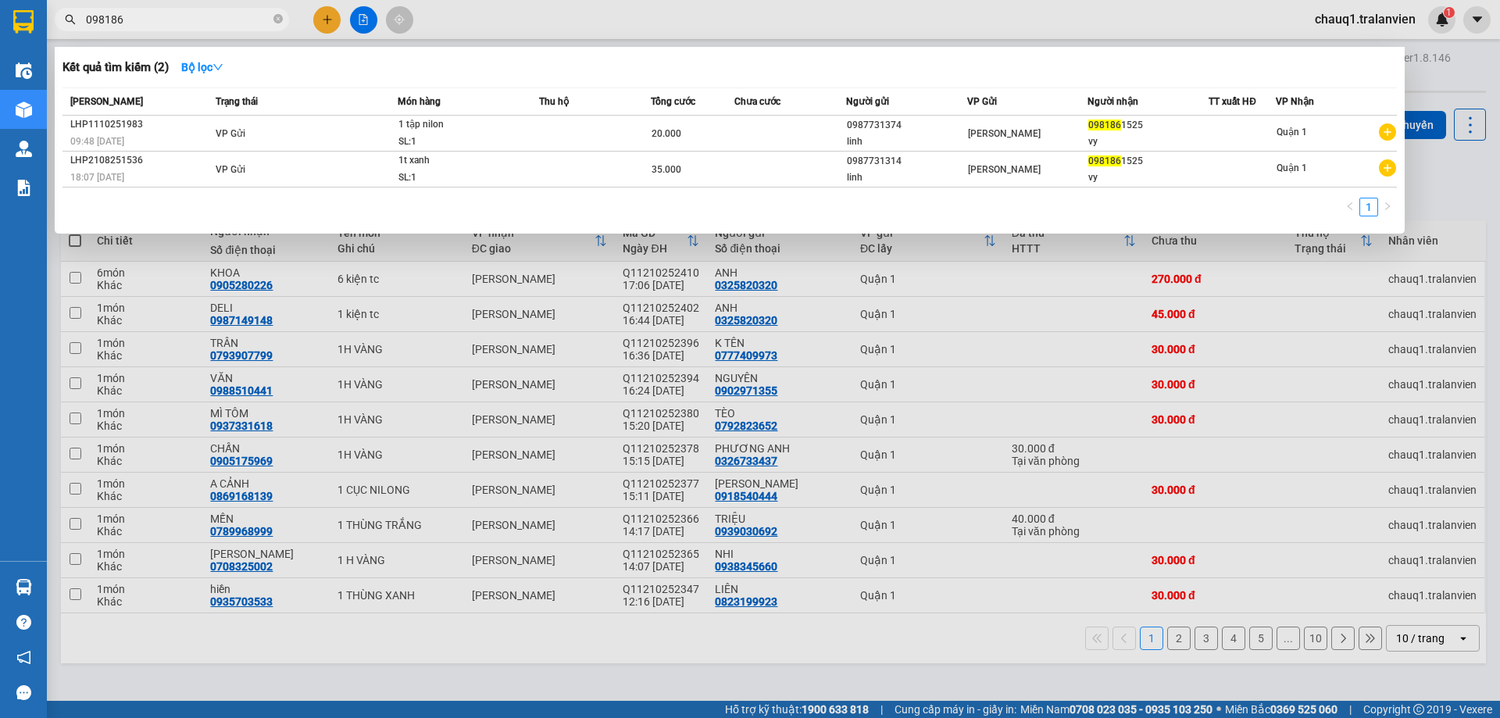
type input "098186"
click at [698, 14] on div at bounding box center [750, 359] width 1500 height 718
